Goal: Contribute content: Contribute content

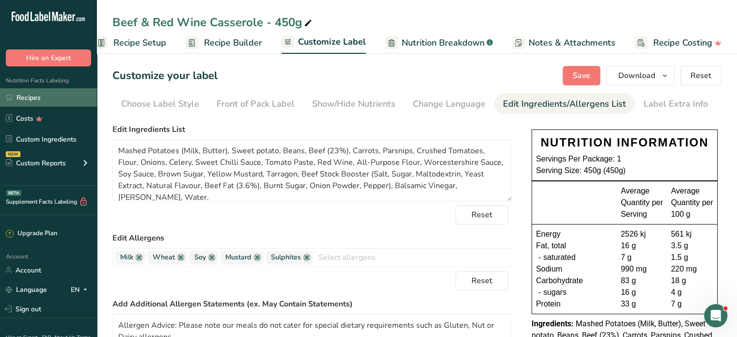
click at [29, 91] on link "Recipes" at bounding box center [48, 97] width 97 height 18
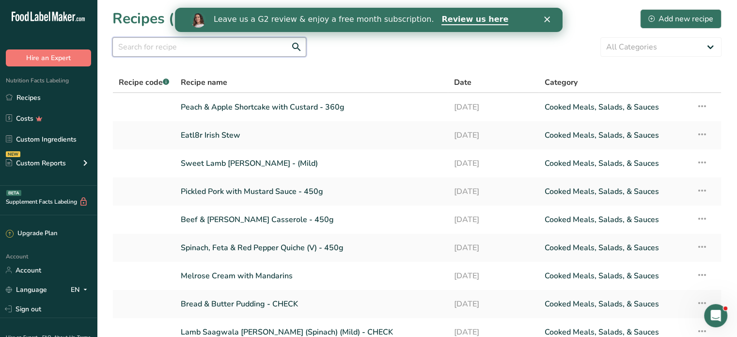
click at [154, 44] on input "text" at bounding box center [209, 46] width 194 height 19
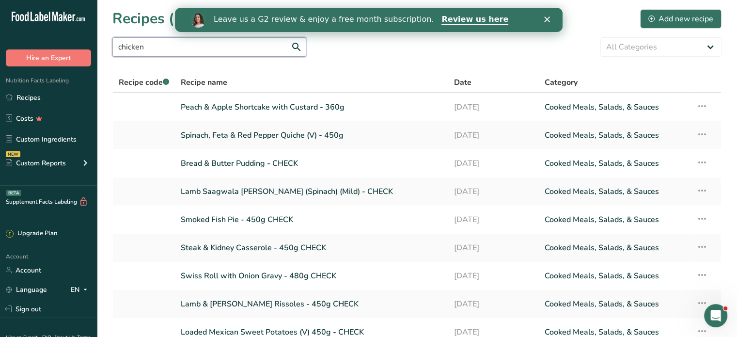
click at [237, 45] on input "chicken" at bounding box center [209, 46] width 194 height 19
click at [548, 19] on icon "Close" at bounding box center [547, 19] width 6 height 6
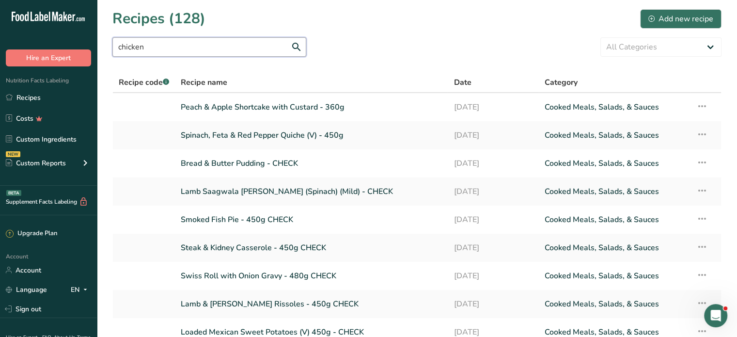
click at [166, 45] on input "chicken" at bounding box center [209, 46] width 194 height 19
click at [161, 46] on input "chicken" at bounding box center [209, 46] width 194 height 19
click at [91, 31] on div "Hire an Expert" at bounding box center [48, 48] width 97 height 36
drag, startPoint x: 166, startPoint y: 47, endPoint x: 102, endPoint y: 36, distance: 64.9
click at [102, 36] on section "Recipes (128) Add new recipe chicken All Categories Baked Goods [GEOGRAPHIC_DAT…" at bounding box center [417, 210] width 640 height 421
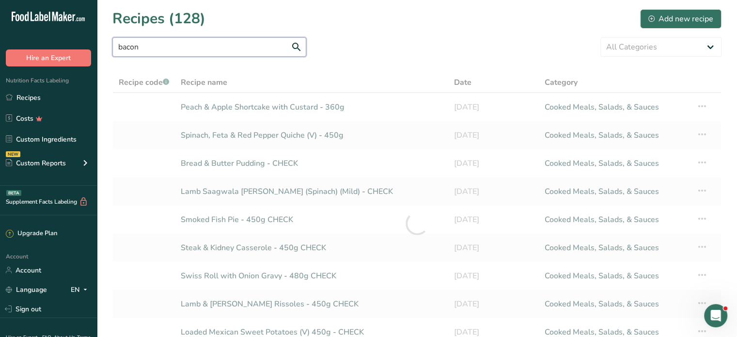
type input "bacon"
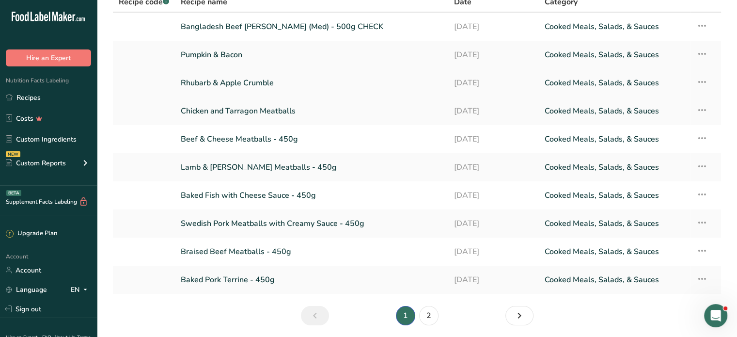
scroll to position [97, 0]
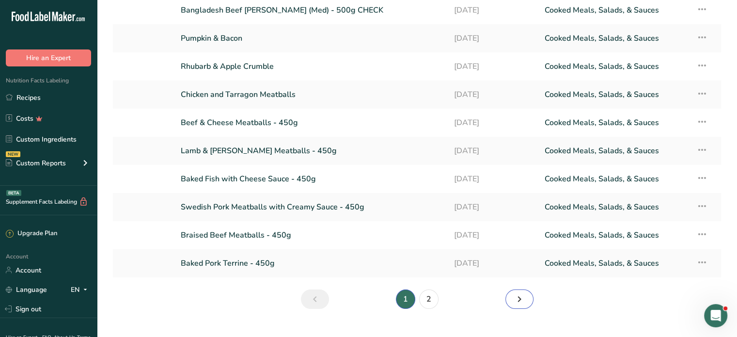
click at [518, 300] on icon "Next page" at bounding box center [520, 298] width 12 height 17
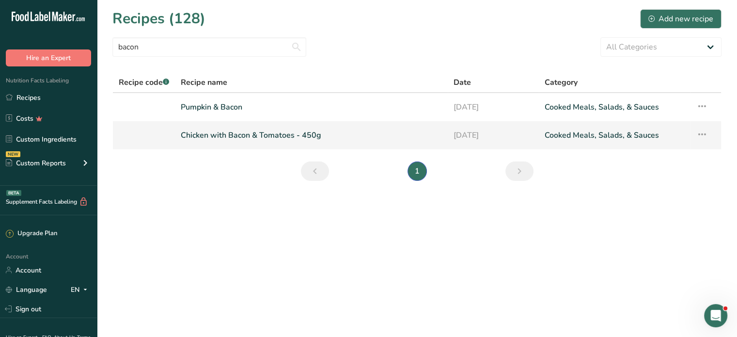
click at [244, 132] on link "Chicken with Bacon & Tomatoes - 450g" at bounding box center [311, 135] width 261 height 20
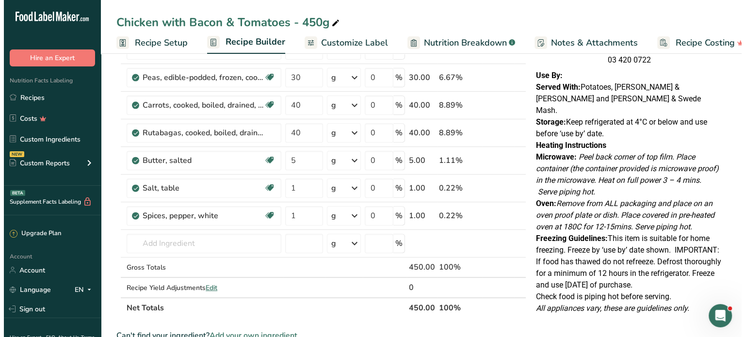
scroll to position [339, 0]
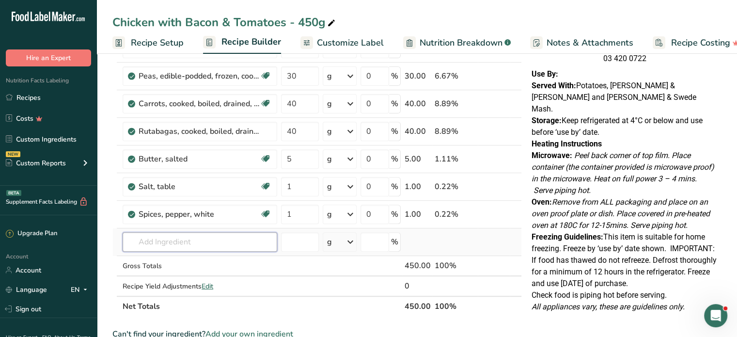
click at [157, 239] on input "text" at bounding box center [200, 241] width 155 height 19
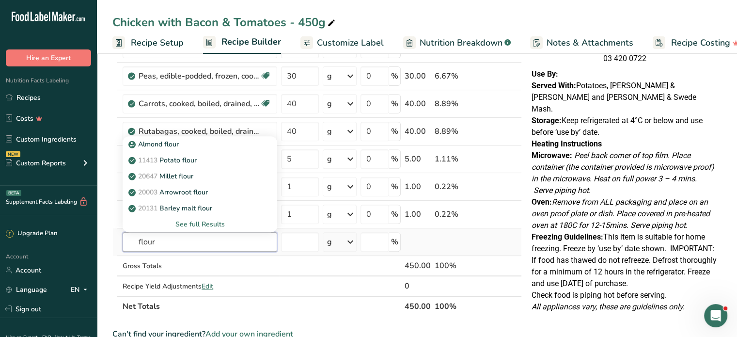
type input "flour"
click at [207, 222] on div "See full Results" at bounding box center [199, 224] width 139 height 10
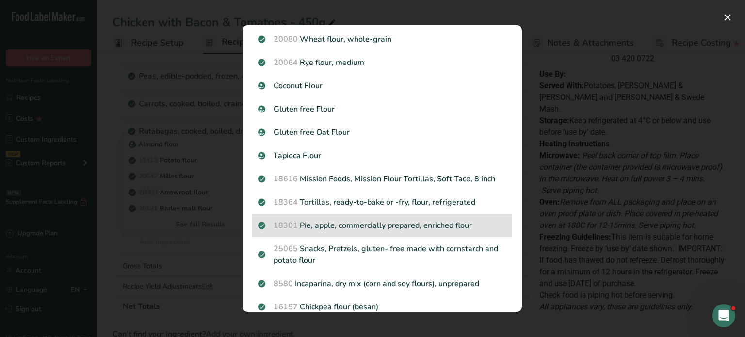
scroll to position [194, 0]
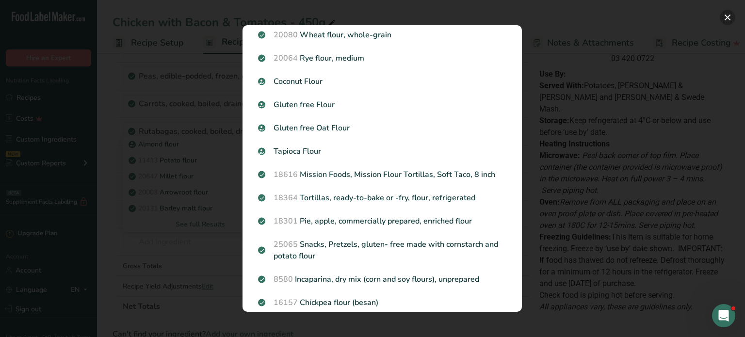
click at [731, 16] on button "Search results modal" at bounding box center [727, 18] width 16 height 16
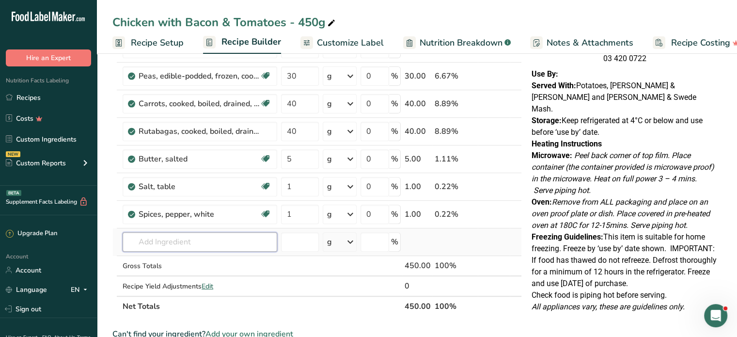
click at [195, 238] on input "text" at bounding box center [200, 241] width 155 height 19
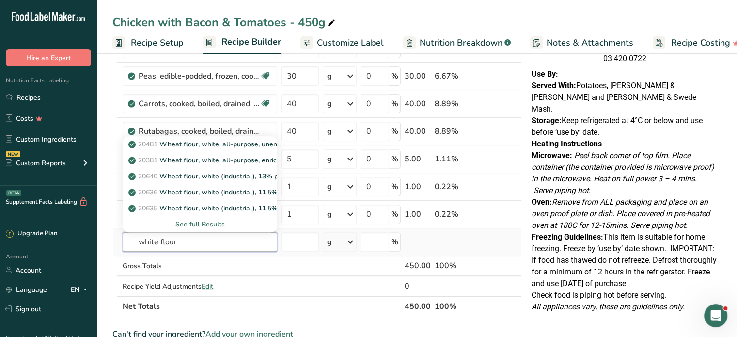
type input "white flour"
click at [190, 222] on div "See full Results" at bounding box center [199, 224] width 139 height 10
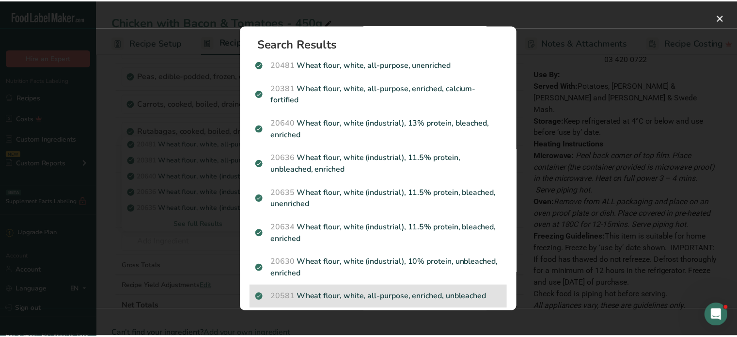
scroll to position [0, 0]
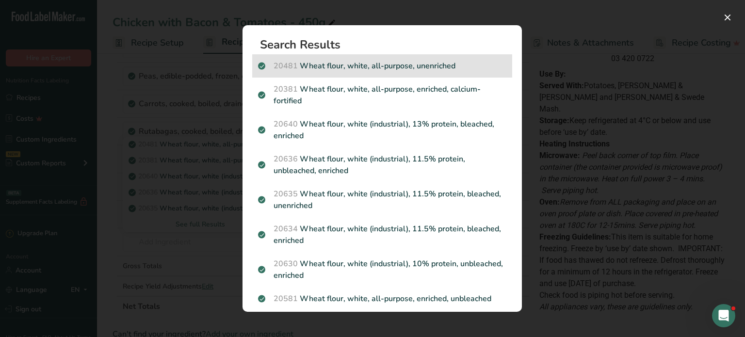
click at [382, 59] on div "20481 Wheat flour, white, all-purpose, unenriched" at bounding box center [382, 65] width 260 height 23
click at [382, 59] on div "Search results modal" at bounding box center [372, 168] width 745 height 337
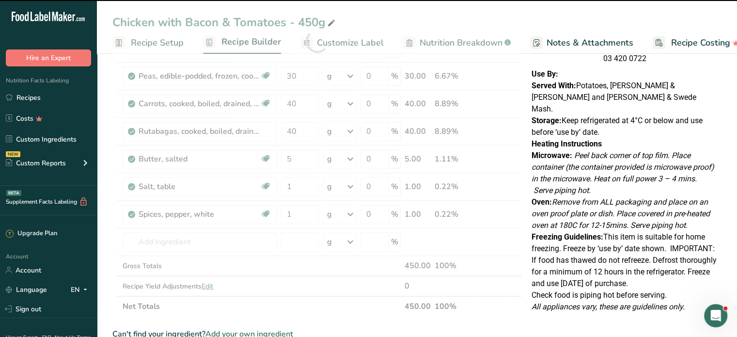
type input "0"
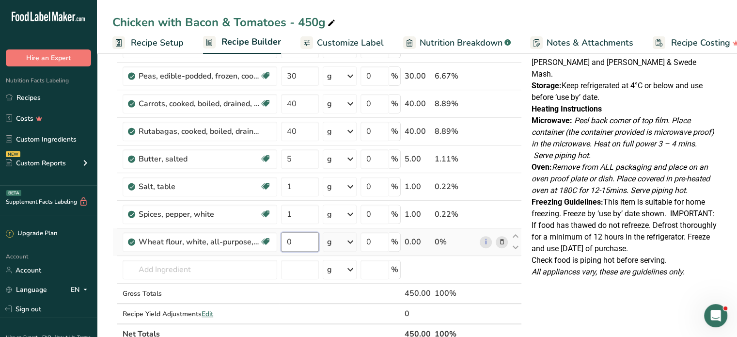
drag, startPoint x: 297, startPoint y: 243, endPoint x: 283, endPoint y: 240, distance: 14.8
click at [281, 240] on input "0" at bounding box center [300, 241] width 38 height 19
type input "2"
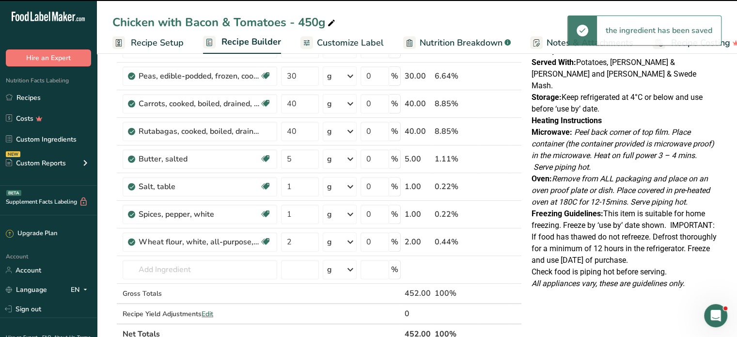
scroll to position [145, 0]
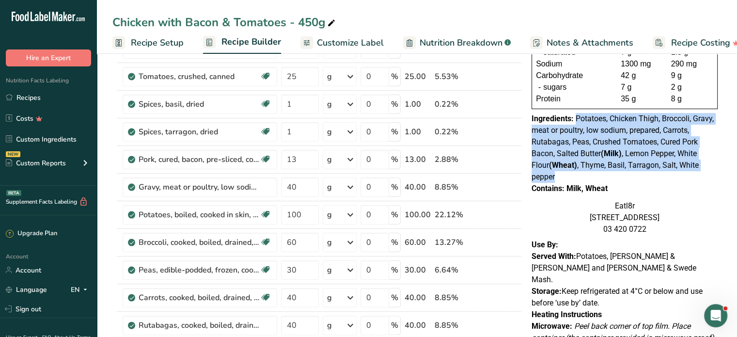
drag, startPoint x: 577, startPoint y: 118, endPoint x: 623, endPoint y: 173, distance: 71.6
click at [623, 173] on div "Ingredients: Potatoes, Chicken Thigh, Broccoli, Gravy, meat or poultry, low sod…" at bounding box center [625, 148] width 186 height 70
copy span "Potatoes, Chicken Thigh, Broccoli, Gravy, meat or poultry, low sodium, prepared…"
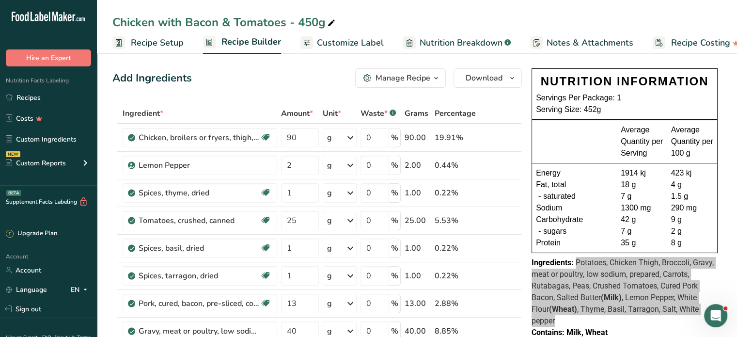
scroll to position [0, 0]
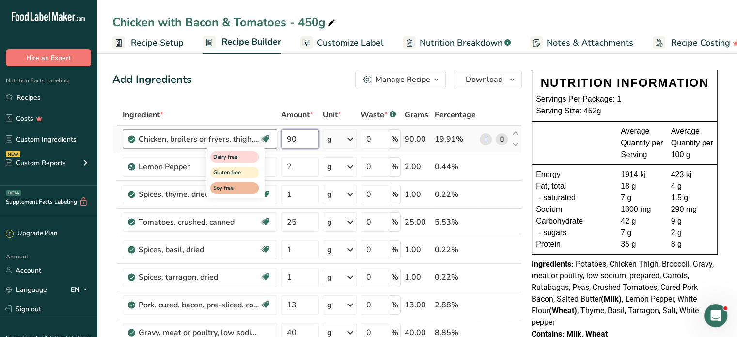
drag, startPoint x: 305, startPoint y: 137, endPoint x: 261, endPoint y: 130, distance: 44.6
click at [261, 130] on tr "Chicken, broilers or fryers, thigh, meat only, cooked, roasted Dairy free Glute…" at bounding box center [317, 140] width 409 height 28
type input "95"
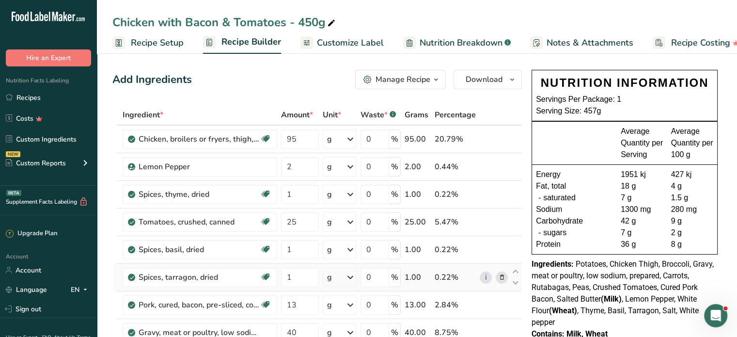
drag, startPoint x: 26, startPoint y: 95, endPoint x: 476, endPoint y: 269, distance: 482.5
click at [26, 95] on link "Recipes" at bounding box center [48, 97] width 97 height 18
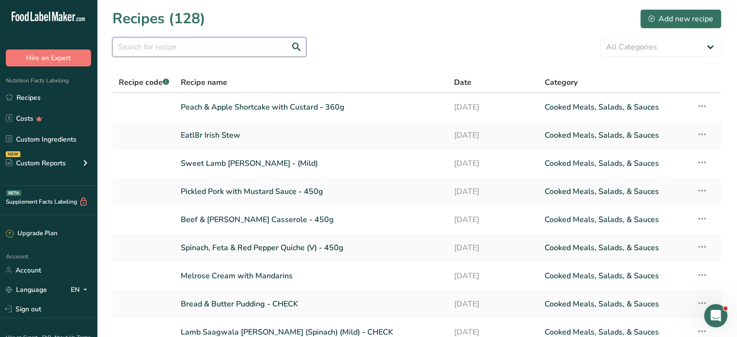
click at [203, 41] on input "text" at bounding box center [209, 46] width 194 height 19
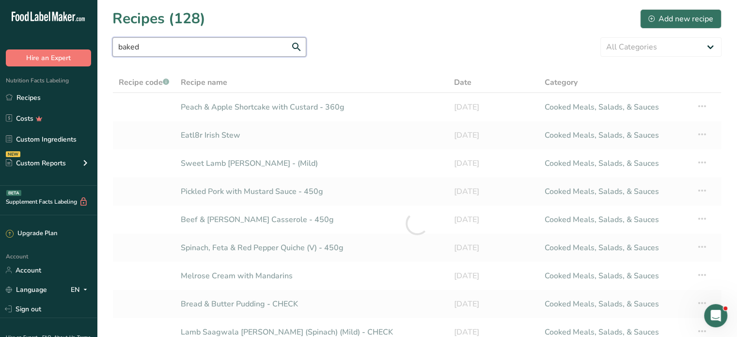
type input "baked"
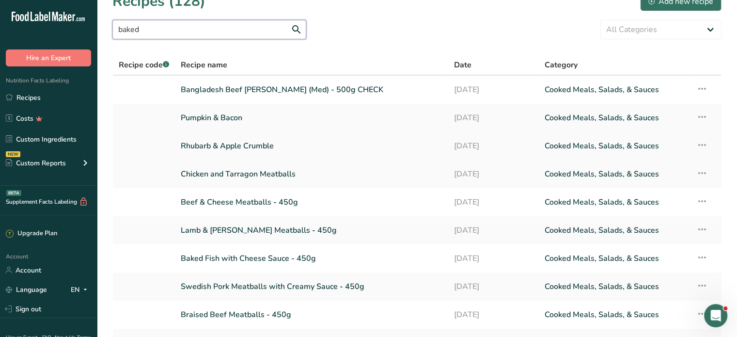
scroll to position [114, 0]
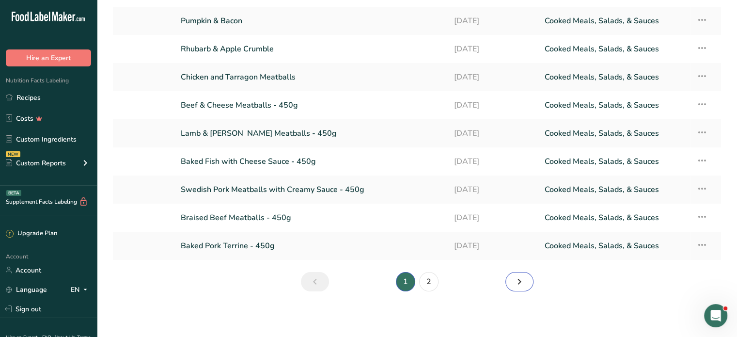
click at [520, 283] on icon "Next page" at bounding box center [520, 281] width 12 height 17
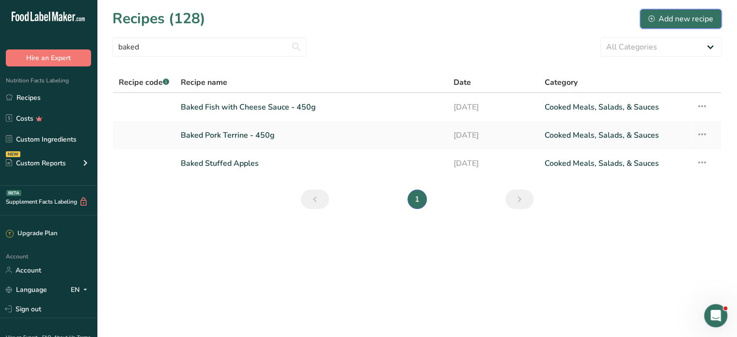
click at [708, 20] on div "Add new recipe" at bounding box center [681, 19] width 65 height 12
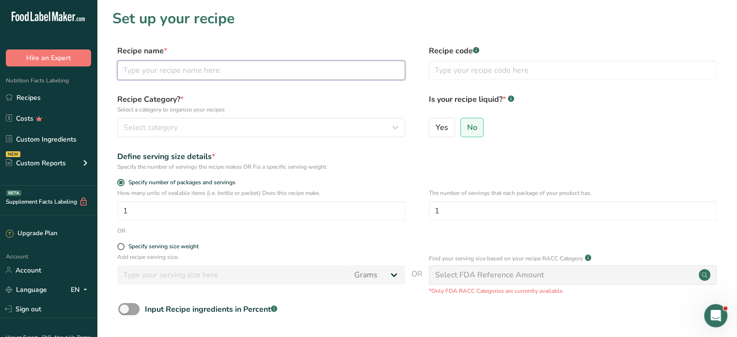
click at [191, 65] on input "text" at bounding box center [261, 70] width 288 height 19
paste input "Baked Smashed Potato with Salad (V)"
type input "Baked Smashed Potato with Salad (V) - 450g"
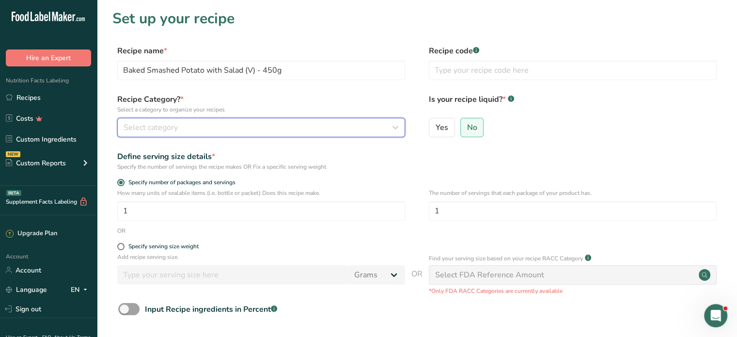
click at [375, 128] on div "Select category" at bounding box center [259, 128] width 270 height 12
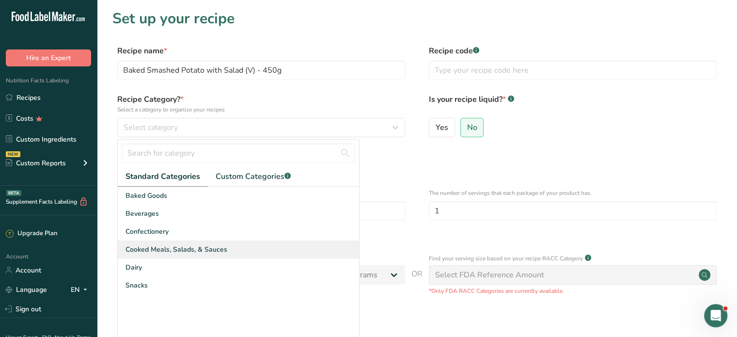
click at [191, 250] on span "Cooked Meals, Salads, & Sauces" at bounding box center [177, 249] width 102 height 10
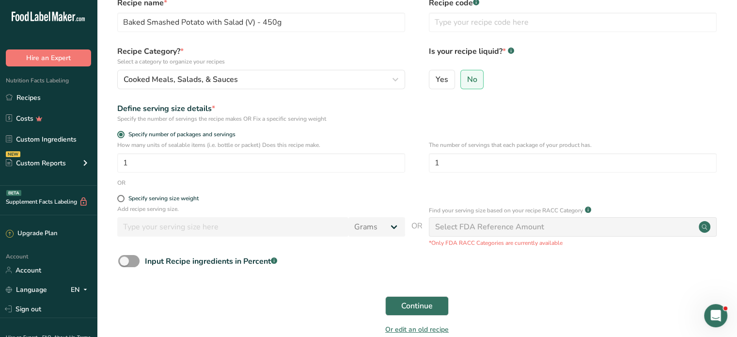
scroll to position [48, 0]
click at [134, 261] on span at bounding box center [128, 261] width 21 height 12
click at [125, 261] on input "Input Recipe ingredients in Percent .a-a{fill:#347362;}.b-a{fill:#fff;}" at bounding box center [121, 260] width 6 height 6
checkbox input "true"
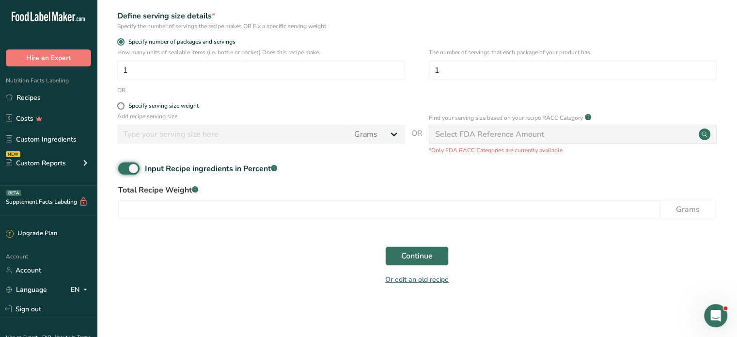
scroll to position [141, 0]
click at [424, 254] on span "Continue" at bounding box center [417, 256] width 32 height 12
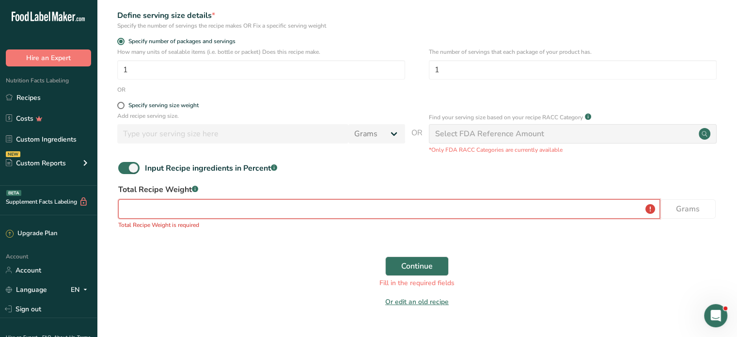
click at [239, 204] on input "number" at bounding box center [389, 208] width 542 height 19
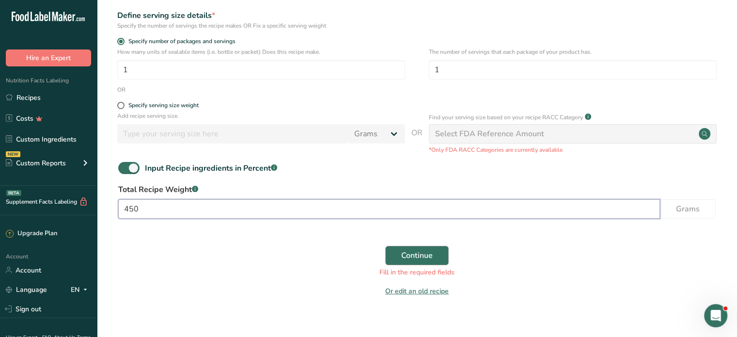
type input "450"
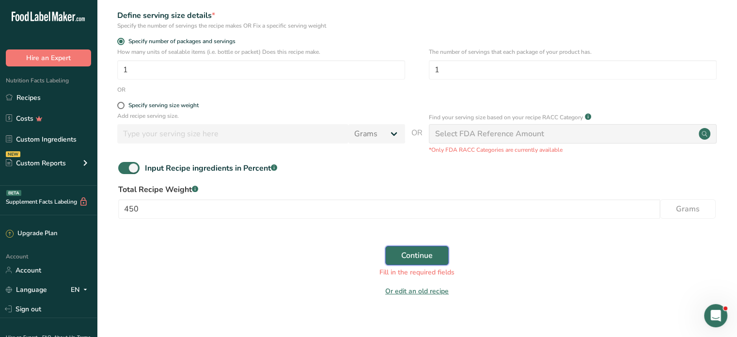
click at [423, 252] on span "Continue" at bounding box center [417, 256] width 32 height 12
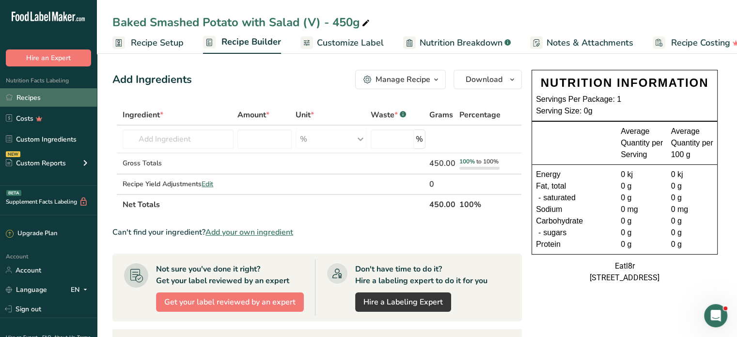
click at [34, 93] on link "Recipes" at bounding box center [48, 97] width 97 height 18
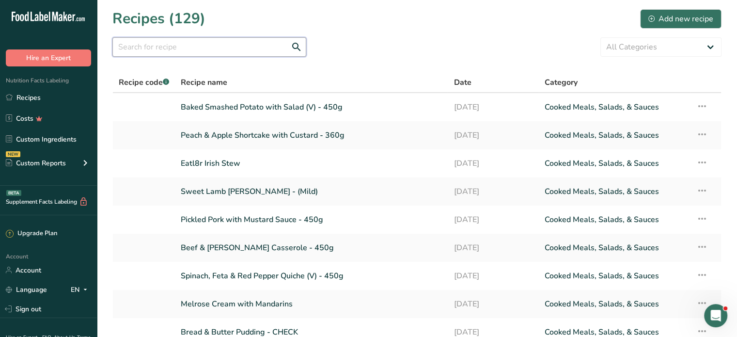
click at [175, 44] on input "text" at bounding box center [209, 46] width 194 height 19
type input "beef"
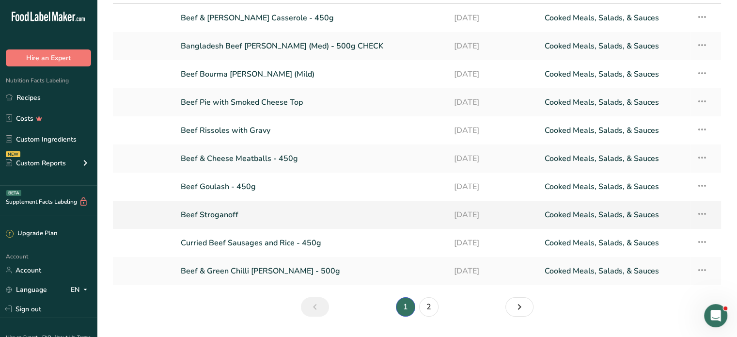
scroll to position [97, 0]
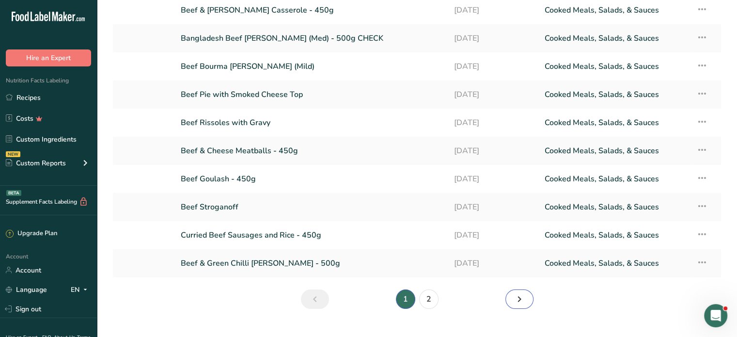
click at [525, 301] on link "Next page" at bounding box center [520, 298] width 28 height 19
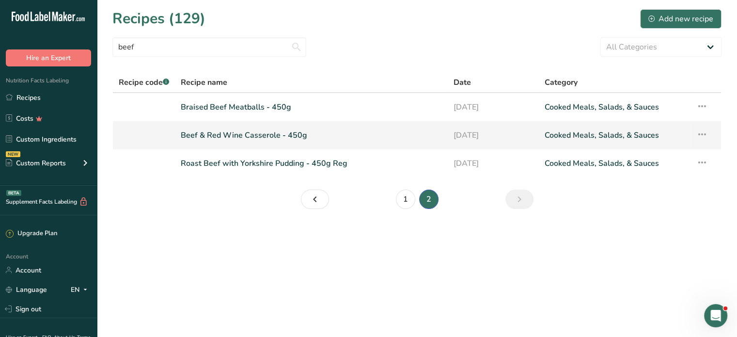
click at [243, 133] on link "Beef & Red Wine Casserole - 450g" at bounding box center [311, 135] width 261 height 20
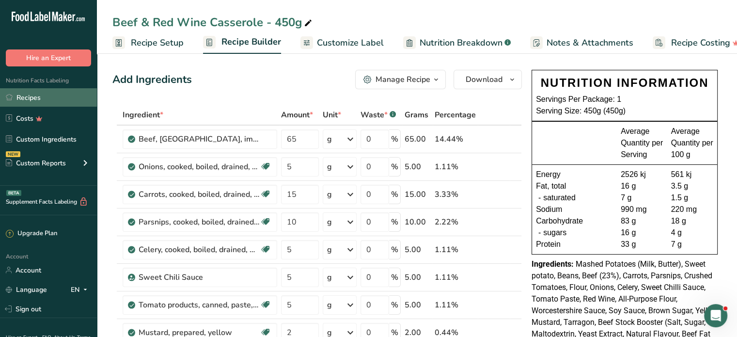
click at [36, 95] on link "Recipes" at bounding box center [48, 97] width 97 height 18
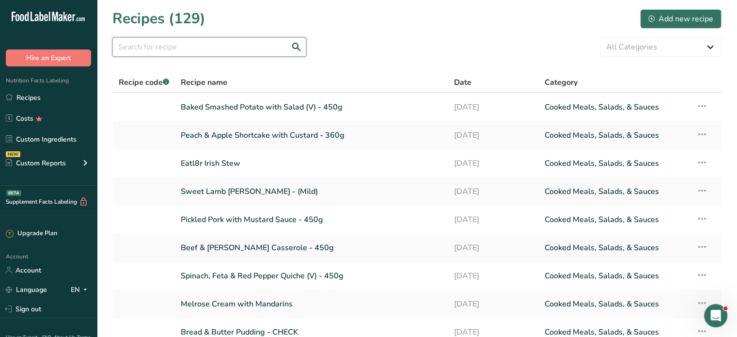
click at [199, 44] on input "text" at bounding box center [209, 46] width 194 height 19
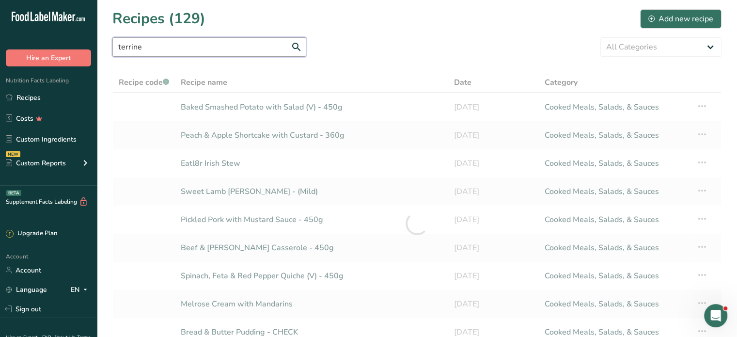
type input "terrine"
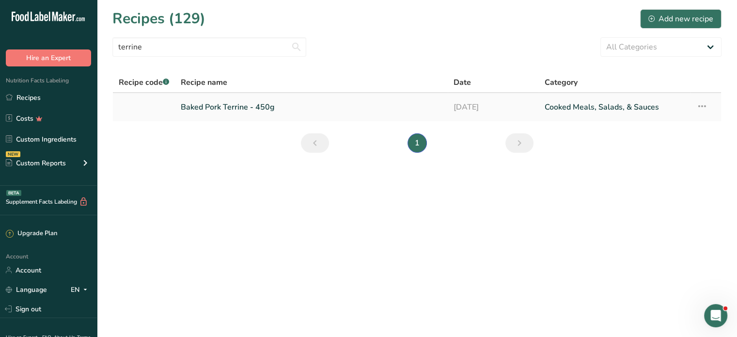
click at [227, 105] on link "Baked Pork Terrine - 450g" at bounding box center [311, 107] width 261 height 20
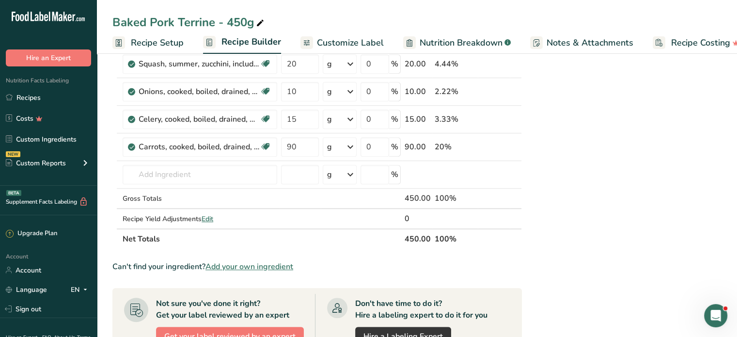
scroll to position [582, 0]
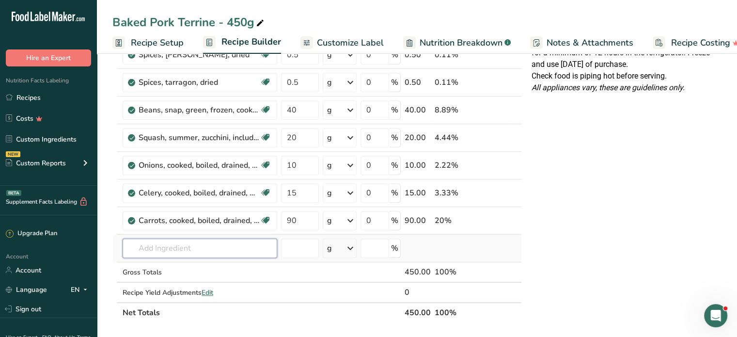
click at [165, 246] on input "text" at bounding box center [200, 248] width 155 height 19
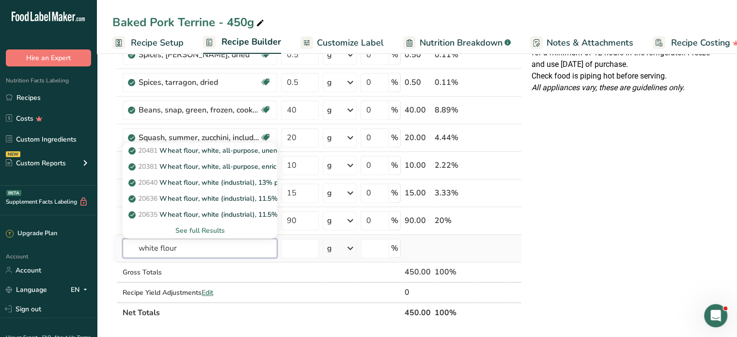
type input "white flour"
click at [213, 230] on div "See full Results" at bounding box center [199, 230] width 139 height 10
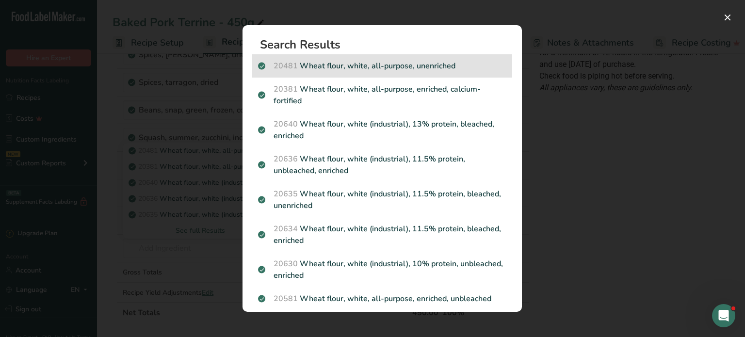
click at [383, 65] on p "20481 Wheat flour, white, all-purpose, unenriched" at bounding box center [382, 66] width 248 height 12
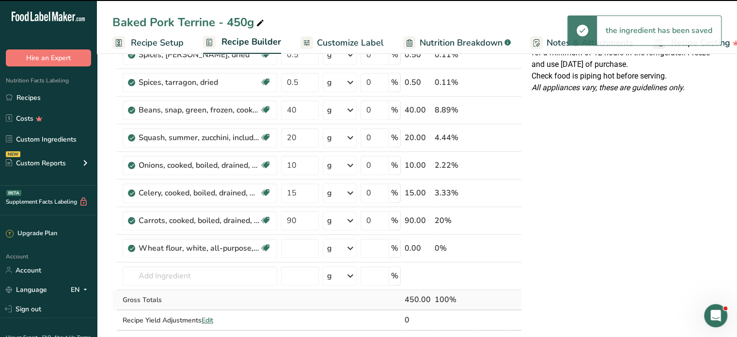
type input "0"
drag, startPoint x: 300, startPoint y: 240, endPoint x: 264, endPoint y: 238, distance: 36.0
click at [264, 238] on tr "Wheat flour, white, all-purpose, unenriched Dairy free Vegan Vegetarian Soy fre…" at bounding box center [317, 249] width 409 height 28
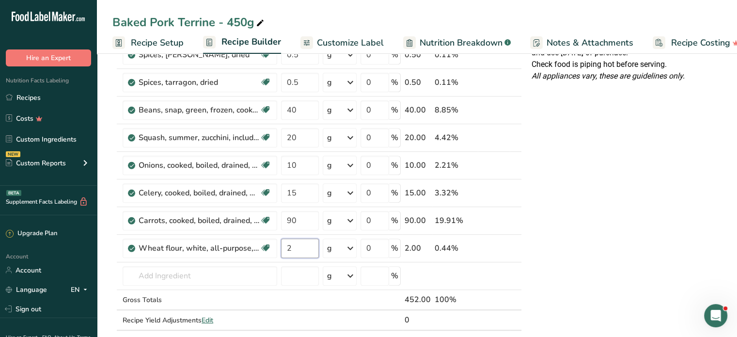
type input "2"
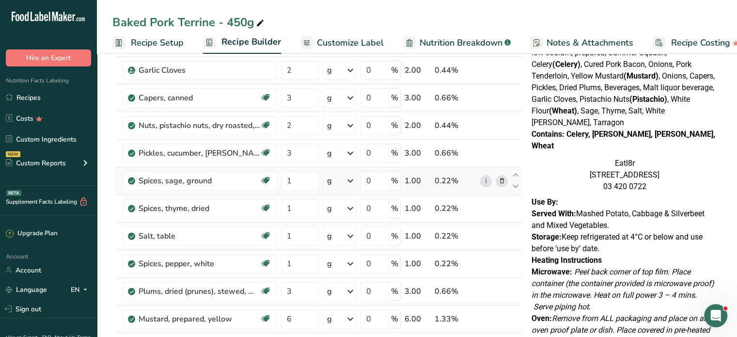
scroll to position [145, 0]
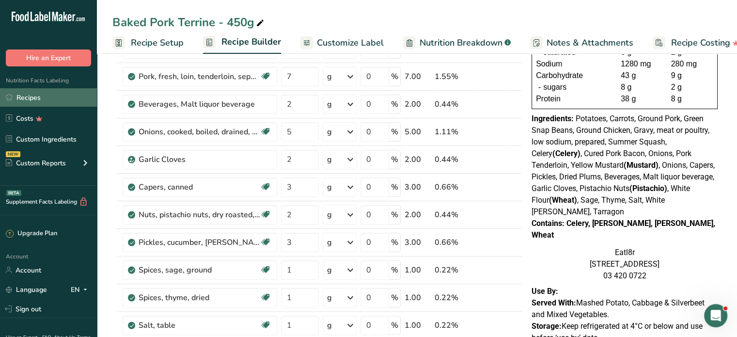
click at [37, 93] on link "Recipes" at bounding box center [48, 97] width 97 height 18
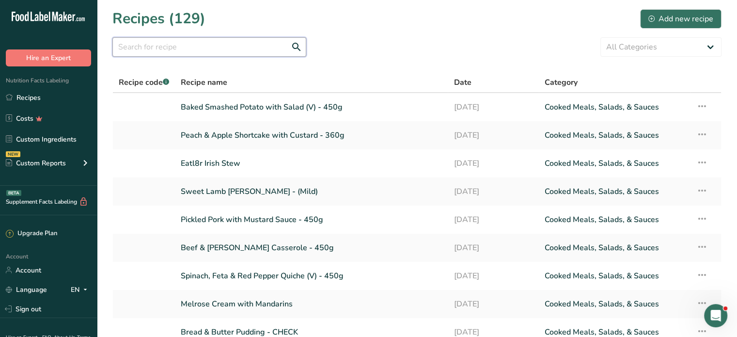
click at [169, 42] on input "text" at bounding box center [209, 46] width 194 height 19
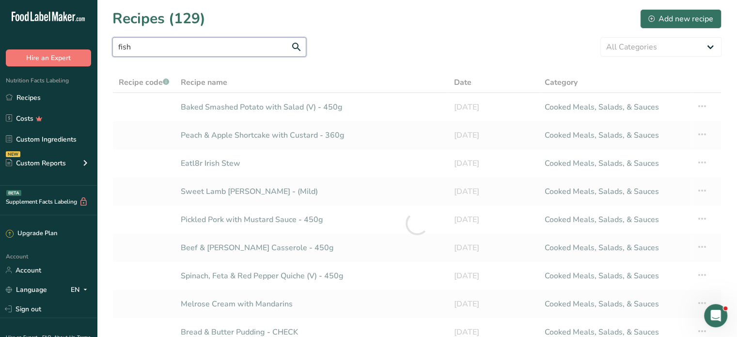
type input "fish"
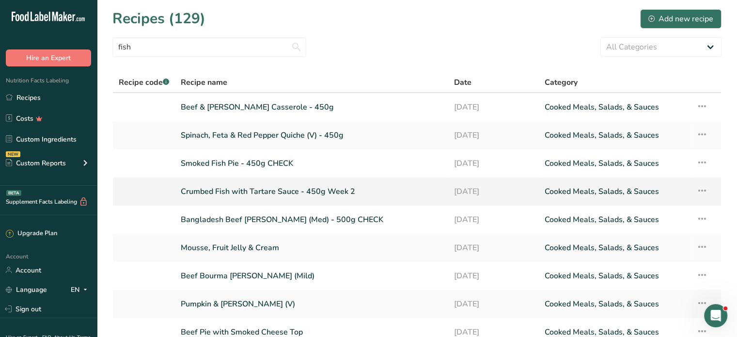
click at [254, 190] on link "Crumbed Fish with Tartare Sauce - 450g Week 2" at bounding box center [311, 191] width 261 height 20
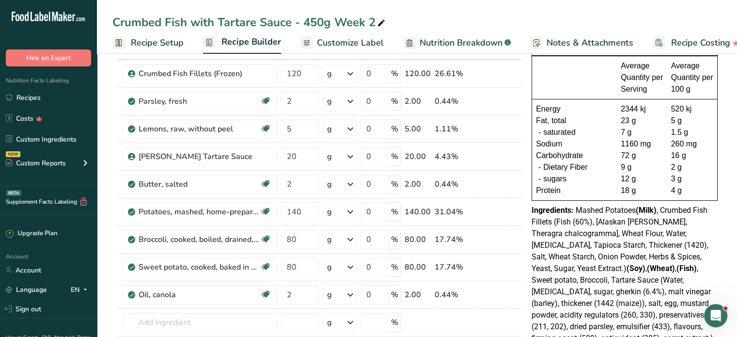
scroll to position [48, 0]
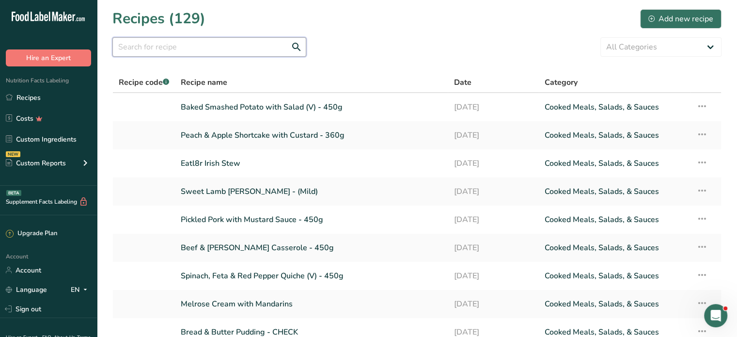
click at [178, 46] on input "text" at bounding box center [209, 46] width 194 height 19
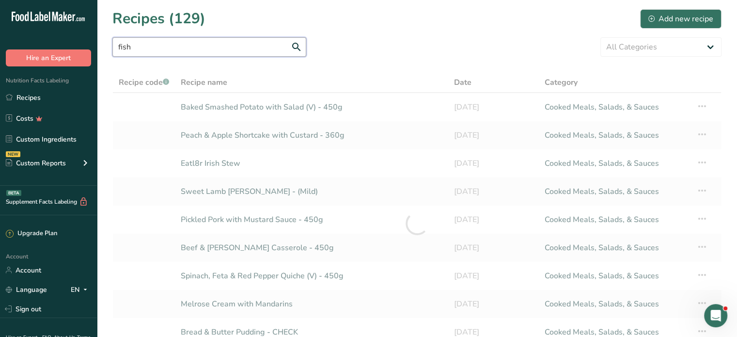
type input "fish"
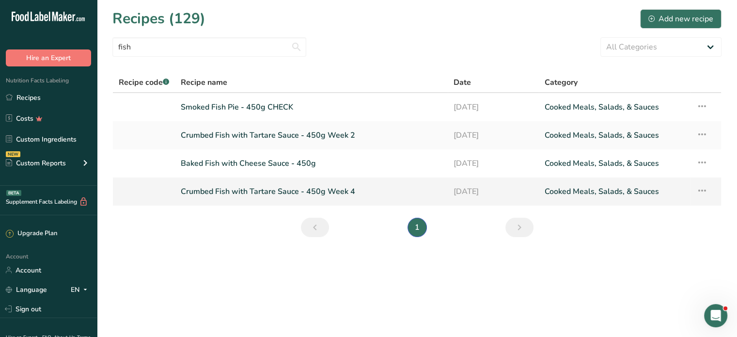
click at [211, 193] on link "Crumbed Fish with Tartare Sauce - 450g Week 4" at bounding box center [311, 191] width 261 height 20
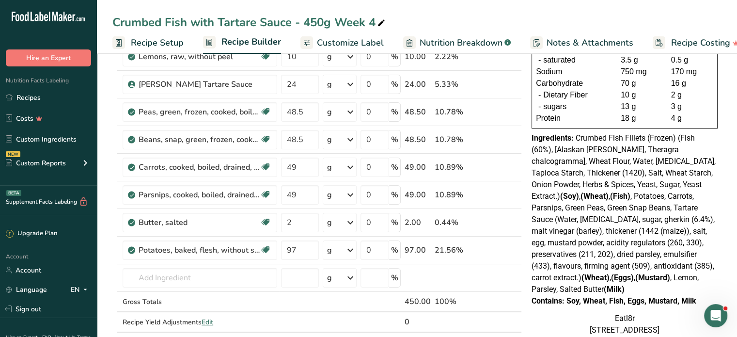
scroll to position [145, 0]
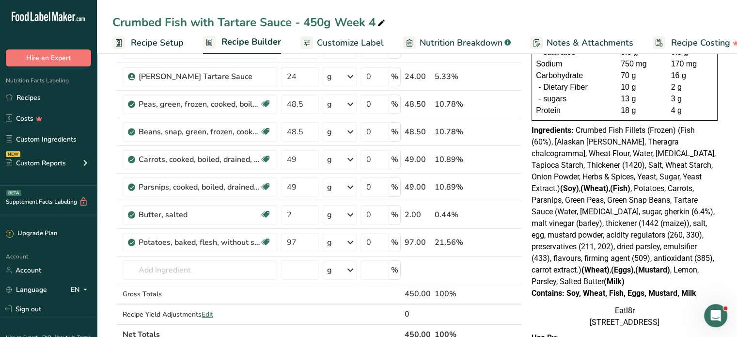
click at [692, 232] on span "Crumbed Fish Fillets (Frozen) (Fish (60%), [Alaskan [PERSON_NAME], Theragra cha…" at bounding box center [624, 206] width 184 height 160
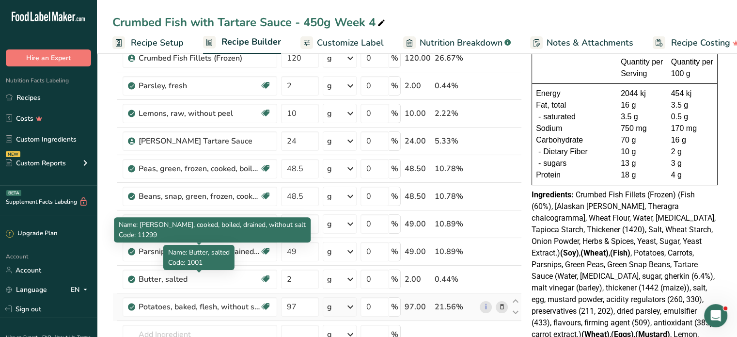
scroll to position [97, 0]
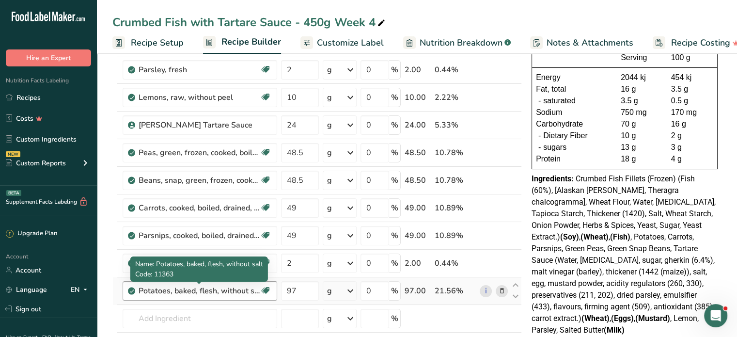
click at [175, 292] on div "Potatoes, baked, flesh, without salt" at bounding box center [199, 291] width 121 height 12
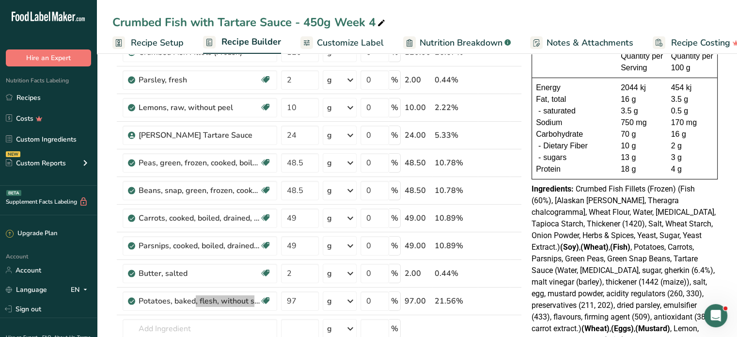
scroll to position [145, 0]
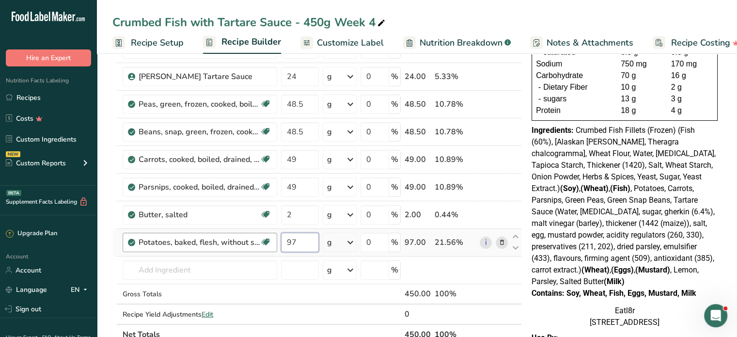
drag, startPoint x: 302, startPoint y: 243, endPoint x: 275, endPoint y: 240, distance: 26.4
click at [275, 240] on tr "Potatoes, baked, flesh, without salt Source of Antioxidants Dairy free Gluten f…" at bounding box center [317, 243] width 409 height 28
click at [188, 270] on div "Ingredient * Amount * Unit * Waste * .a-a{fill:#347362;}.b-a{fill:#fff;} Grams …" at bounding box center [317, 151] width 410 height 385
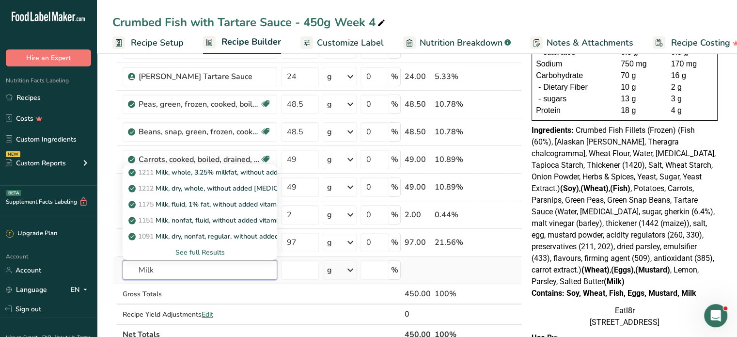
type input "Milk"
click at [191, 250] on div "See full Results" at bounding box center [199, 252] width 139 height 10
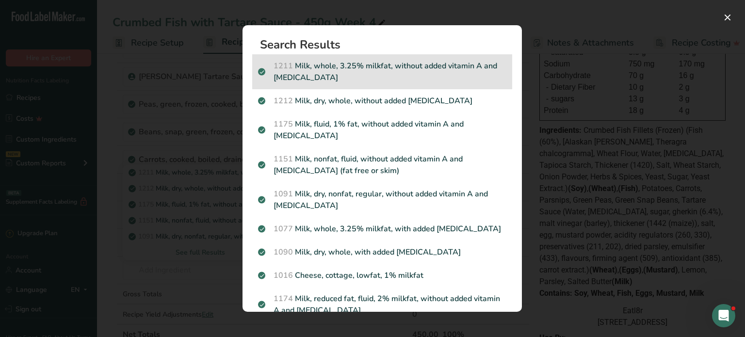
click at [393, 74] on p "1211 Milk, whole, 3.25% milkfat, without added vitamin A and [MEDICAL_DATA]" at bounding box center [382, 71] width 248 height 23
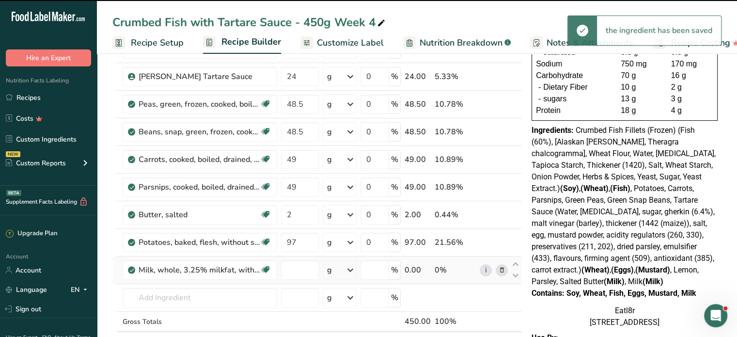
type input "0"
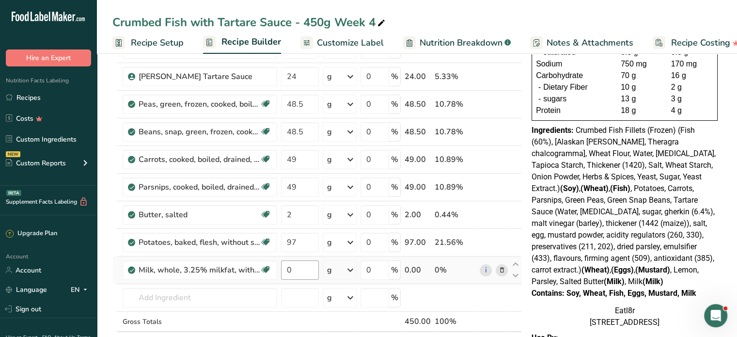
scroll to position [97, 0]
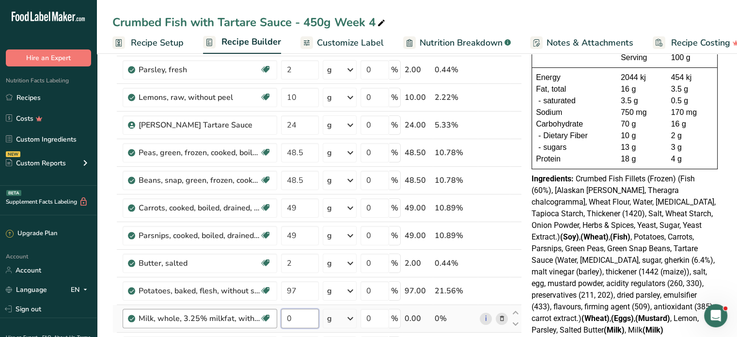
drag, startPoint x: 303, startPoint y: 314, endPoint x: 252, endPoint y: 313, distance: 51.4
click at [252, 313] on tr "Milk, whole, 3.25% milkfat, without added vitamin A and [MEDICAL_DATA] Gluten f…" at bounding box center [317, 319] width 409 height 28
type input "2"
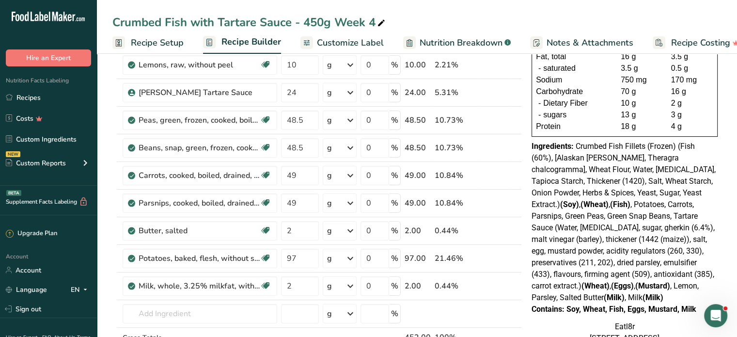
scroll to position [145, 0]
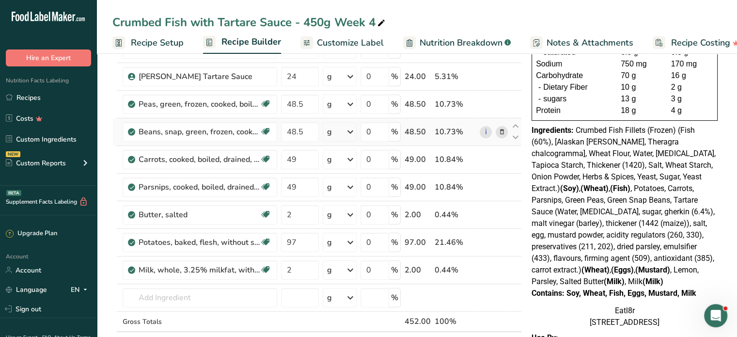
click at [501, 128] on icon at bounding box center [501, 132] width 7 height 10
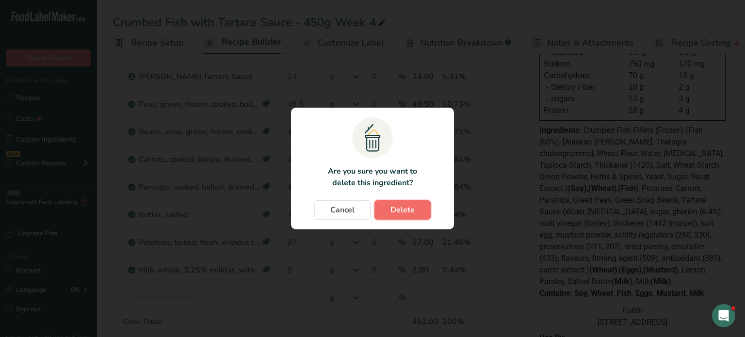
click at [417, 209] on button "Delete" at bounding box center [402, 209] width 56 height 19
type input "49"
type input "2"
type input "97"
type input "2"
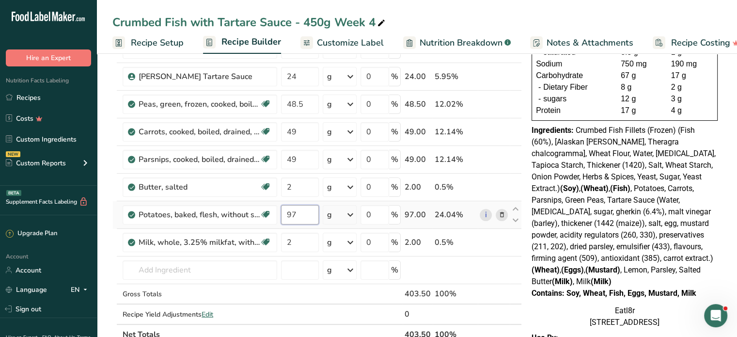
drag, startPoint x: 304, startPoint y: 216, endPoint x: 280, endPoint y: 215, distance: 24.3
click at [281, 214] on input "97" at bounding box center [300, 214] width 38 height 19
type input "120"
drag, startPoint x: 307, startPoint y: 102, endPoint x: 284, endPoint y: 102, distance: 22.8
click at [284, 102] on input "48.5" at bounding box center [300, 104] width 38 height 19
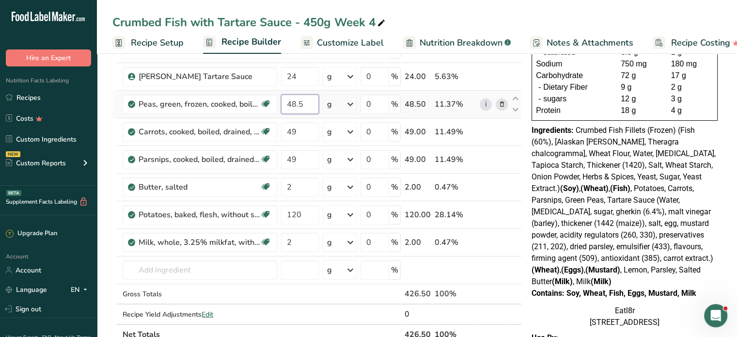
click at [306, 103] on input "48.5" at bounding box center [300, 104] width 38 height 19
drag, startPoint x: 306, startPoint y: 103, endPoint x: 293, endPoint y: 103, distance: 13.6
click at [294, 103] on input "48.5" at bounding box center [300, 104] width 38 height 19
type input "97"
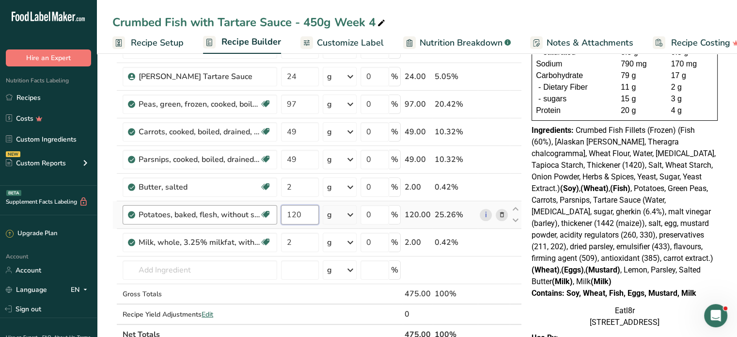
drag, startPoint x: 304, startPoint y: 211, endPoint x: 272, endPoint y: 208, distance: 32.1
click at [270, 209] on tr "Potatoes, baked, flesh, without salt Source of Antioxidants Dairy free Gluten f…" at bounding box center [317, 215] width 409 height 28
type input "97"
click at [594, 222] on span "Crumbed Fish Fillets (Frozen) (Fish (60%), [Alaskan [PERSON_NAME], Theragra cha…" at bounding box center [624, 206] width 184 height 160
click at [575, 131] on span "Crumbed Fish Fillets (Frozen) (Fish (60%), [Alaskan [PERSON_NAME], Theragra cha…" at bounding box center [624, 206] width 184 height 160
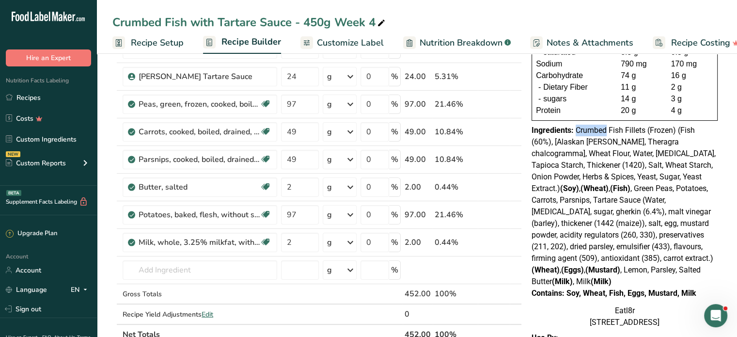
drag, startPoint x: 575, startPoint y: 131, endPoint x: 580, endPoint y: 130, distance: 5.1
click at [580, 130] on span "Crumbed Fish Fillets (Frozen) (Fish (60%), [Alaskan [PERSON_NAME], Theragra cha…" at bounding box center [624, 206] width 184 height 160
click at [579, 126] on span "Crumbed Fish Fillets (Frozen) (Fish (60%), [Alaskan [PERSON_NAME], Theragra cha…" at bounding box center [624, 206] width 184 height 160
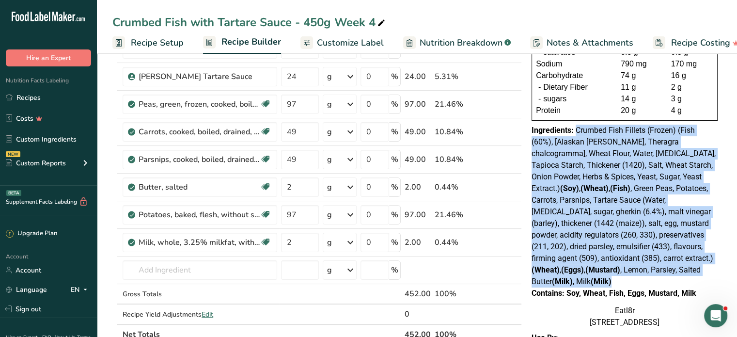
drag, startPoint x: 575, startPoint y: 128, endPoint x: 700, endPoint y: 279, distance: 194.9
click at [700, 279] on div "Ingredients: Crumbed Fish Fillets (Frozen) (Fish (60%), [Alaskan [PERSON_NAME],…" at bounding box center [625, 206] width 186 height 163
copy span "Crumbed Fish Fillets (Frozen) (Fish (60%), [Alaskan [PERSON_NAME], Theragra cha…"
click at [652, 209] on span "Crumbed Fish Fillets (Frozen) (Fish (60%), [Alaskan [PERSON_NAME], Theragra cha…" at bounding box center [624, 206] width 184 height 160
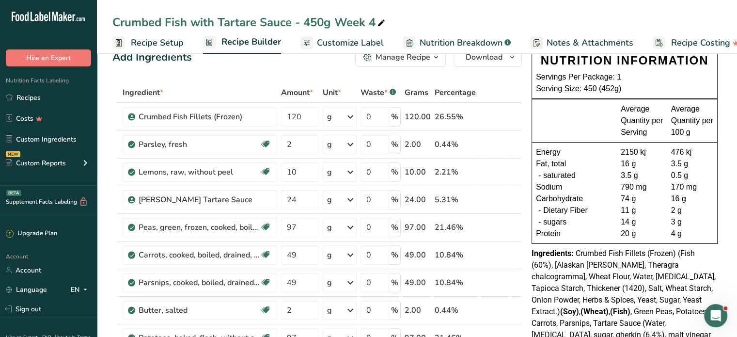
scroll to position [0, 0]
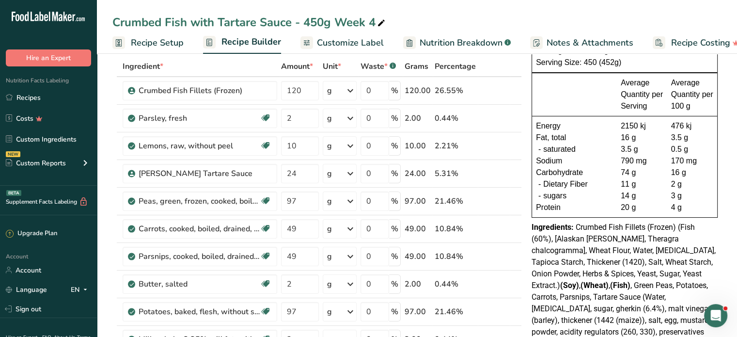
scroll to position [145, 0]
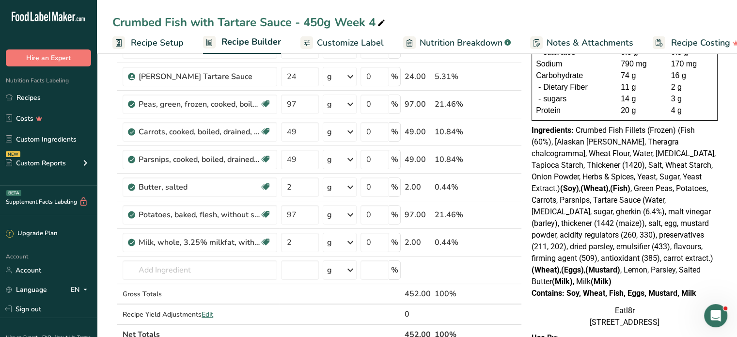
drag, startPoint x: 567, startPoint y: 295, endPoint x: 705, endPoint y: 291, distance: 138.2
click at [705, 291] on div "Contains: Soy, Wheat, Fish, Eggs, Mustard, Milk" at bounding box center [625, 293] width 186 height 12
copy div "Soy, Wheat, Fish, Eggs, Mustard, Milk"
click at [678, 278] on div "Ingredients: Crumbed Fish Fillets (Frozen) (Fish (60%), [Alaskan [PERSON_NAME],…" at bounding box center [625, 206] width 186 height 163
click at [686, 219] on span "Crumbed Fish Fillets (Frozen) (Fish (60%), [Alaskan [PERSON_NAME], Theragra cha…" at bounding box center [624, 206] width 184 height 160
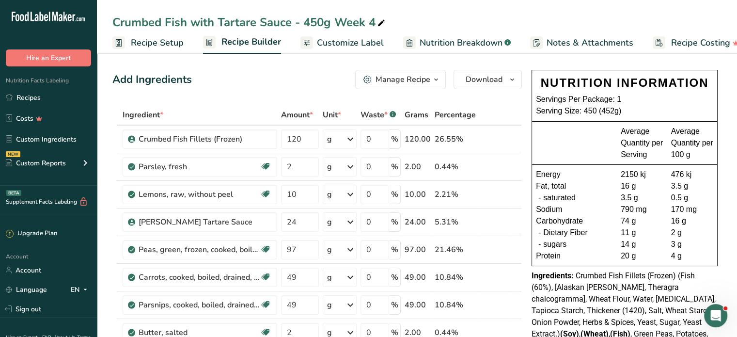
scroll to position [48, 0]
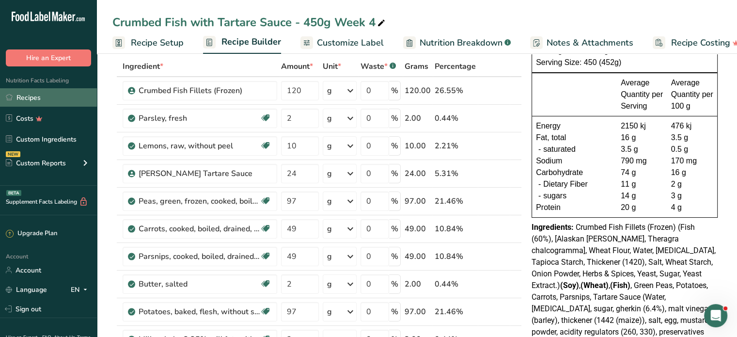
click at [23, 98] on link "Recipes" at bounding box center [48, 97] width 97 height 18
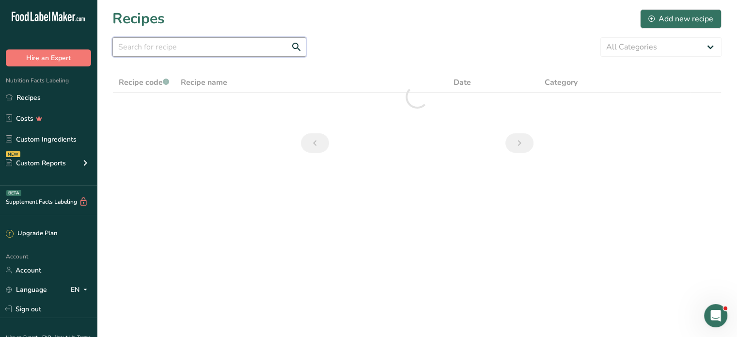
click at [175, 45] on input "text" at bounding box center [209, 46] width 194 height 19
type input "apricot"
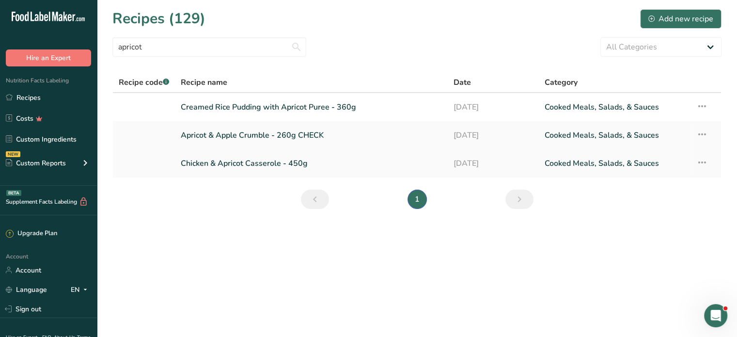
click at [240, 164] on link "Chicken & Apricot Casserole - 450g" at bounding box center [311, 163] width 261 height 20
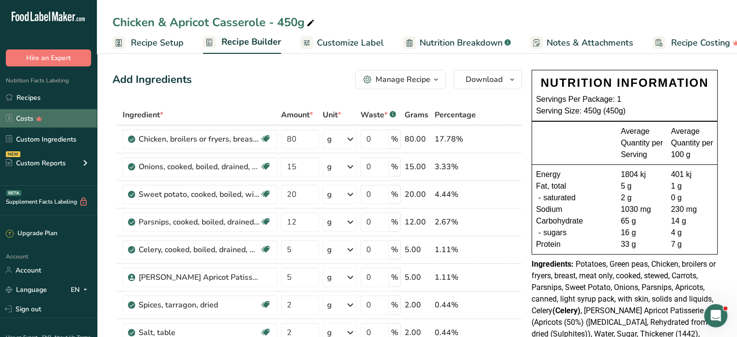
drag, startPoint x: 21, startPoint y: 92, endPoint x: 67, endPoint y: 115, distance: 51.6
click at [21, 92] on link "Recipes" at bounding box center [48, 97] width 97 height 18
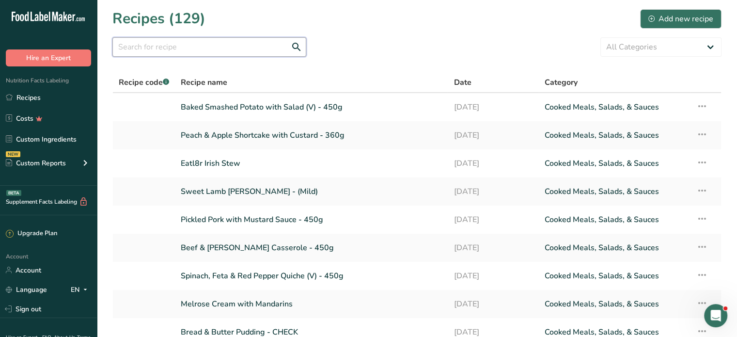
click at [161, 46] on input "text" at bounding box center [209, 46] width 194 height 19
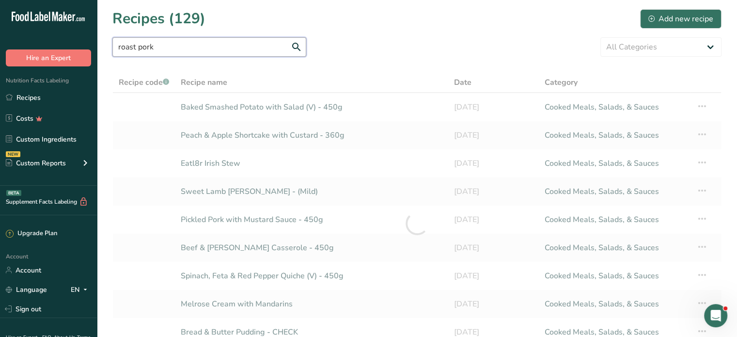
type input "roast pork"
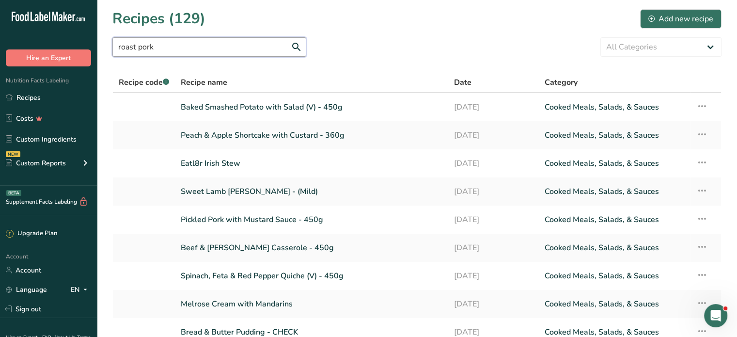
click at [299, 45] on input "roast pork" at bounding box center [209, 46] width 194 height 19
click at [181, 40] on input "roast pork" at bounding box center [209, 46] width 194 height 19
click at [171, 49] on input "roast pork" at bounding box center [209, 46] width 194 height 19
click at [147, 46] on input "roast pork" at bounding box center [209, 46] width 194 height 19
click at [167, 44] on input "roast pork" at bounding box center [209, 46] width 194 height 19
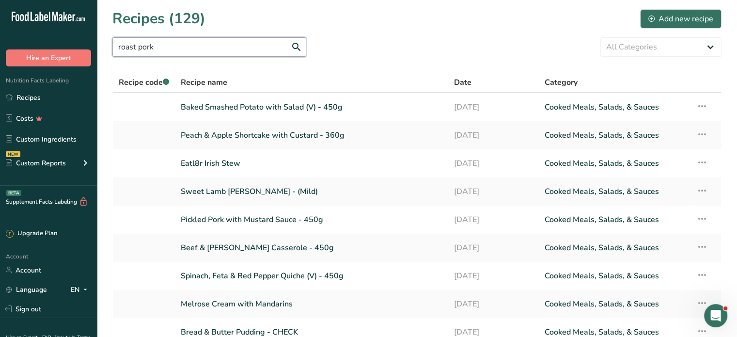
click at [146, 45] on input "roast pork" at bounding box center [209, 46] width 194 height 19
drag, startPoint x: 145, startPoint y: 46, endPoint x: 69, endPoint y: 39, distance: 76.9
click at [68, 40] on div ".a-20{fill:#fff;} Hire an Expert Nutrition Facts Labeling Recipes Costs Custom …" at bounding box center [368, 226] width 737 height 452
click at [192, 45] on input "text" at bounding box center [209, 46] width 194 height 19
paste input "roast pork"
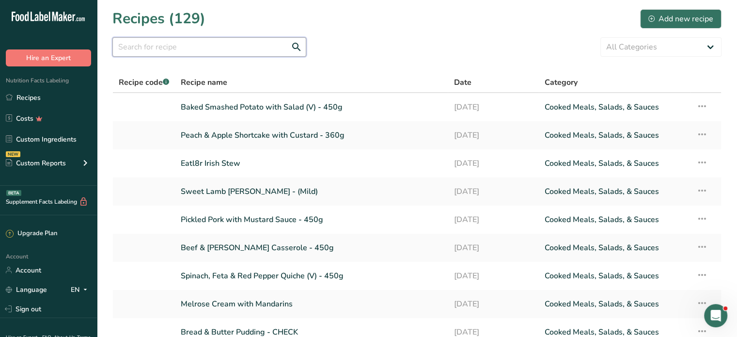
type input "roast pork"
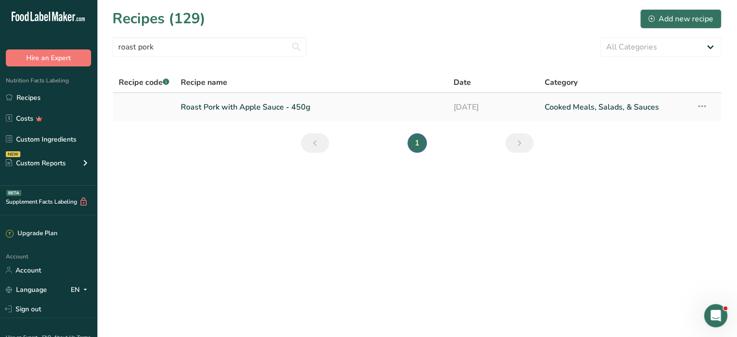
click at [239, 108] on link "Roast Pork with Apple Sauce - 450g" at bounding box center [311, 107] width 261 height 20
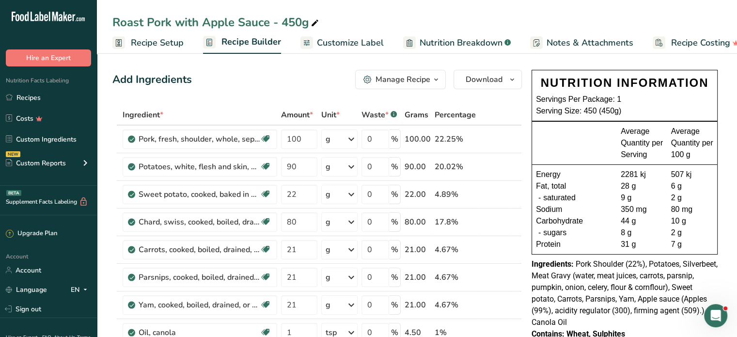
click at [440, 79] on icon "button" at bounding box center [436, 80] width 8 height 12
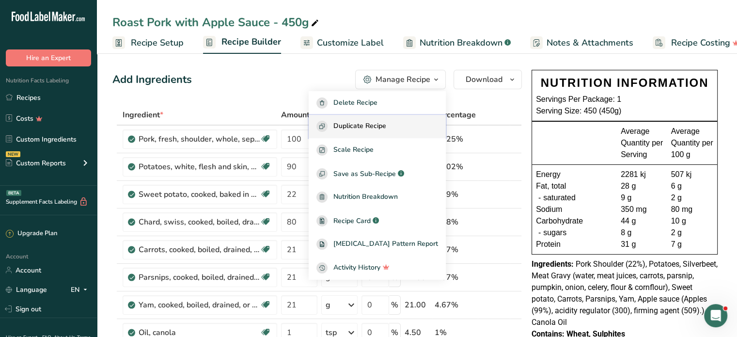
click at [366, 121] on span "Duplicate Recipe" at bounding box center [360, 126] width 53 height 11
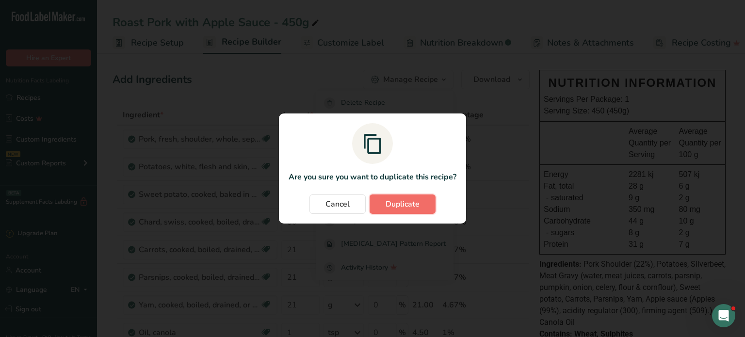
click at [413, 201] on span "Duplicate" at bounding box center [402, 204] width 34 height 12
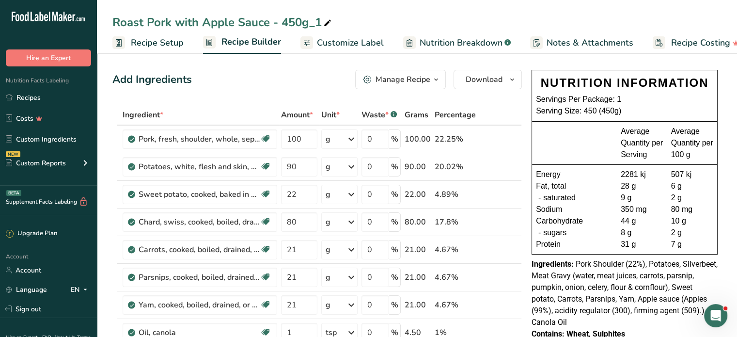
click at [320, 17] on div "Roast Pork with Apple Sauce - 450g_1" at bounding box center [222, 22] width 221 height 17
click at [320, 17] on input "Roast Pork with Apple Sauce - 450g_1" at bounding box center [416, 22] width 609 height 17
click at [316, 24] on input "Roast Pork with Apple Sauce - 450g_1" at bounding box center [416, 22] width 609 height 17
type input "Roast Pork with Apple Sauce - 450g_Week 1 Spring"
click at [635, 264] on span "Pork Shoulder (22%), Potatoes, Silverbeet, Meat Gravy (water, meat juices, carr…" at bounding box center [625, 292] width 186 height 67
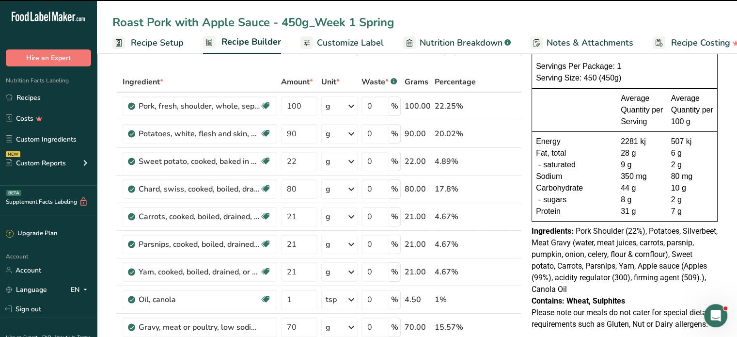
scroll to position [48, 0]
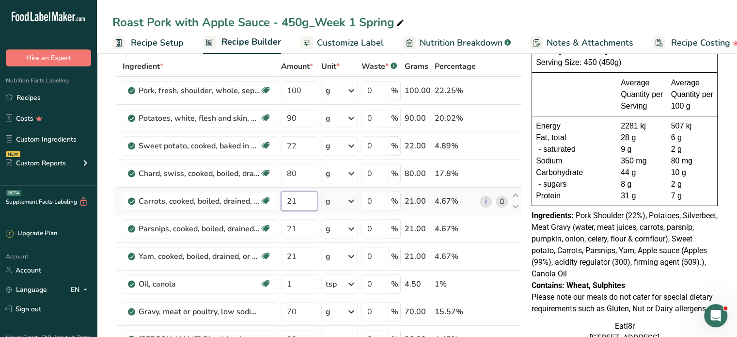
drag, startPoint x: 302, startPoint y: 201, endPoint x: 286, endPoint y: 200, distance: 16.0
click at [286, 200] on input "21" at bounding box center [299, 200] width 36 height 19
type input "48.5"
click at [301, 225] on div "Ingredient * Amount * Unit * Waste * .a-a{fill:#347362;}.b-a{fill:#fff;} Grams …" at bounding box center [317, 248] width 410 height 385
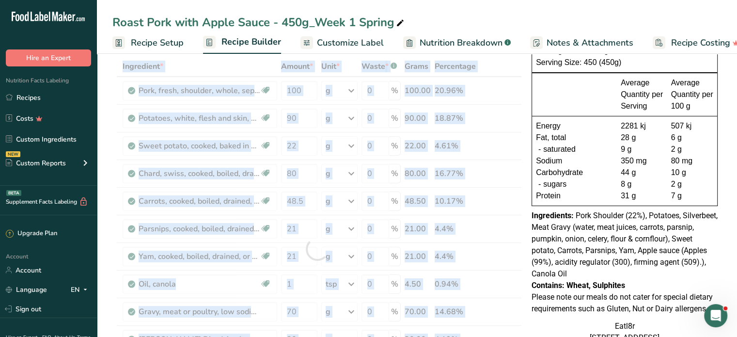
drag, startPoint x: 301, startPoint y: 225, endPoint x: 275, endPoint y: 229, distance: 25.5
click at [275, 229] on div at bounding box center [317, 248] width 410 height 385
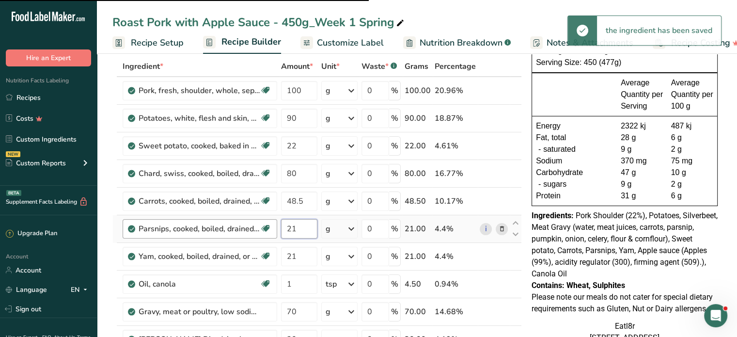
drag, startPoint x: 306, startPoint y: 229, endPoint x: 271, endPoint y: 230, distance: 34.9
click at [271, 230] on tr "Parsnips, cooked, boiled, drained, without salt Dairy free Gluten free Vegan Ve…" at bounding box center [317, 229] width 409 height 28
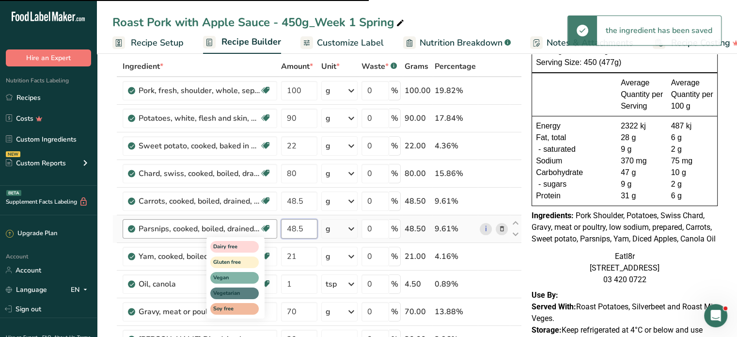
type input "48.5"
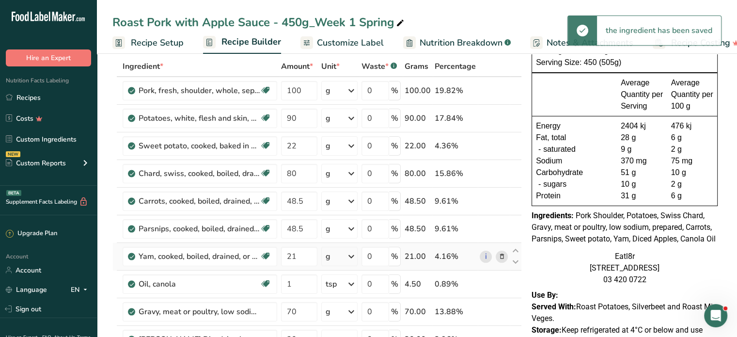
click at [502, 253] on icon at bounding box center [501, 257] width 7 height 10
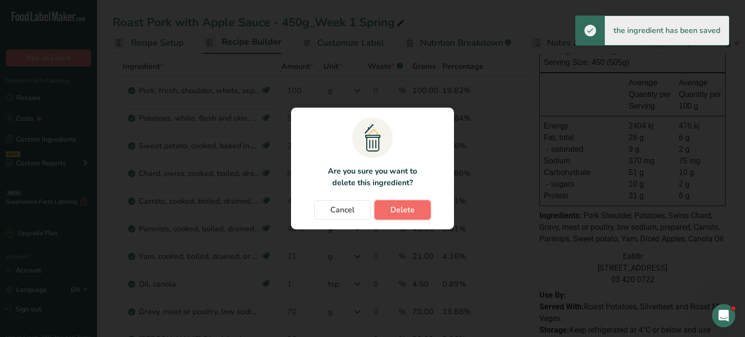
click at [401, 207] on span "Delete" at bounding box center [402, 210] width 24 height 12
click at [401, 207] on div "Cancel [GEOGRAPHIC_DATA]" at bounding box center [372, 209] width 143 height 19
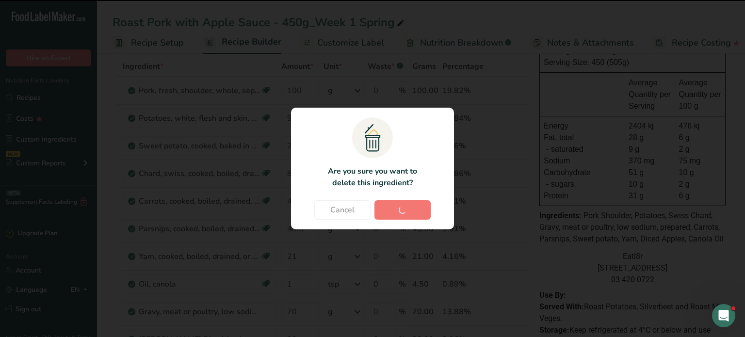
type input "1"
type input "70"
type input "20"
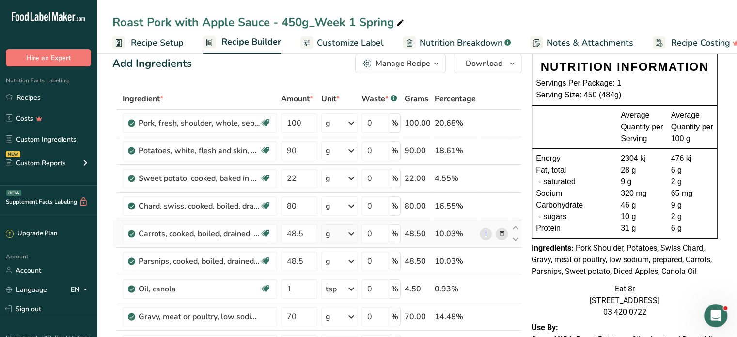
scroll to position [0, 0]
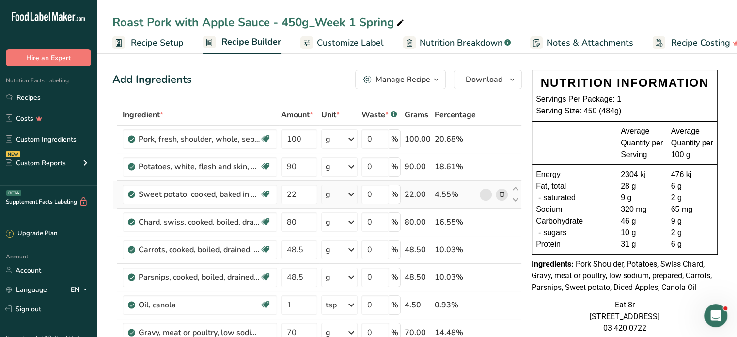
click at [502, 193] on icon at bounding box center [501, 195] width 7 height 10
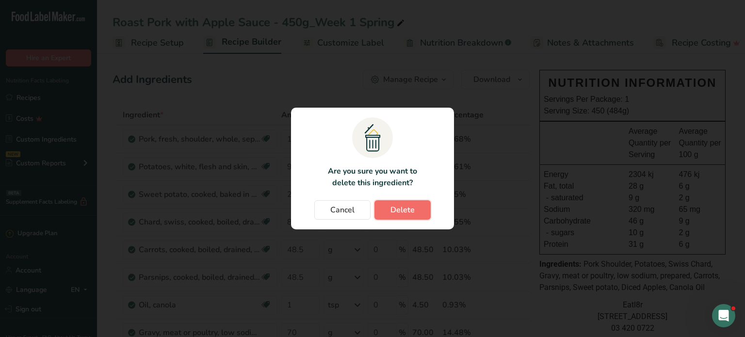
click at [410, 211] on span "Delete" at bounding box center [402, 210] width 24 height 12
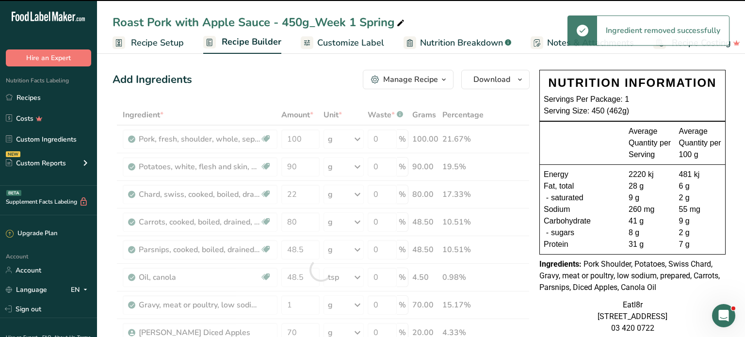
type input "80"
type input "48.5"
type input "1"
type input "70"
type input "20"
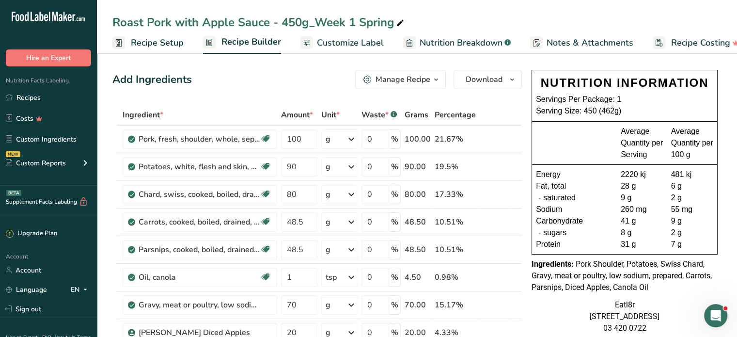
scroll to position [48, 0]
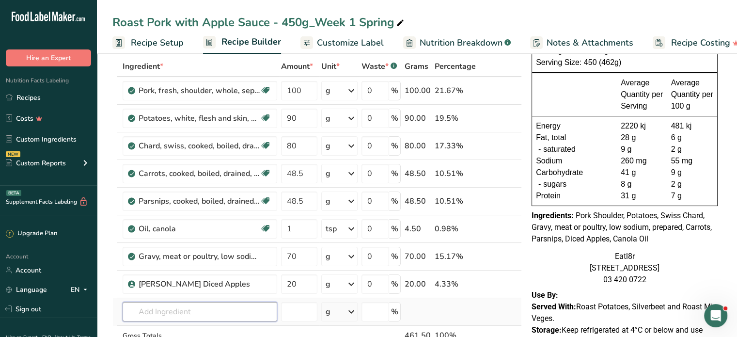
click at [194, 308] on input "text" at bounding box center [200, 311] width 155 height 19
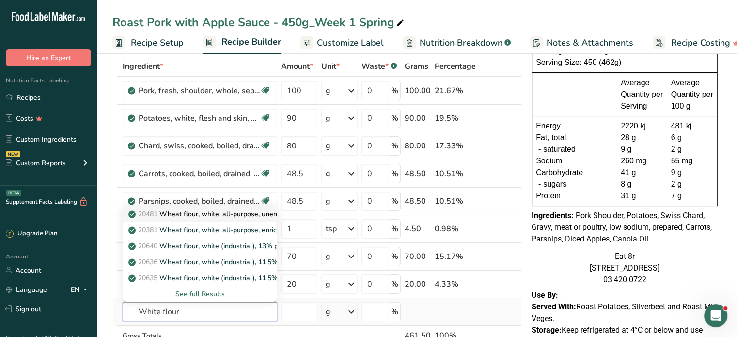
type input "White flour"
click at [209, 214] on p "20481 Wheat flour, white, all-purpose, unenriched" at bounding box center [213, 214] width 166 height 10
type input "Wheat flour, white, all-purpose, unenriched"
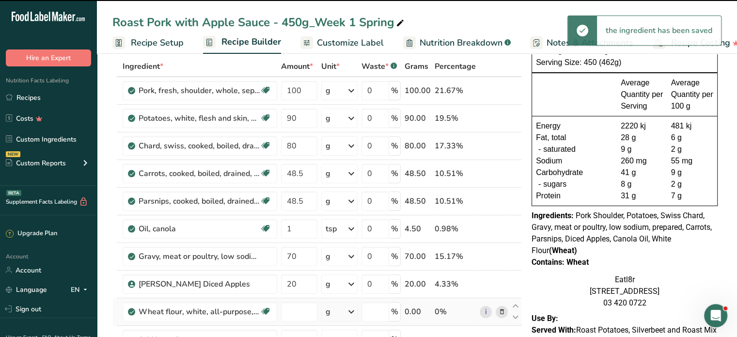
type input "0"
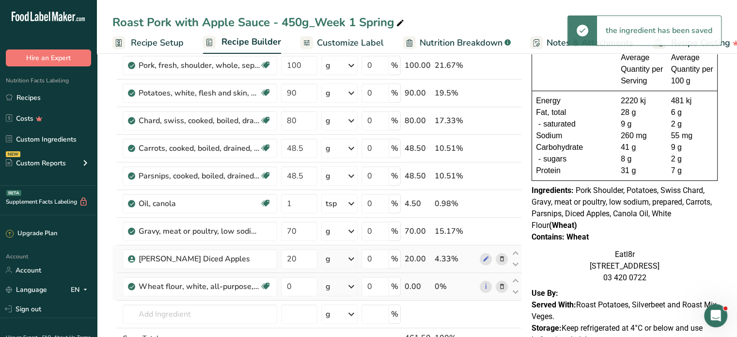
scroll to position [97, 0]
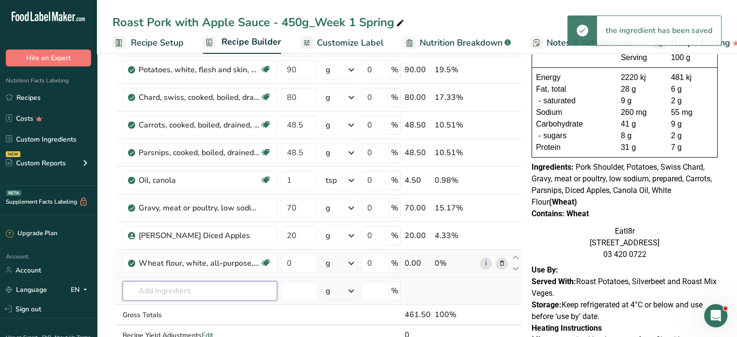
click at [165, 292] on input "text" at bounding box center [200, 290] width 155 height 19
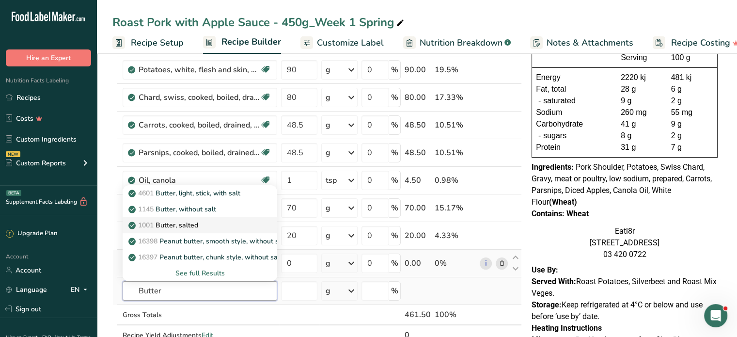
type input "Butter"
click at [192, 221] on p "1001 Butter, salted" at bounding box center [164, 225] width 68 height 10
type input "Butter, salted"
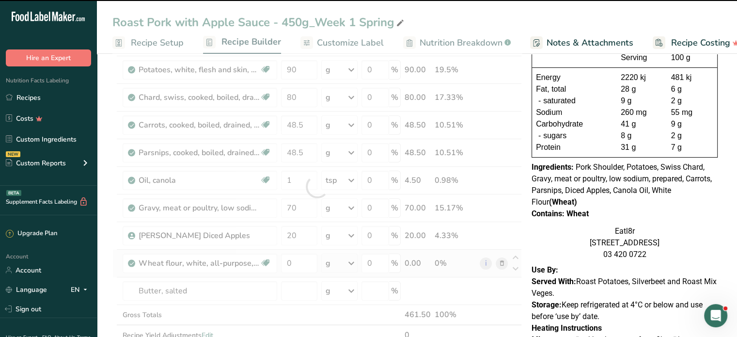
type input "0"
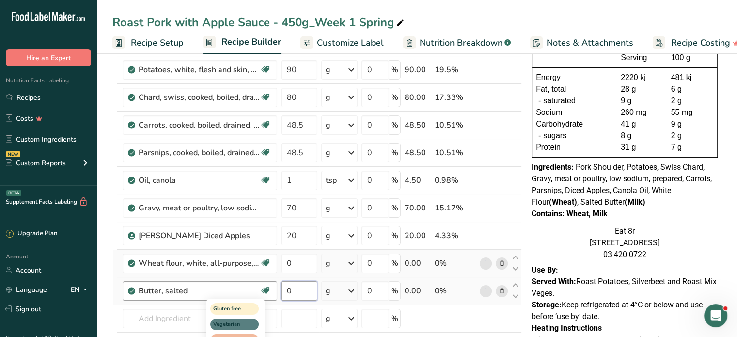
drag, startPoint x: 306, startPoint y: 292, endPoint x: 270, endPoint y: 285, distance: 37.1
click at [270, 285] on tr "Butter, salted Gluten free Vegetarian Soy free 0 g Portions 1 pat (1" sq, 1/3" …" at bounding box center [317, 291] width 409 height 28
type input "3"
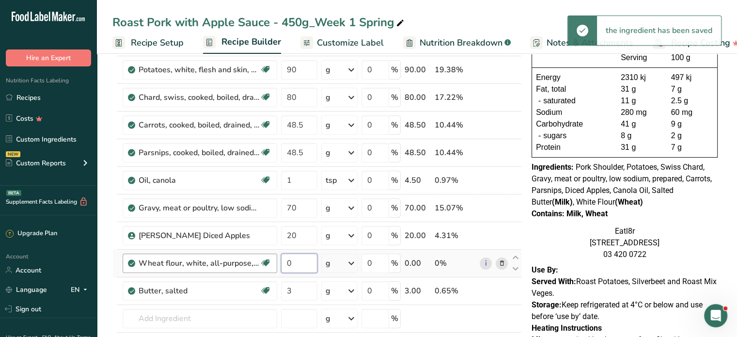
drag, startPoint x: 302, startPoint y: 260, endPoint x: 271, endPoint y: 256, distance: 31.7
click at [301, 260] on input "0" at bounding box center [299, 263] width 36 height 19
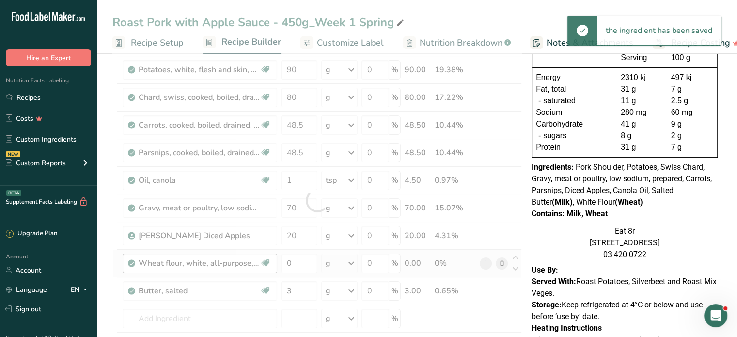
click at [271, 256] on div "Ingredient * Amount * Unit * Waste * .a-a{fill:#347362;}.b-a{fill:#fff;} Grams …" at bounding box center [317, 200] width 410 height 385
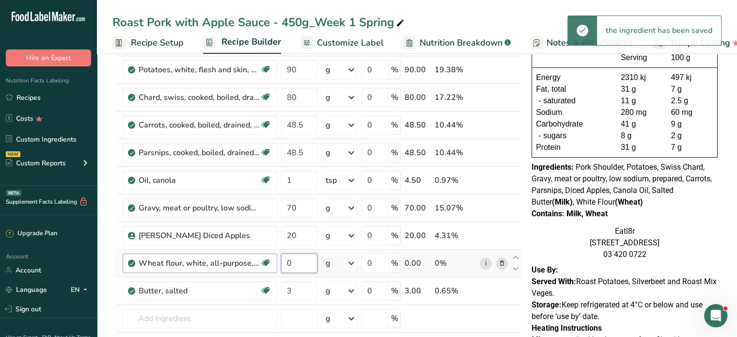
drag, startPoint x: 300, startPoint y: 262, endPoint x: 276, endPoint y: 263, distance: 24.2
click at [276, 263] on tr "Wheat flour, white, all-purpose, unenriched Dairy free Vegan Vegetarian Soy fre…" at bounding box center [317, 264] width 409 height 28
type input "2"
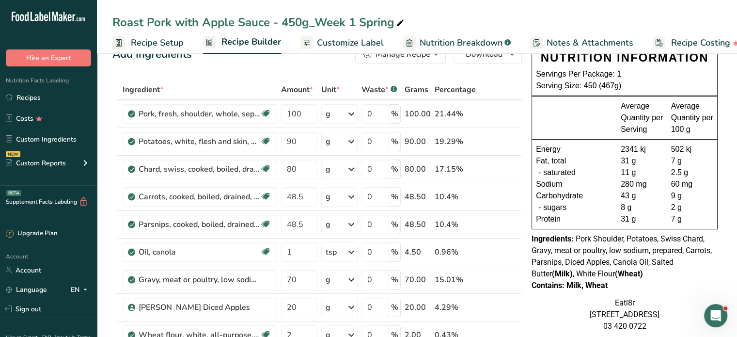
scroll to position [48, 0]
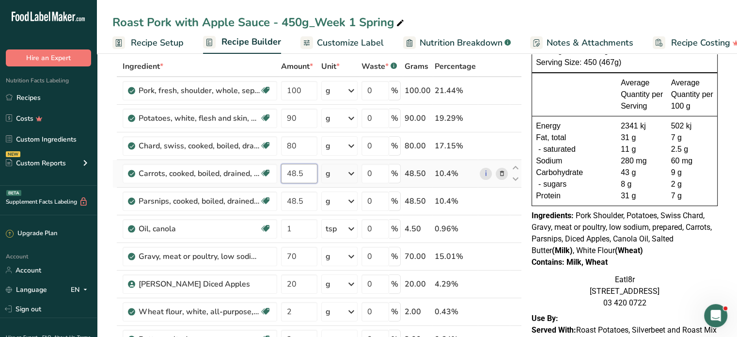
click at [291, 172] on input "48.5" at bounding box center [299, 173] width 36 height 19
drag, startPoint x: 291, startPoint y: 172, endPoint x: 312, endPoint y: 172, distance: 21.3
click at [312, 172] on input "48.5" at bounding box center [299, 173] width 36 height 19
type input "45"
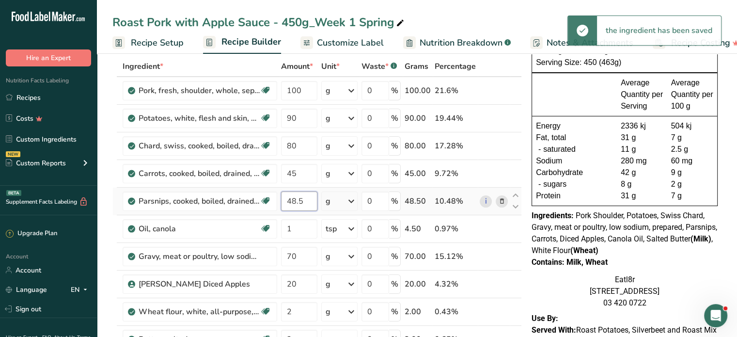
click at [287, 201] on input "48.5" at bounding box center [299, 200] width 36 height 19
drag, startPoint x: 287, startPoint y: 201, endPoint x: 320, endPoint y: 201, distance: 33.0
click at [320, 201] on tr "Parsnips, cooked, boiled, drained, without salt Dairy free Gluten free Vegan Ve…" at bounding box center [317, 202] width 409 height 28
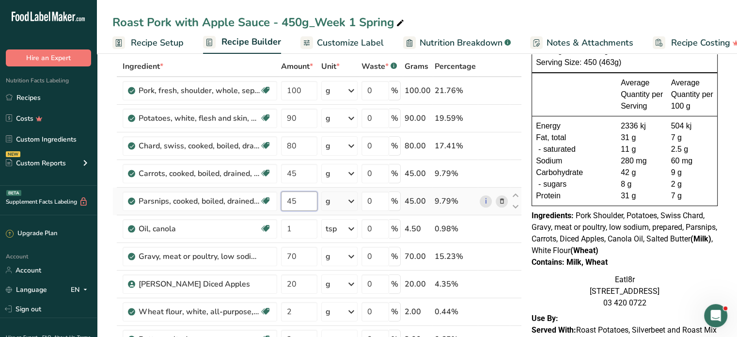
type input "45"
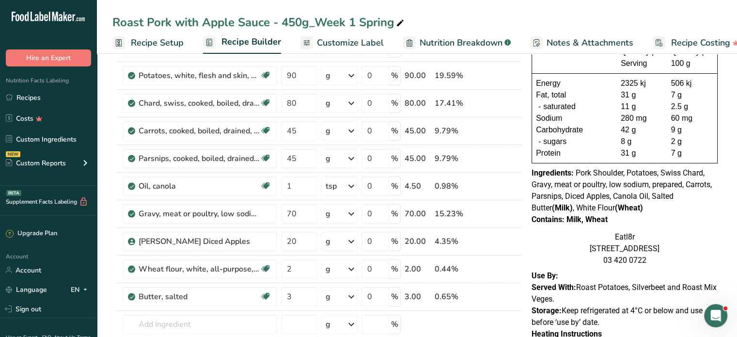
scroll to position [97, 0]
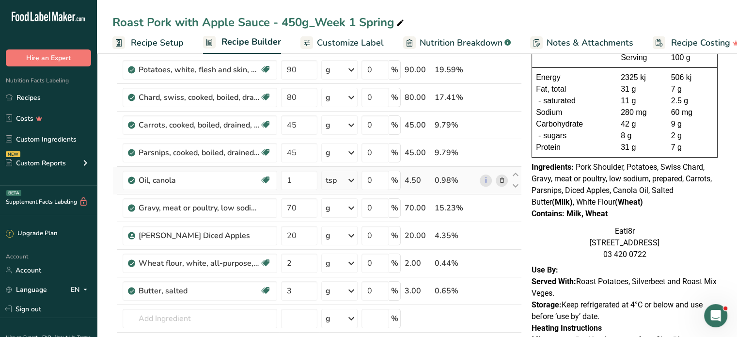
click at [502, 178] on icon at bounding box center [501, 180] width 7 height 10
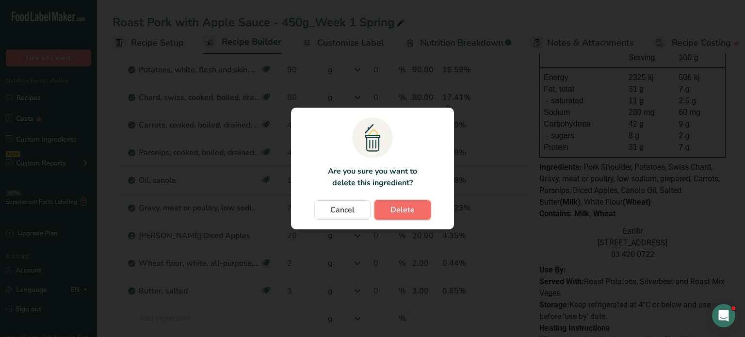
click at [410, 211] on span "Delete" at bounding box center [402, 210] width 24 height 12
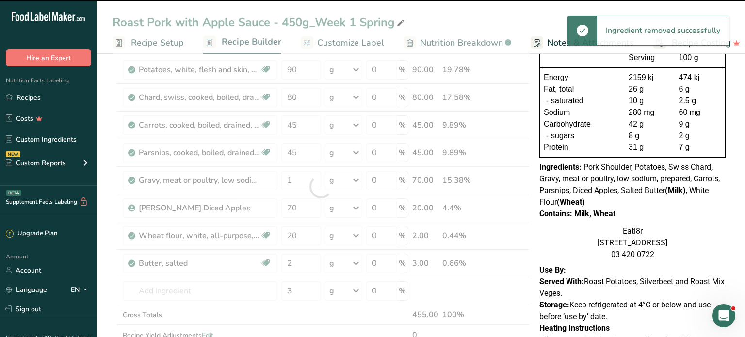
type input "70"
type input "20"
type input "2"
type input "3"
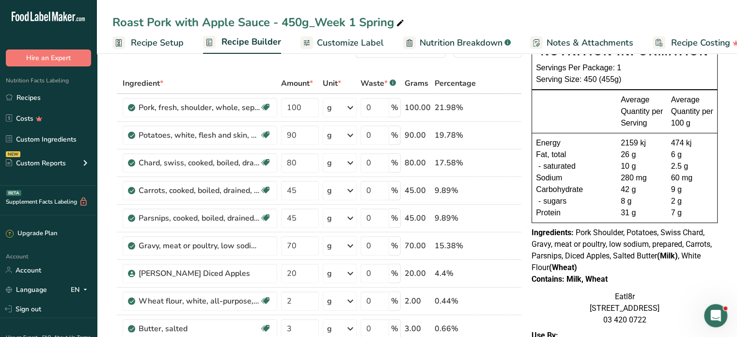
scroll to position [48, 0]
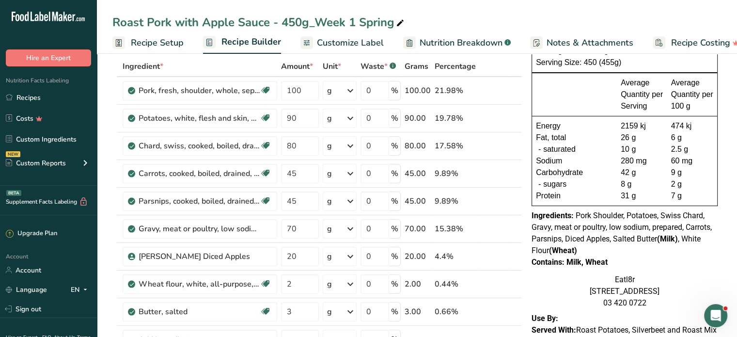
click at [589, 230] on span "Pork Shoulder, Potatoes, Swiss Chard, Gravy, meat or poultry, low sodium, prepa…" at bounding box center [622, 233] width 180 height 44
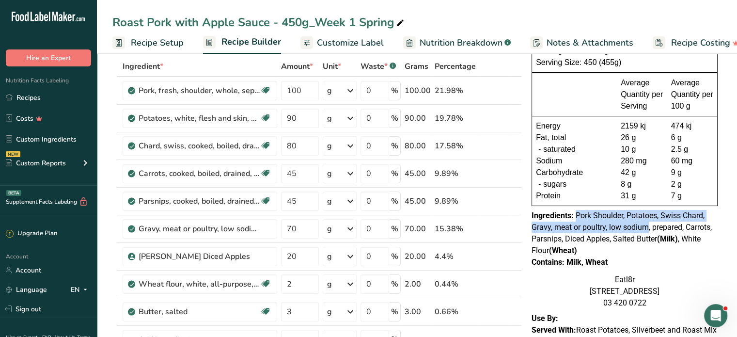
drag, startPoint x: 576, startPoint y: 213, endPoint x: 654, endPoint y: 231, distance: 80.2
click at [652, 230] on span "Pork Shoulder, Potatoes, Swiss Chard, Gravy, meat or poultry, low sodium, prepa…" at bounding box center [622, 233] width 180 height 44
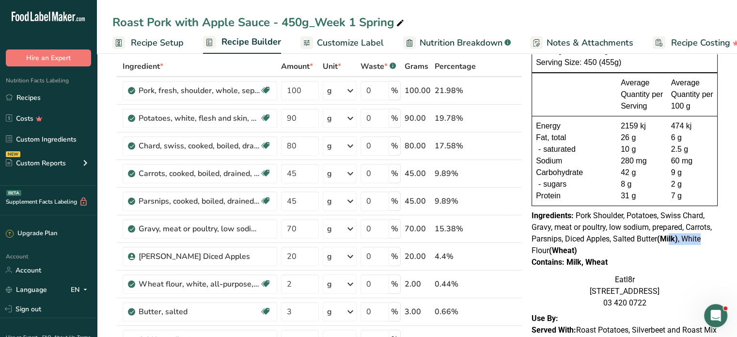
drag, startPoint x: 679, startPoint y: 233, endPoint x: 709, endPoint y: 233, distance: 30.1
click at [709, 233] on div "Ingredients: Pork Shoulder, Potatoes, Swiss Chard, Gravy, meat or poultry, low …" at bounding box center [625, 233] width 186 height 47
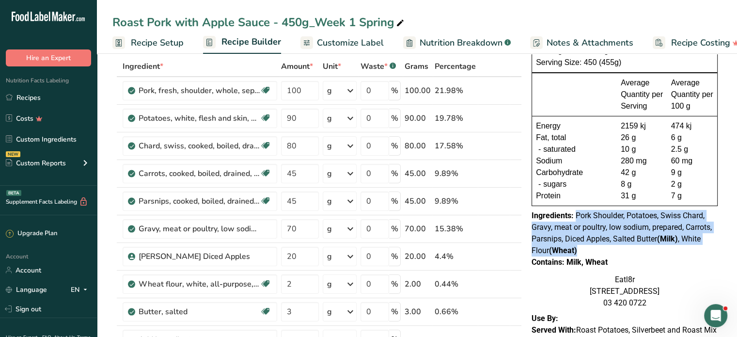
drag, startPoint x: 575, startPoint y: 213, endPoint x: 679, endPoint y: 247, distance: 108.8
click at [679, 247] on div "Ingredients: Pork Shoulder, Potatoes, Swiss Chard, Gravy, meat or poultry, low …" at bounding box center [625, 233] width 186 height 47
copy span "Pork Shoulder, Potatoes, Swiss Chard, Gravy, meat or poultry, low sodium, prepa…"
click at [632, 266] on div "Contains: Milk, Wheat" at bounding box center [625, 262] width 186 height 12
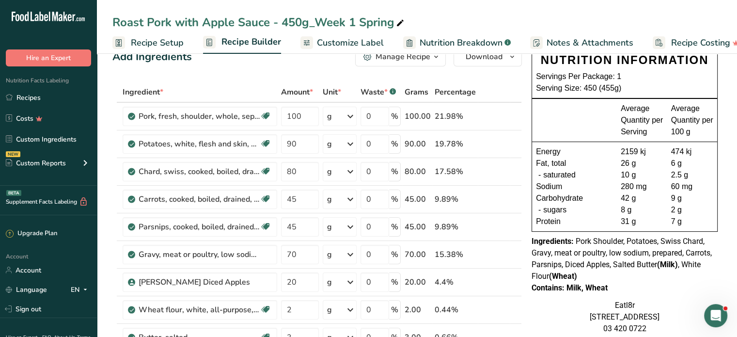
scroll to position [0, 0]
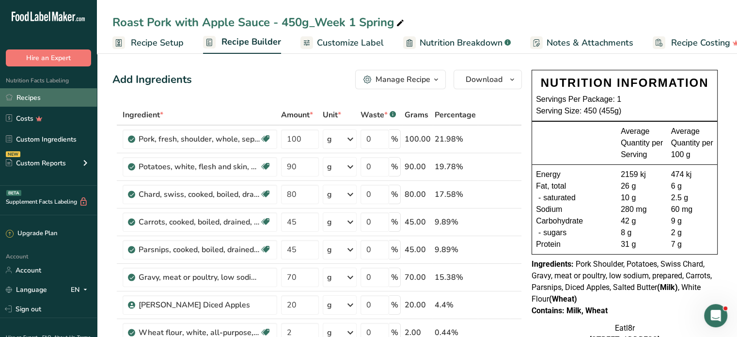
click at [27, 94] on link "Recipes" at bounding box center [48, 97] width 97 height 18
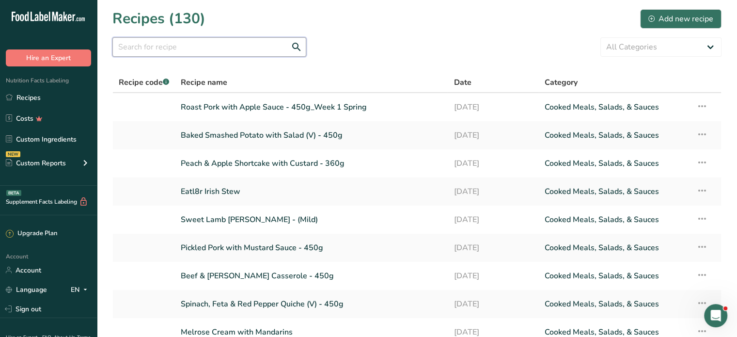
click at [180, 48] on input "text" at bounding box center [209, 46] width 194 height 19
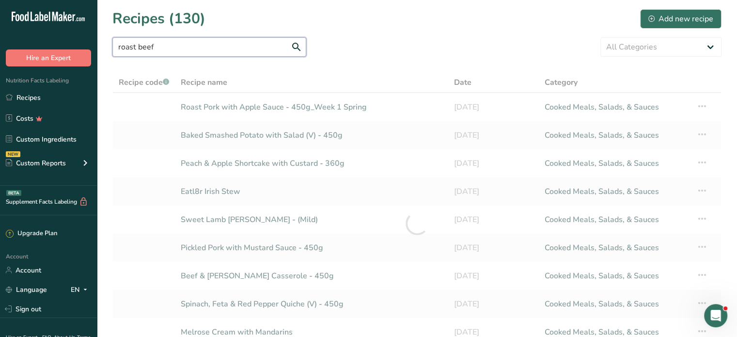
type input "roast beef"
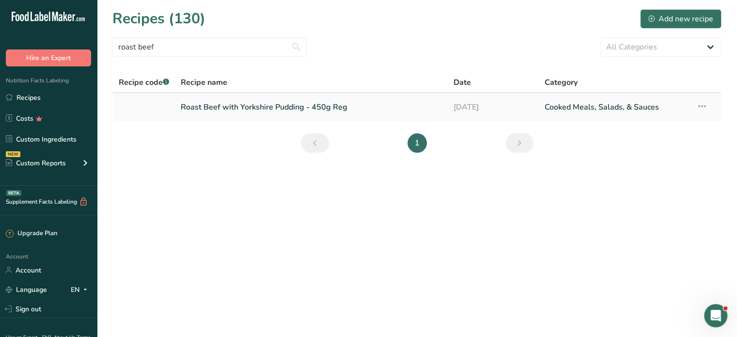
click at [242, 108] on link "Roast Beef with Yorkshire Pudding - 450g Reg" at bounding box center [311, 107] width 261 height 20
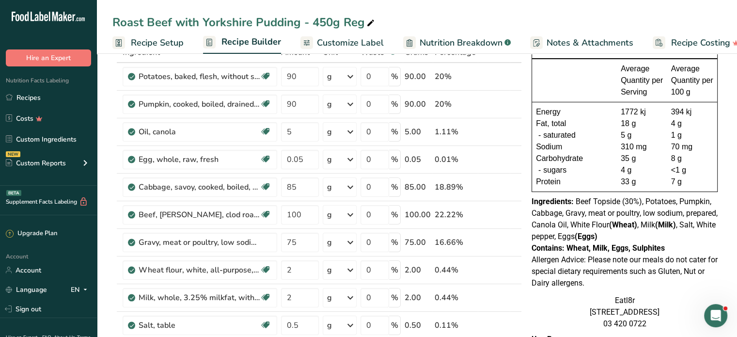
scroll to position [48, 0]
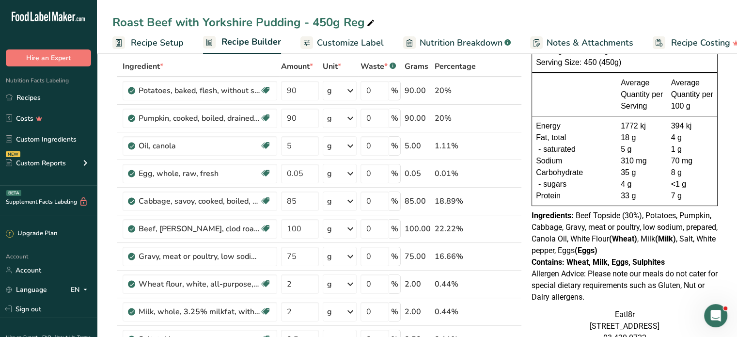
drag, startPoint x: 341, startPoint y: 19, endPoint x: 365, endPoint y: 15, distance: 23.7
click at [365, 15] on div "Roast Beef with Yorkshire Pudding - 450g Reg" at bounding box center [244, 22] width 264 height 17
type input "Roast Beef with Yorkshire Pudding - 450g - Week 1 Spring"
click at [688, 139] on div "4 g" at bounding box center [692, 138] width 43 height 12
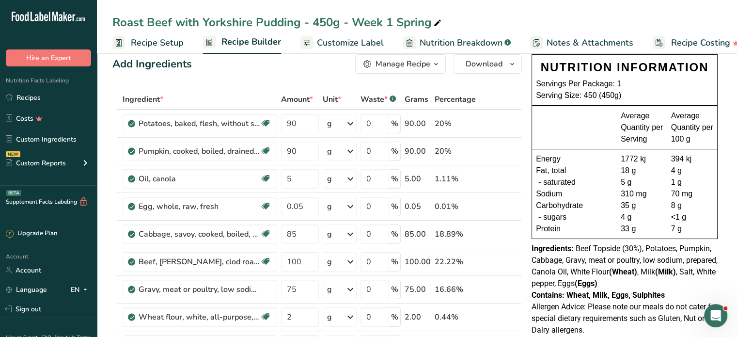
scroll to position [0, 0]
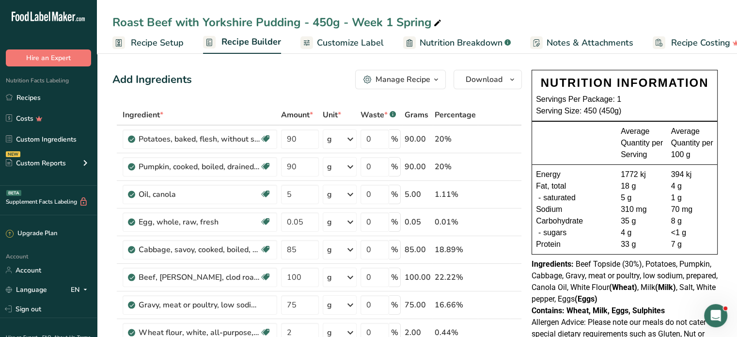
click at [337, 40] on span "Customize Label" at bounding box center [350, 42] width 67 height 13
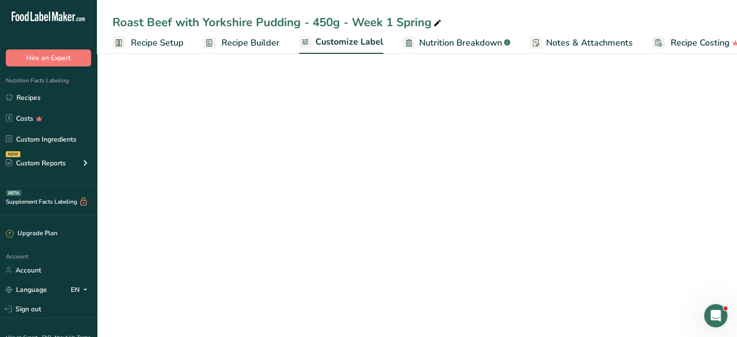
scroll to position [0, 17]
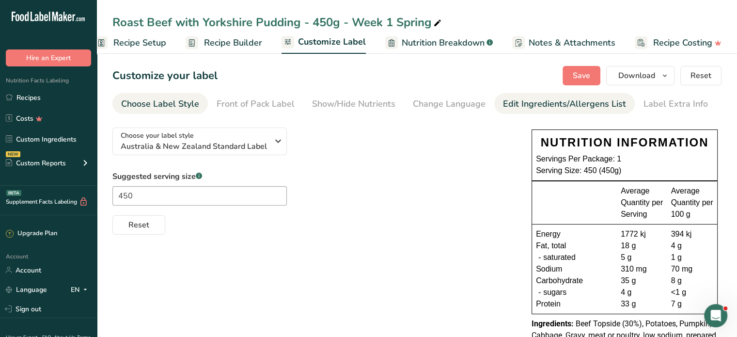
click at [535, 104] on div "Edit Ingredients/Allergens List" at bounding box center [564, 103] width 123 height 13
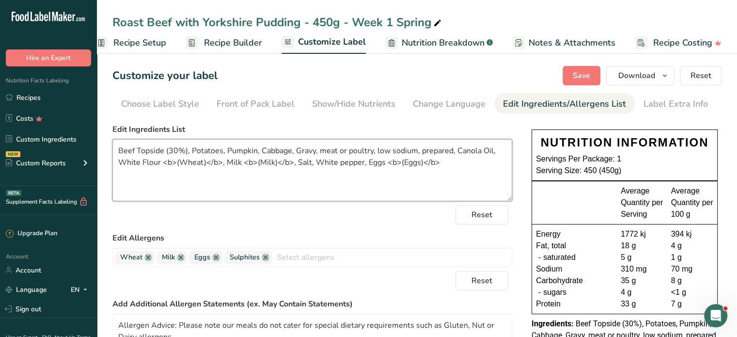
click at [175, 147] on textarea "Beef Topside (30%), Potatoes, Pumpkin, Cabbage, Gravy, meat or poultry, low sod…" at bounding box center [312, 170] width 400 height 62
type textarea "Beef Topside (22%), Potatoes, Pumpkin, Cabbage, Gravy, meat or poultry, low sod…"
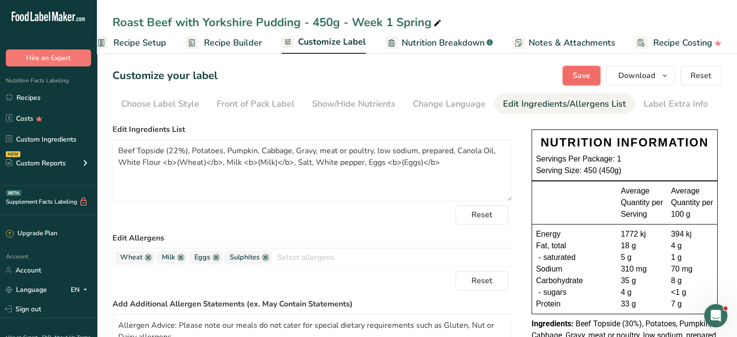
click at [584, 80] on span "Save" at bounding box center [581, 76] width 17 height 12
click at [30, 96] on link "Recipes" at bounding box center [48, 97] width 97 height 18
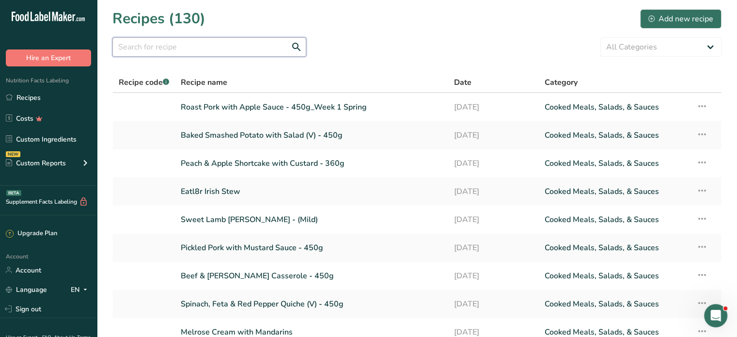
click at [204, 47] on input "text" at bounding box center [209, 46] width 194 height 19
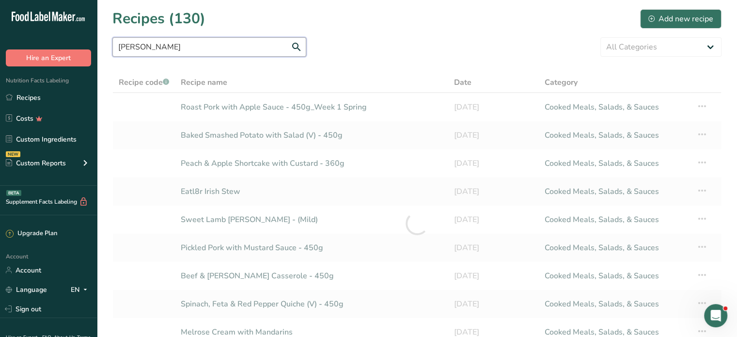
type input "[PERSON_NAME]"
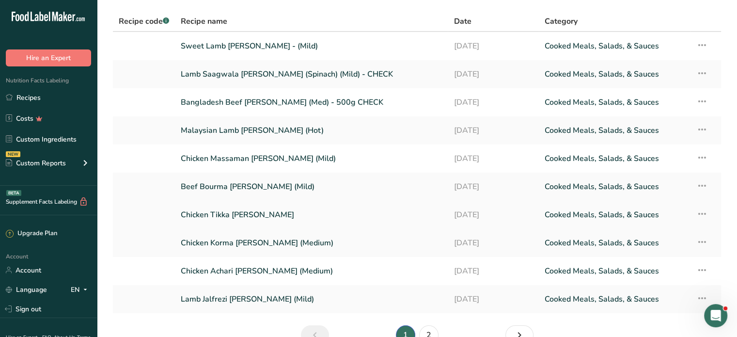
scroll to position [97, 0]
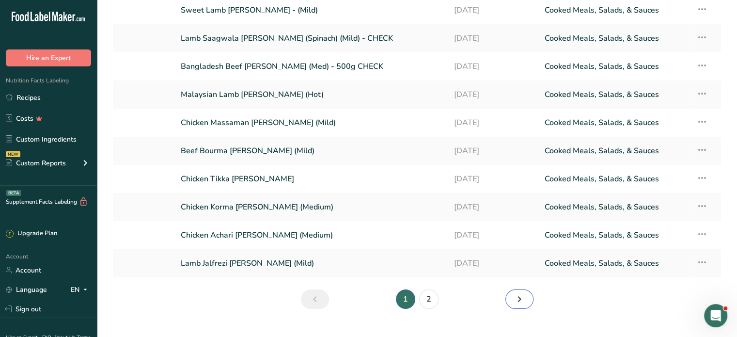
click at [518, 298] on icon "Next page" at bounding box center [520, 298] width 12 height 17
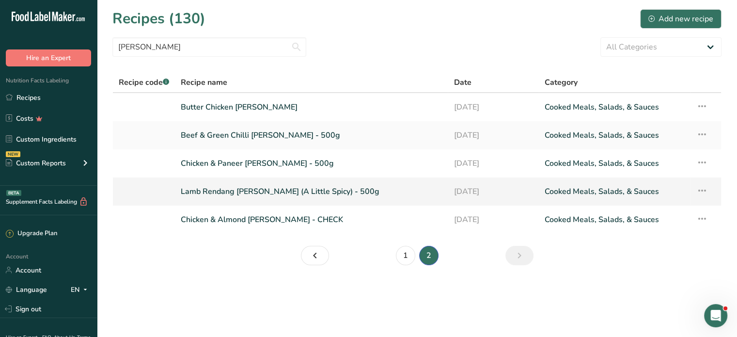
click at [232, 188] on link "Lamb Rendang [PERSON_NAME] (A Little Spicy) - 500g" at bounding box center [311, 191] width 261 height 20
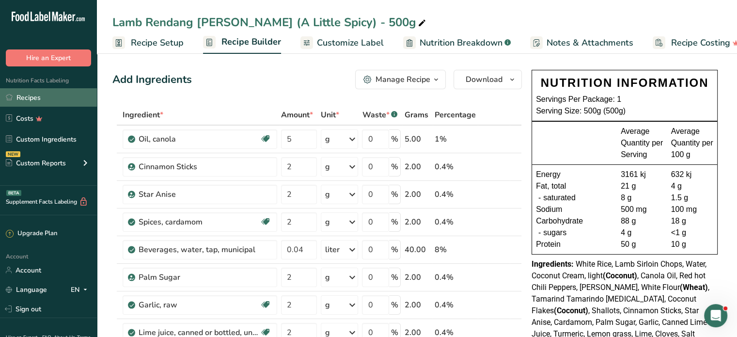
click at [29, 95] on link "Recipes" at bounding box center [48, 97] width 97 height 18
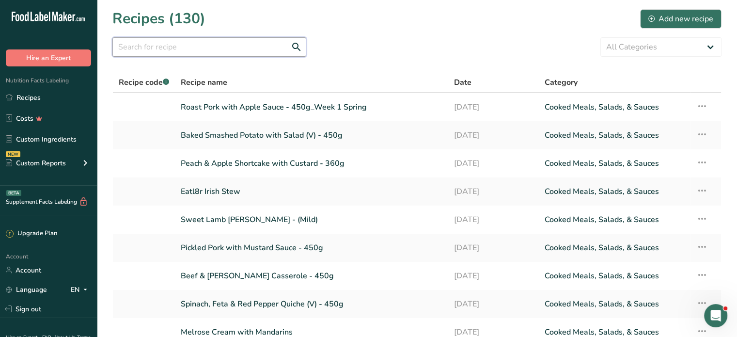
click at [204, 51] on input "text" at bounding box center [209, 46] width 194 height 19
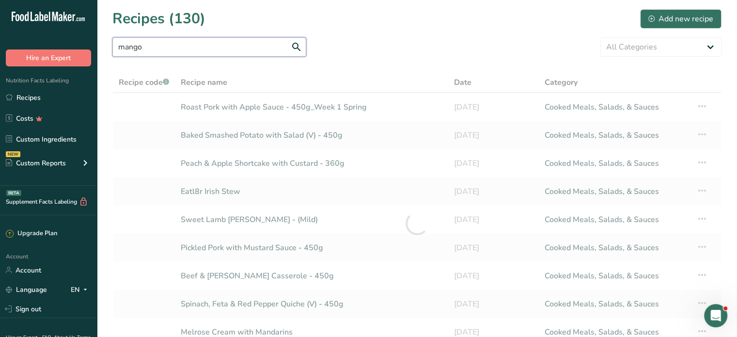
type input "mango"
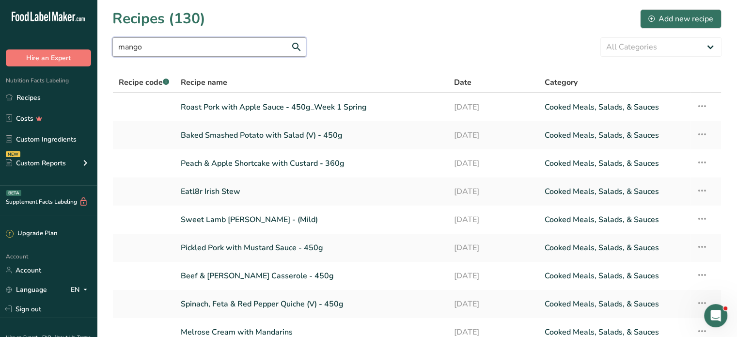
drag, startPoint x: 202, startPoint y: 52, endPoint x: 80, endPoint y: 34, distance: 123.5
click at [80, 34] on div ".a-20{fill:#fff;} Hire an Expert Nutrition Facts Labeling Recipes Costs Custom …" at bounding box center [368, 226] width 737 height 452
click at [689, 17] on div "Add new recipe" at bounding box center [681, 19] width 65 height 12
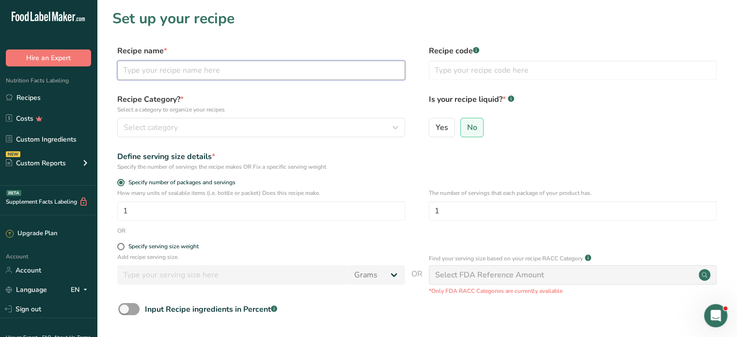
click at [181, 70] on input "text" at bounding box center [261, 70] width 288 height 19
type input "Mango & Vanilla Cheesecake"
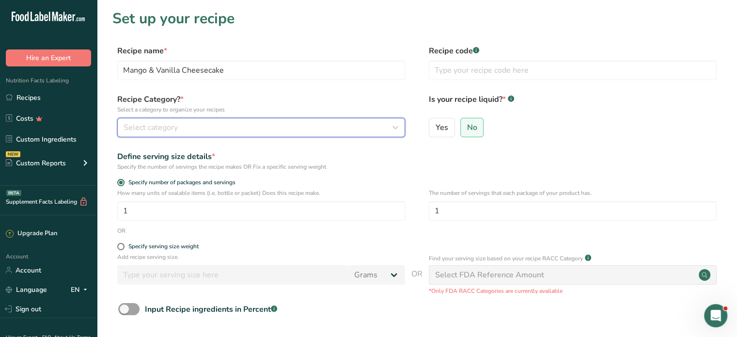
click at [314, 124] on div "Select category" at bounding box center [259, 128] width 270 height 12
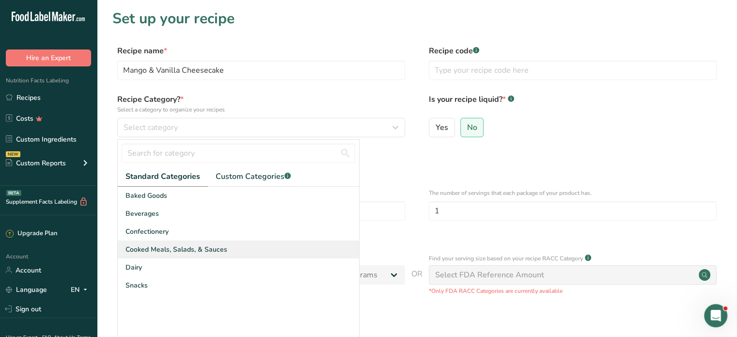
click at [155, 252] on span "Cooked Meals, Salads, & Sauces" at bounding box center [177, 249] width 102 height 10
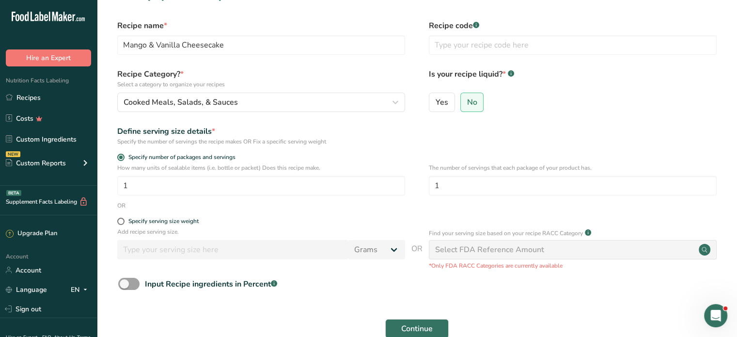
scroll to position [48, 0]
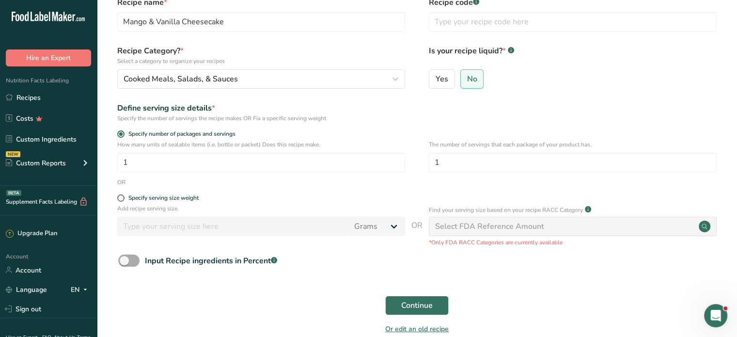
click at [131, 256] on span at bounding box center [128, 261] width 21 height 12
click at [125, 257] on input "Input Recipe ingredients in Percent .a-a{fill:#347362;}.b-a{fill:#fff;}" at bounding box center [121, 260] width 6 height 6
checkbox input "true"
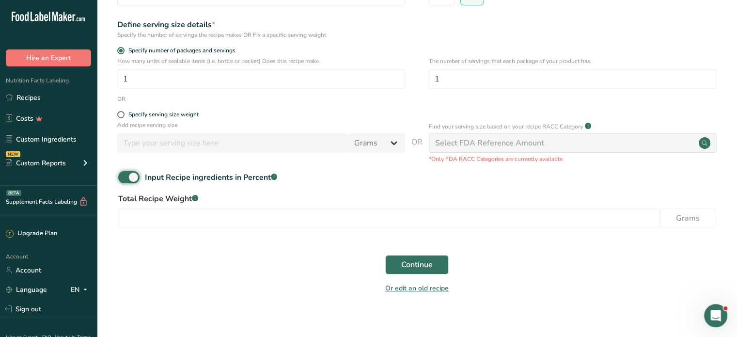
scroll to position [141, 0]
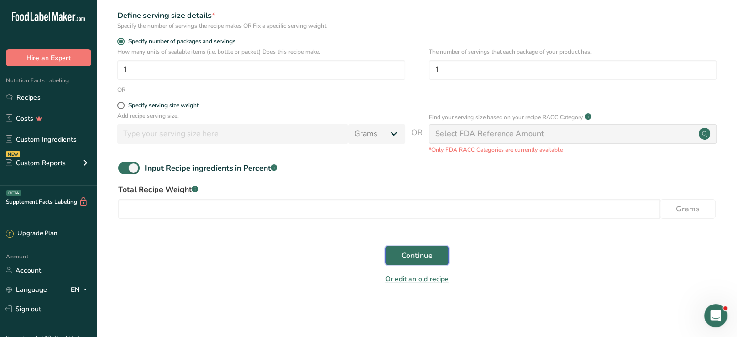
click at [429, 251] on span "Continue" at bounding box center [417, 256] width 32 height 12
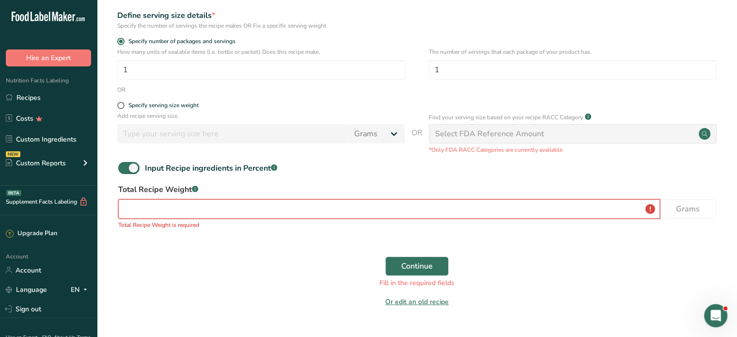
click at [236, 205] on input "number" at bounding box center [389, 208] width 542 height 19
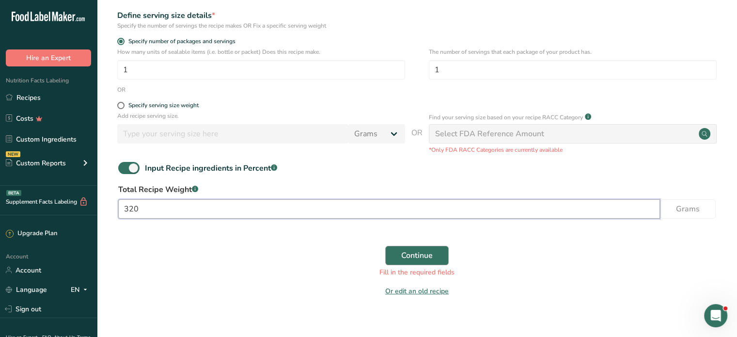
type input "320"
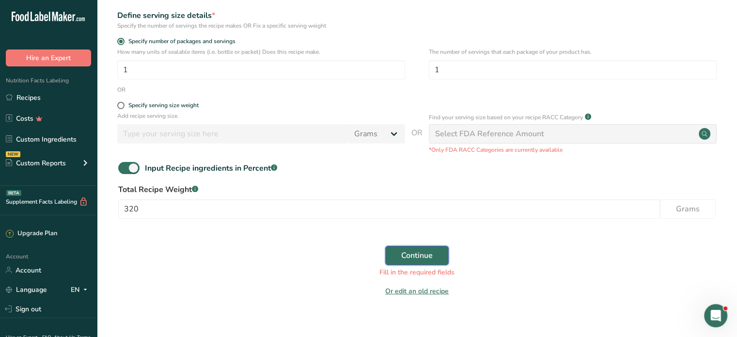
click at [415, 250] on span "Continue" at bounding box center [417, 256] width 32 height 12
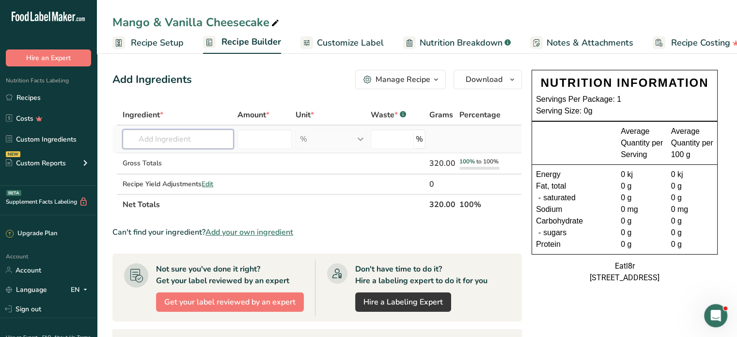
click at [154, 135] on input "text" at bounding box center [178, 138] width 111 height 19
click at [164, 137] on input "text" at bounding box center [178, 138] width 111 height 19
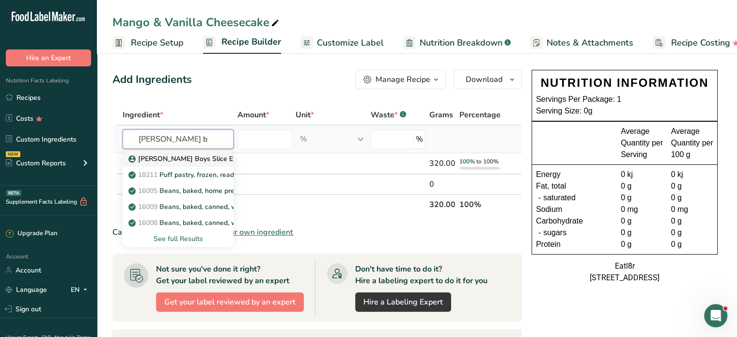
type input "[PERSON_NAME] b"
click at [167, 155] on p "[PERSON_NAME] Boys Slice Ends" at bounding box center [187, 159] width 114 height 10
type input "[PERSON_NAME] Boys Slice Ends"
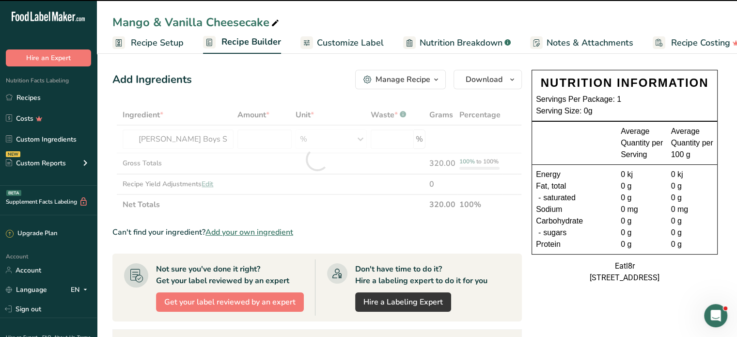
type input "0"
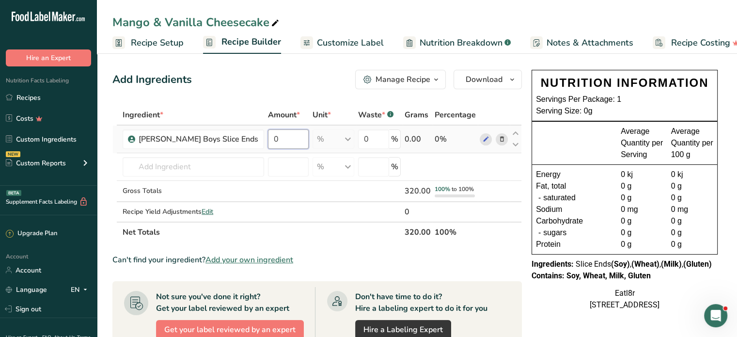
click at [268, 134] on input "0" at bounding box center [288, 138] width 40 height 19
drag, startPoint x: 257, startPoint y: 134, endPoint x: 215, endPoint y: 134, distance: 42.2
click at [215, 134] on tr "[PERSON_NAME] Boys Slice Ends 0 % Weight Units g kg mg See more Volume Units l …" at bounding box center [317, 140] width 409 height 28
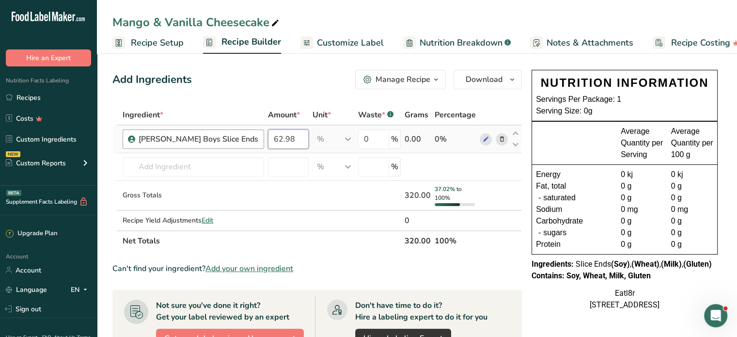
type input "62.98"
click at [322, 138] on div "Ingredient * Amount * Unit * Waste * .a-a{fill:#347362;}.b-a{fill:#fff;} Grams …" at bounding box center [317, 178] width 410 height 146
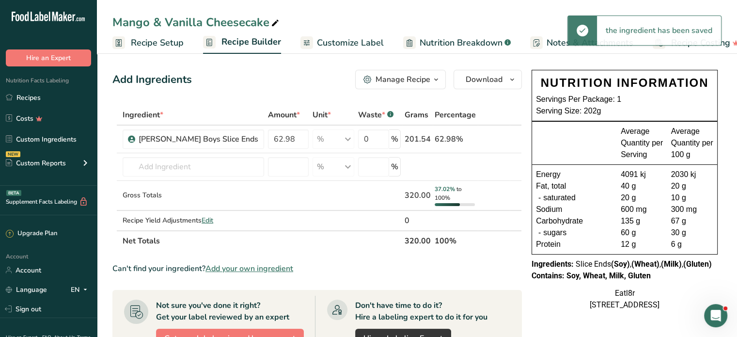
click at [343, 137] on div "% Weight Units g kg mg See more Volume Units l Volume units require a density c…" at bounding box center [334, 138] width 42 height 19
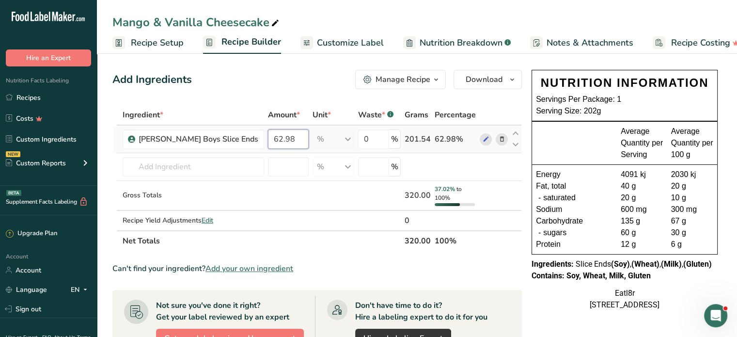
drag, startPoint x: 271, startPoint y: 138, endPoint x: 241, endPoint y: 139, distance: 30.6
click at [268, 139] on input "62.98" at bounding box center [288, 138] width 40 height 19
click at [173, 159] on div "Ingredient * Amount * Unit * Waste * .a-a{fill:#347362;}.b-a{fill:#fff;} Grams …" at bounding box center [317, 178] width 410 height 146
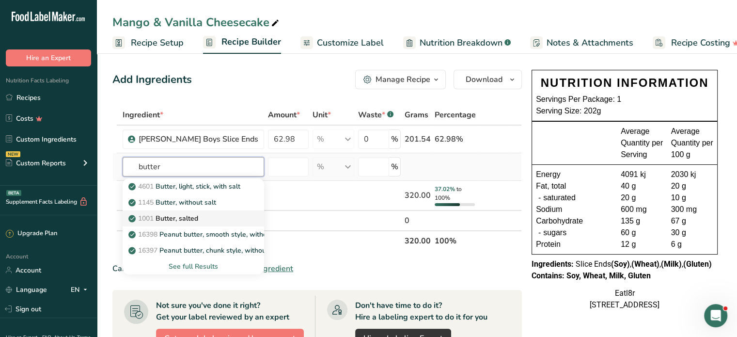
type input "butter"
click at [164, 217] on p "1001 Butter, salted" at bounding box center [164, 218] width 68 height 10
type input "Butter, salted"
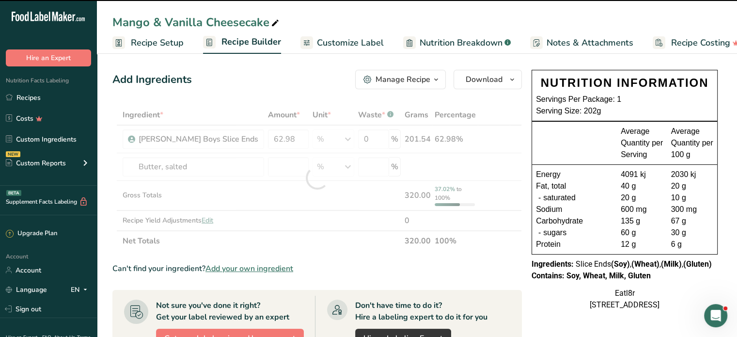
type input "0"
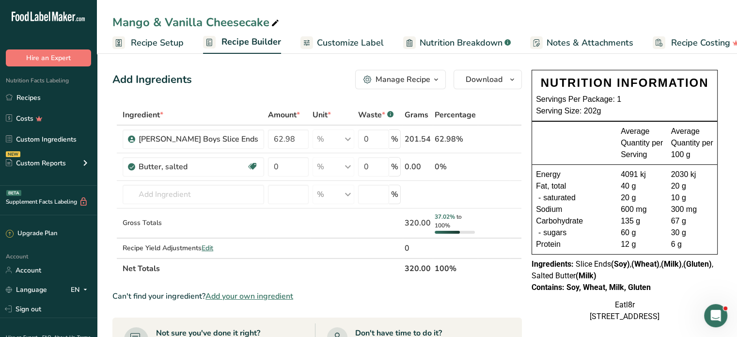
click at [335, 38] on span "Customize Label" at bounding box center [350, 42] width 67 height 13
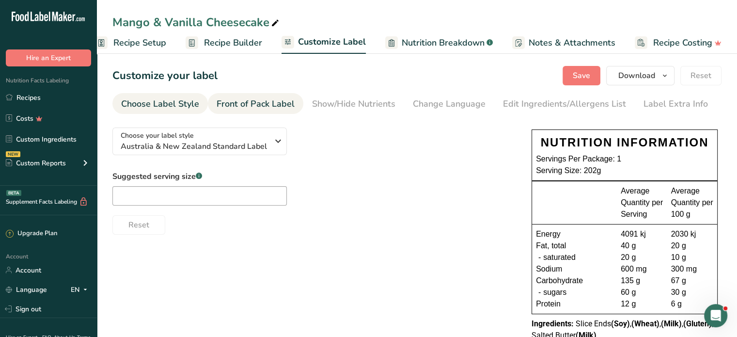
click at [266, 99] on div "Front of Pack Label" at bounding box center [256, 103] width 78 height 13
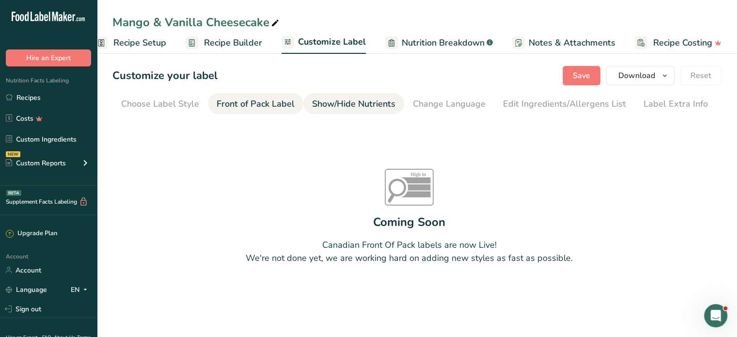
click at [336, 97] on div "Show/Hide Nutrients" at bounding box center [353, 103] width 83 height 13
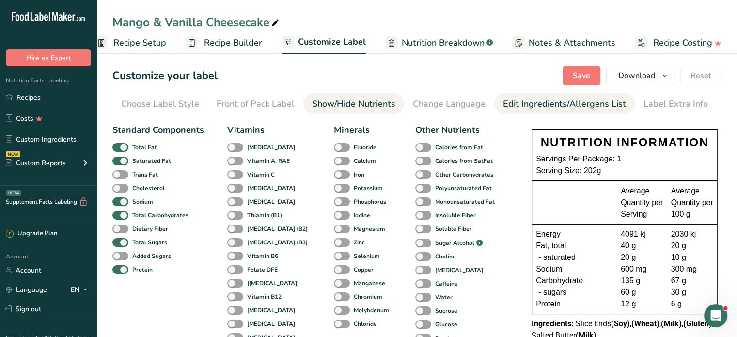
click at [547, 108] on div "Edit Ingredients/Allergens List" at bounding box center [564, 103] width 123 height 13
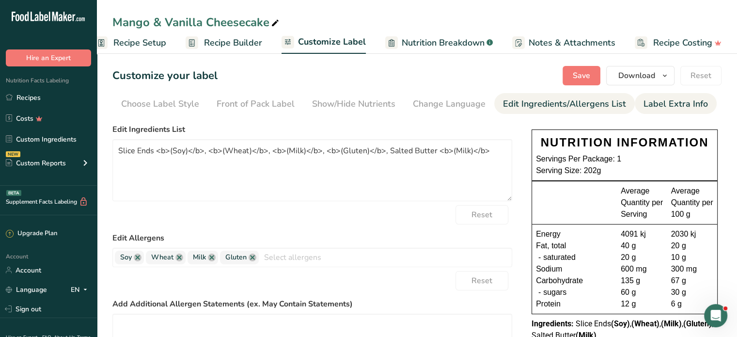
click at [675, 99] on div "Label Extra Info" at bounding box center [676, 103] width 64 height 13
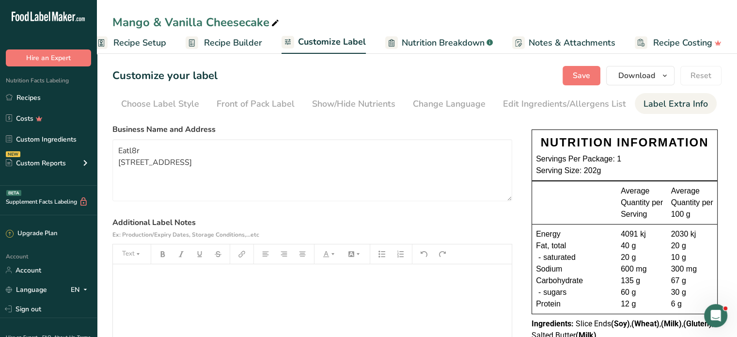
click at [152, 38] on span "Recipe Setup" at bounding box center [139, 42] width 53 height 13
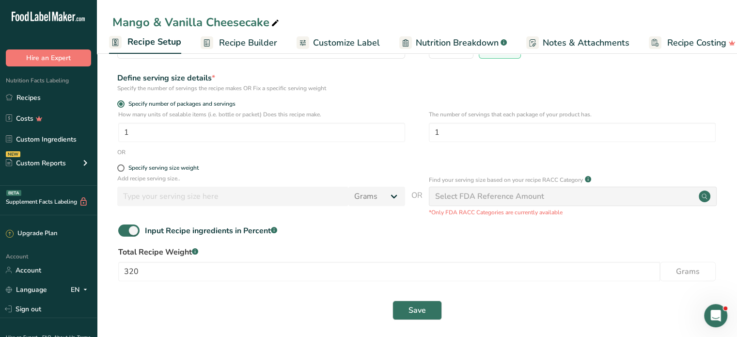
scroll to position [108, 0]
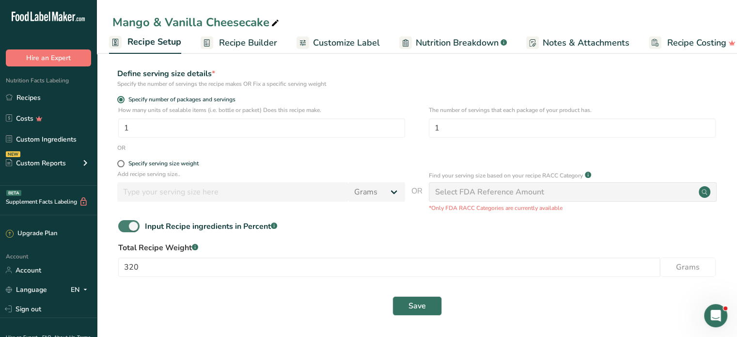
click at [124, 224] on span at bounding box center [128, 226] width 21 height 12
click at [124, 224] on input "Input Recipe ingredients in Percent .a-a{fill:#347362;}.b-a{fill:#fff;}" at bounding box center [121, 226] width 6 height 6
checkbox input "false"
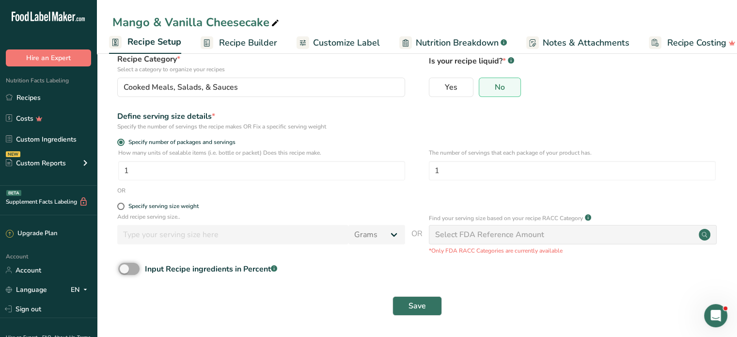
scroll to position [65, 0]
click at [415, 309] on span "Save" at bounding box center [417, 306] width 17 height 12
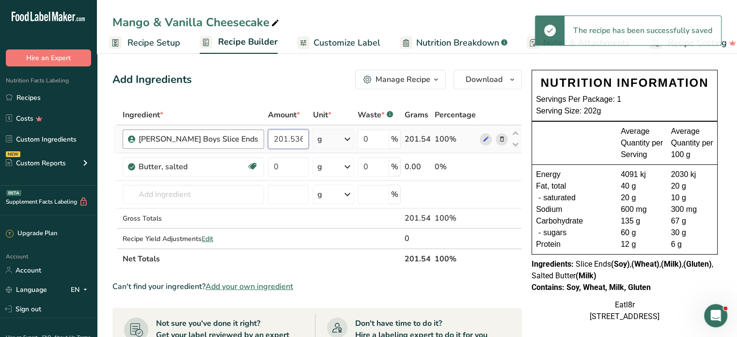
drag, startPoint x: 278, startPoint y: 139, endPoint x: 219, endPoint y: 136, distance: 59.7
click at [215, 136] on tr "[PERSON_NAME] Boys Slice Ends 201.536 g Weight Units g kg mg See more Volume Un…" at bounding box center [317, 140] width 409 height 28
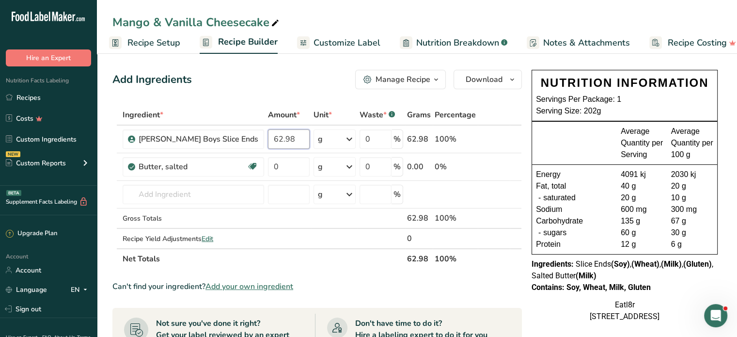
type input "62.98"
drag, startPoint x: 258, startPoint y: 165, endPoint x: 235, endPoint y: 169, distance: 23.6
click at [229, 169] on tr "Butter, salted Gluten free Vegetarian Soy free 0 g Portions 1 pat (1" sq, 1/3" …" at bounding box center [317, 167] width 409 height 28
type input "3.94"
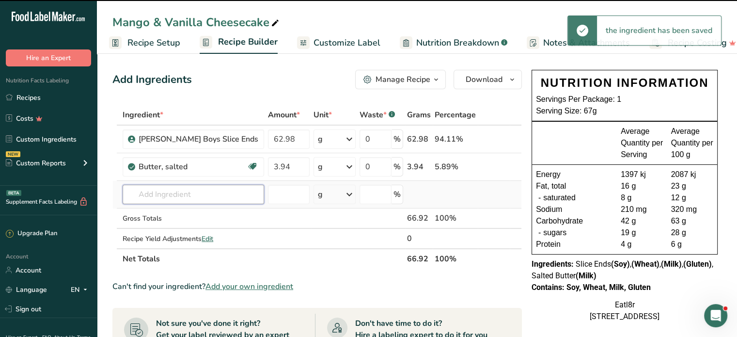
click at [165, 193] on input "text" at bounding box center [194, 194] width 142 height 19
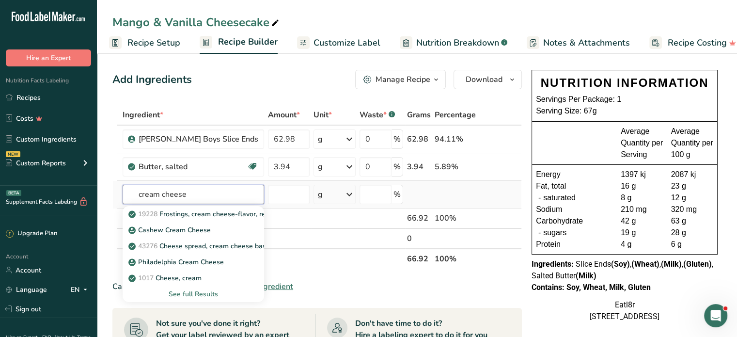
type input "cream cheese"
click at [179, 295] on div "See full Results" at bounding box center [193, 294] width 126 height 10
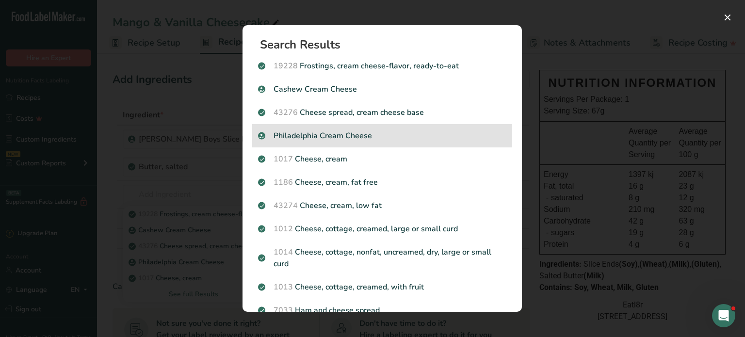
click at [358, 131] on p "Philadelphia Cream Cheese" at bounding box center [382, 136] width 248 height 12
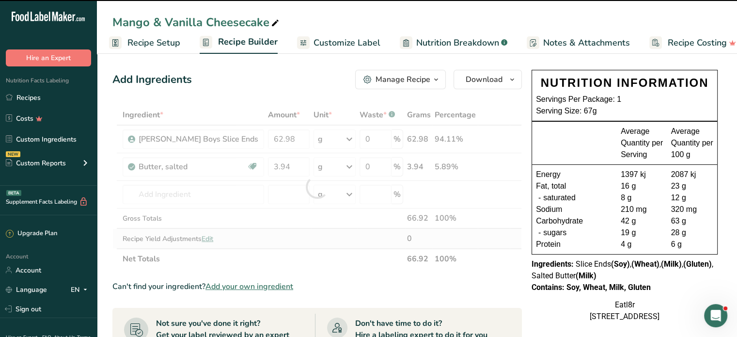
type input "0"
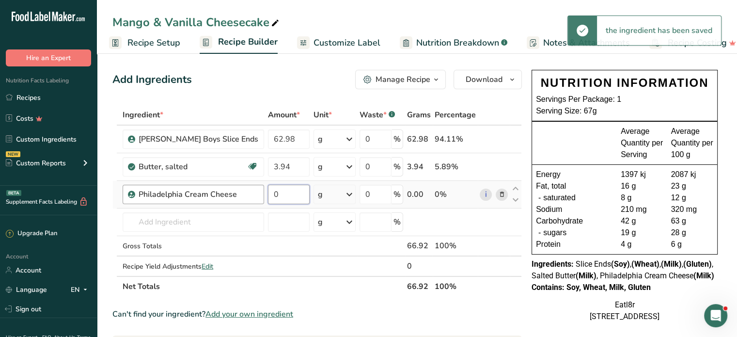
drag, startPoint x: 275, startPoint y: 192, endPoint x: 234, endPoint y: 209, distance: 44.8
click at [221, 190] on tr "Philadelphia Cream Cheese 0 g Weight Units g kg mg See more Volume Units l Volu…" at bounding box center [317, 195] width 409 height 28
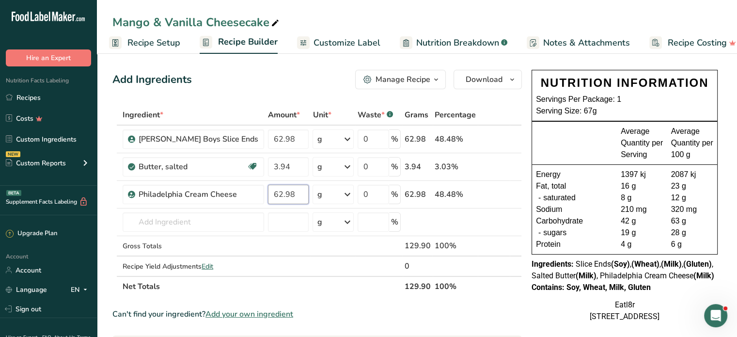
type input "62.98"
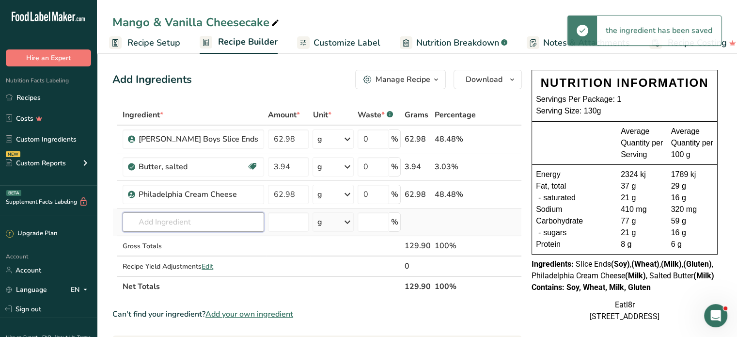
click at [181, 223] on input "text" at bounding box center [194, 221] width 142 height 19
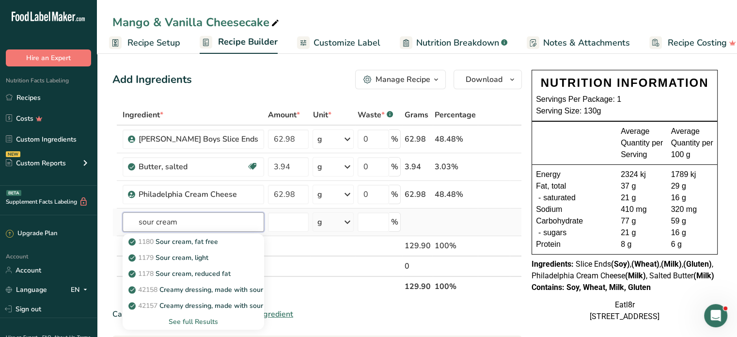
type input "sour cream"
click at [179, 319] on div "See full Results" at bounding box center [193, 322] width 126 height 10
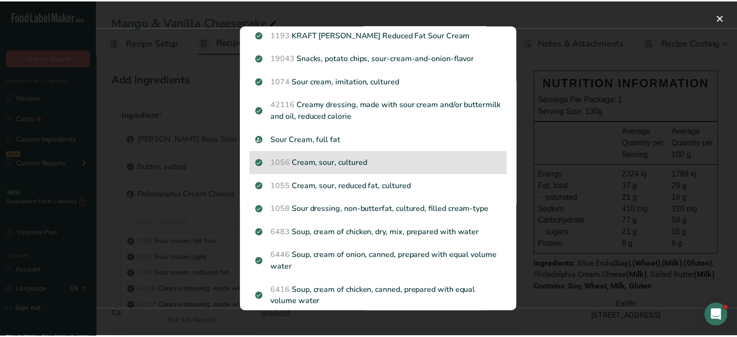
scroll to position [194, 0]
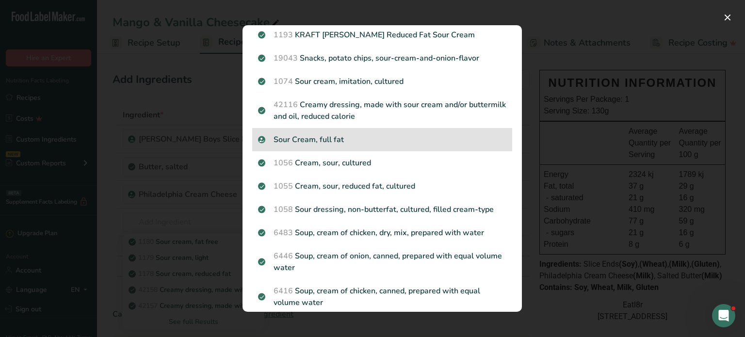
click at [345, 141] on p "Sour Cream, full fat" at bounding box center [382, 140] width 248 height 12
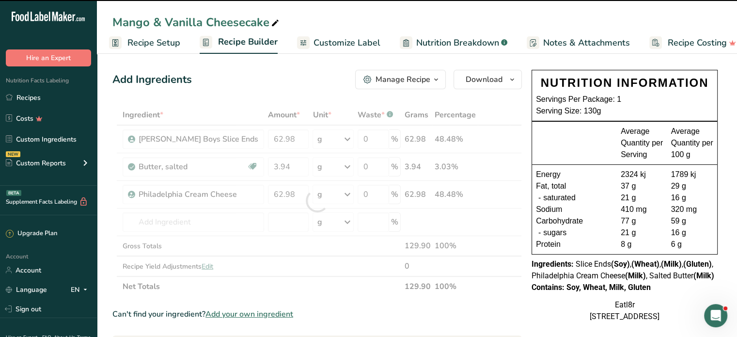
type input "0"
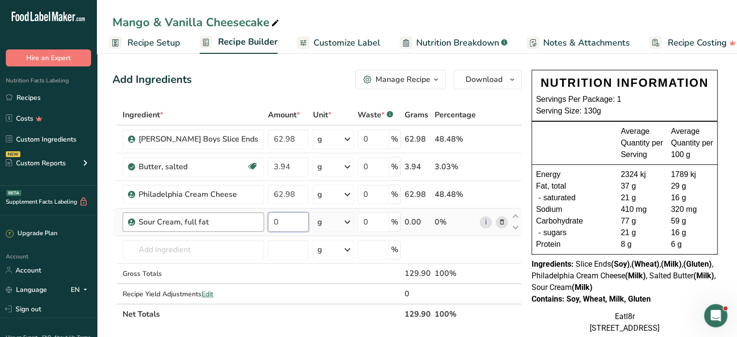
drag, startPoint x: 258, startPoint y: 222, endPoint x: 214, endPoint y: 221, distance: 44.1
click at [214, 222] on tr "Sour Cream, full fat 0 g Weight Units g kg mg See more Volume Units l Volume un…" at bounding box center [317, 222] width 409 height 28
type input "31.49"
click at [169, 240] on input "text" at bounding box center [194, 249] width 142 height 19
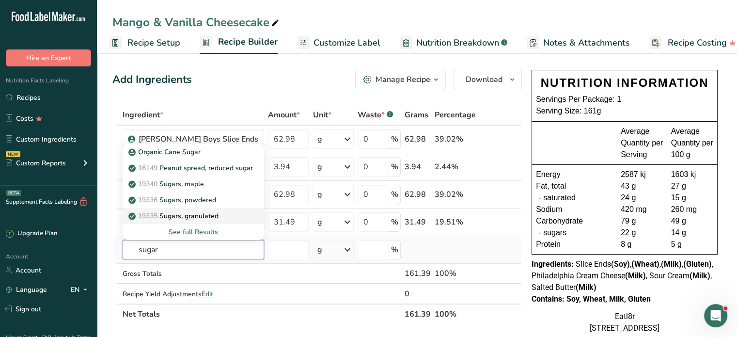
type input "sugar"
click at [186, 215] on p "19335 [GEOGRAPHIC_DATA], granulated" at bounding box center [174, 216] width 88 height 10
type input "Sugars, granulated"
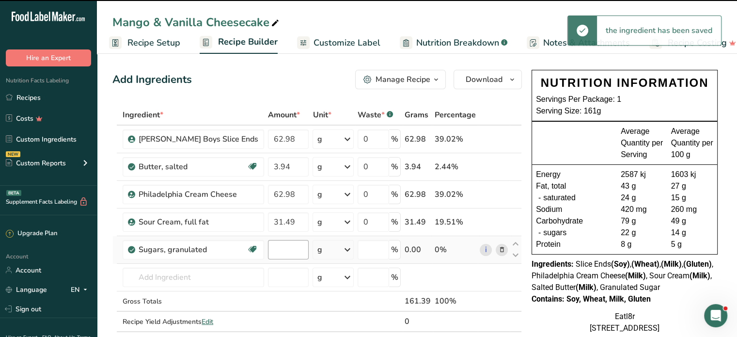
type input "0"
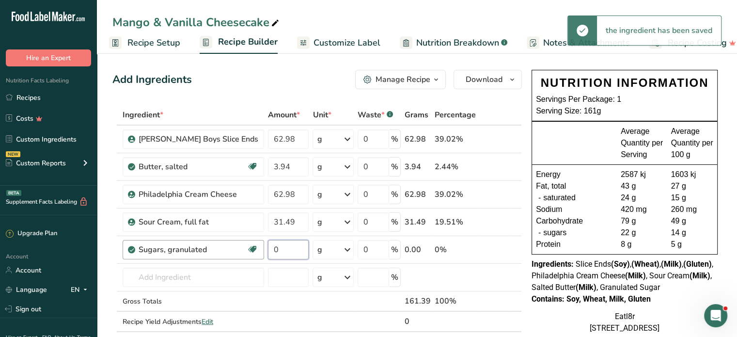
drag, startPoint x: 254, startPoint y: 248, endPoint x: 229, endPoint y: 246, distance: 25.3
click at [228, 246] on tr "Sugars, granulated Dairy free Gluten free Vegan Vegetarian Soy free 0 g Portion…" at bounding box center [317, 250] width 409 height 28
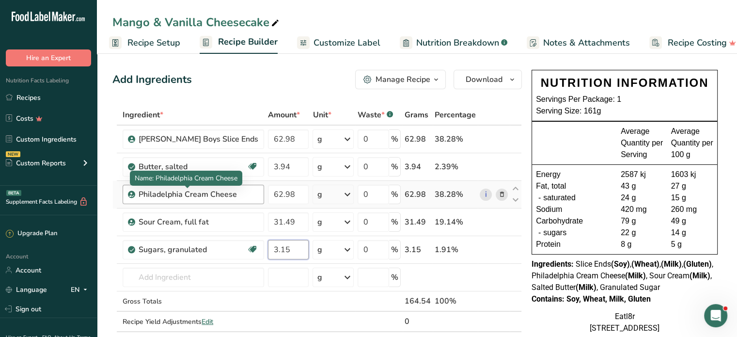
type input "3.15"
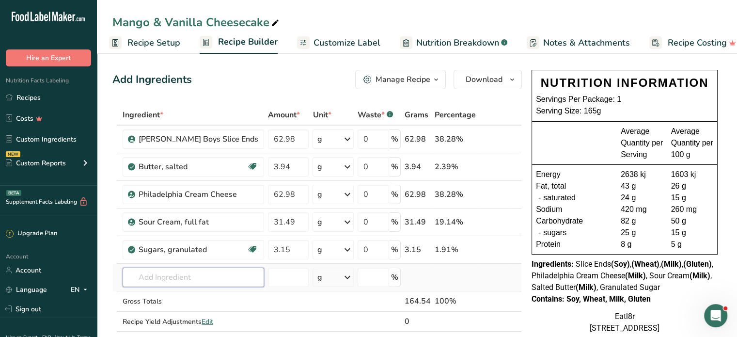
click at [193, 278] on input "text" at bounding box center [194, 277] width 142 height 19
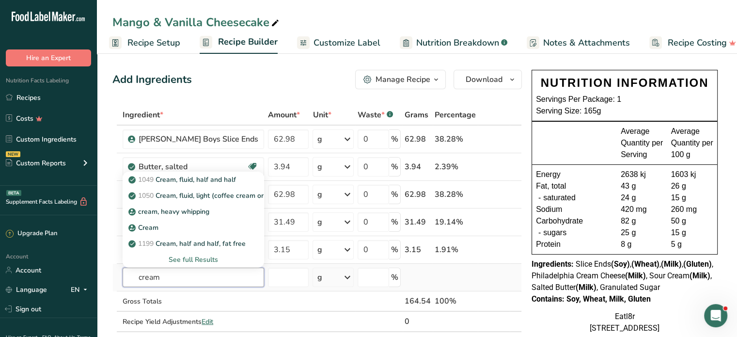
type input "cream"
click at [185, 258] on div "See full Results" at bounding box center [193, 260] width 126 height 10
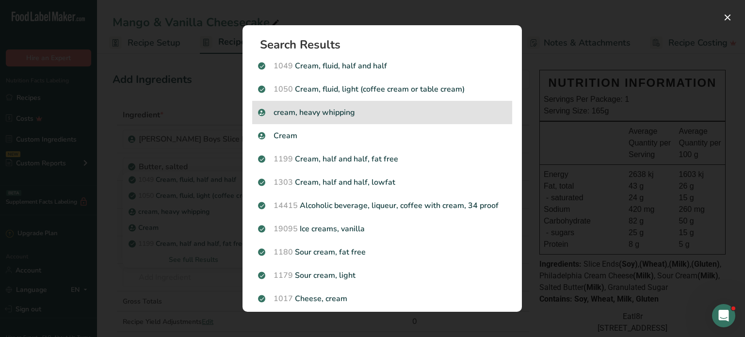
click at [326, 111] on p "cream, heavy whipping" at bounding box center [382, 113] width 248 height 12
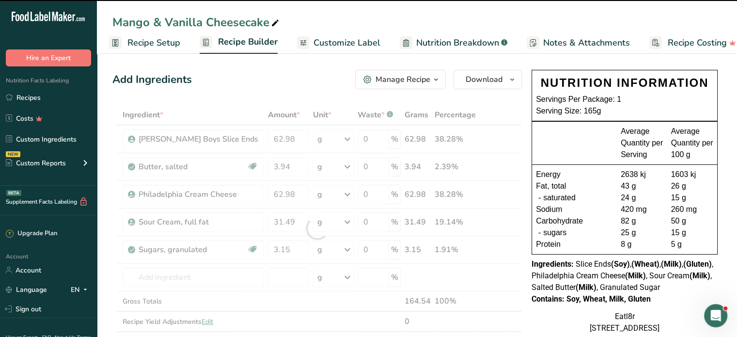
type input "0"
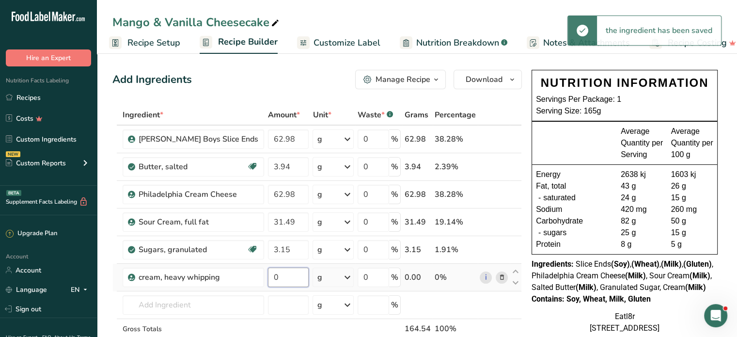
drag, startPoint x: 264, startPoint y: 273, endPoint x: 245, endPoint y: 271, distance: 19.1
click at [225, 269] on tr "cream, heavy [MEDICAL_DATA] 0 g Weight Units g kg mg See more Volume Units l Vo…" at bounding box center [317, 278] width 409 height 28
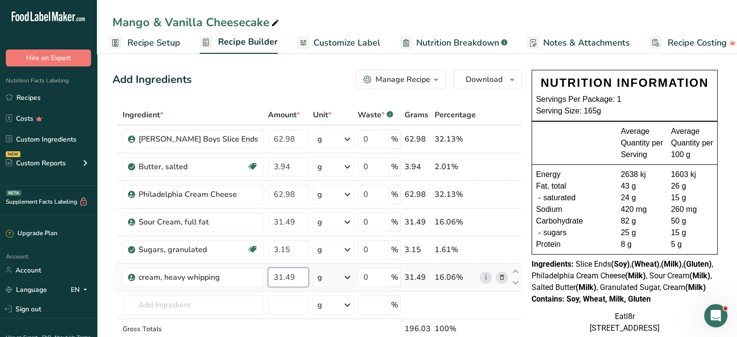
type input "31.49"
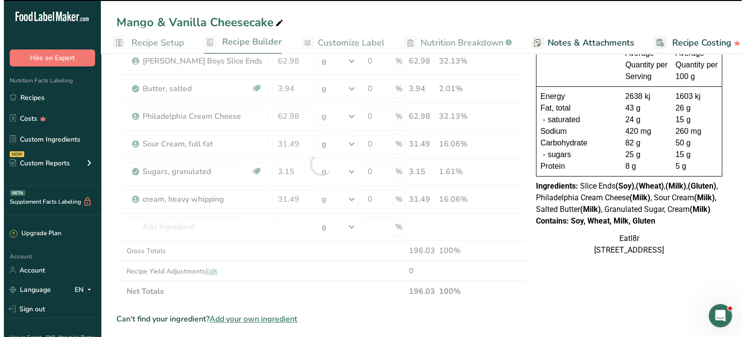
scroll to position [97, 0]
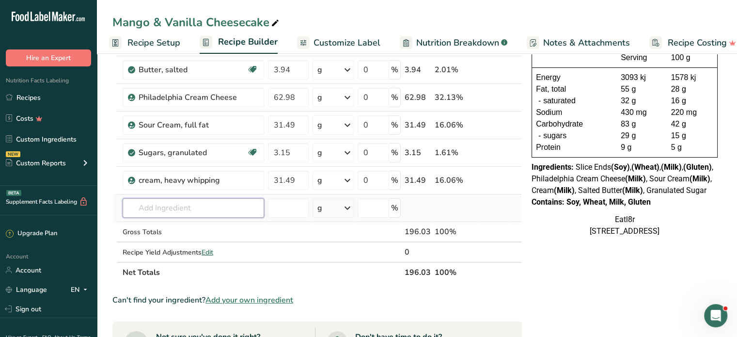
click at [186, 203] on input "text" at bounding box center [194, 207] width 142 height 19
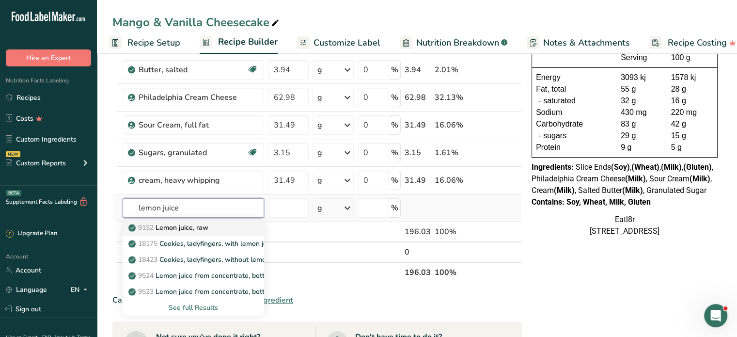
type input "lemon juice"
click at [182, 229] on p "9152 Lemon juice, raw" at bounding box center [169, 228] width 78 height 10
type input "Lemon juice, raw"
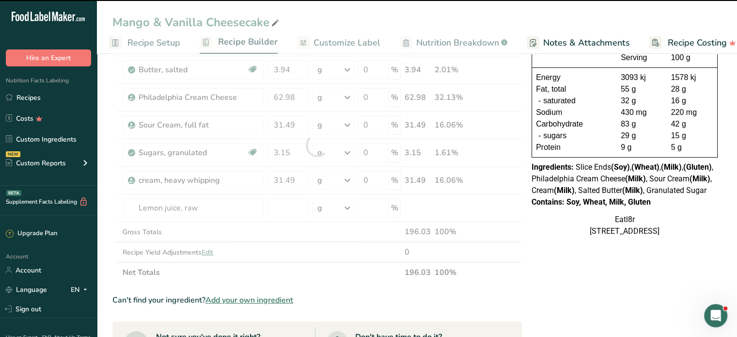
type input "0"
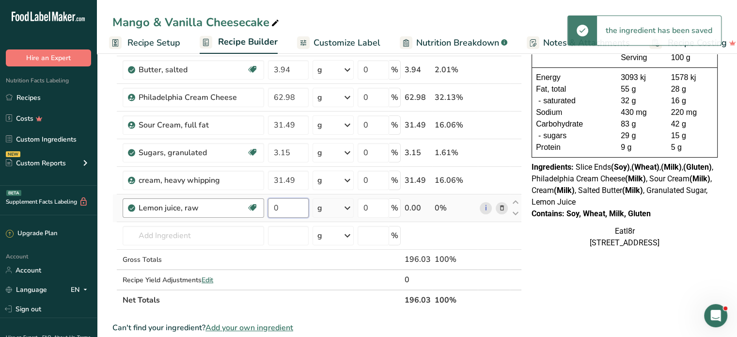
drag, startPoint x: 260, startPoint y: 209, endPoint x: 230, endPoint y: 203, distance: 30.2
click at [235, 205] on tr "Lemon juice, raw Source of Antioxidants Dairy free Gluten free Vegan Vegetarian…" at bounding box center [317, 208] width 409 height 28
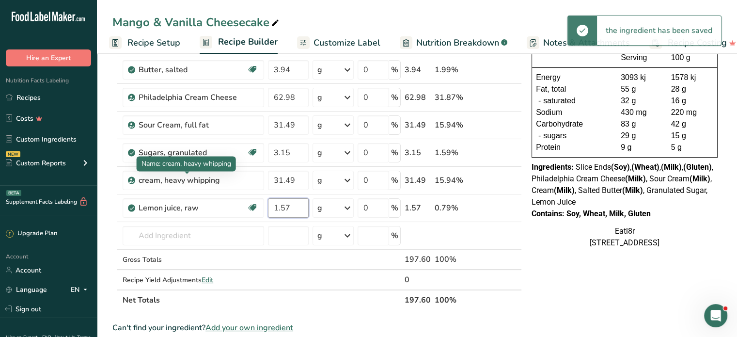
type input "1.57"
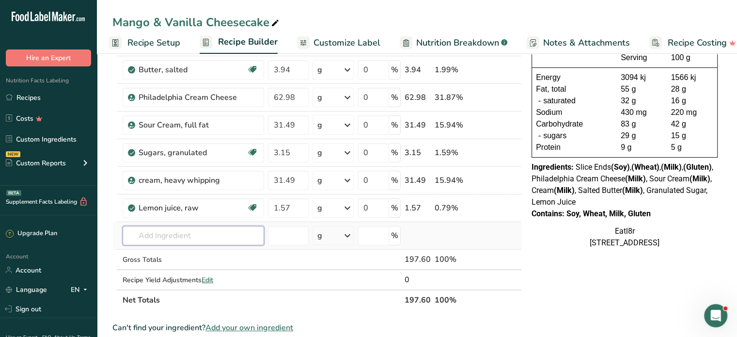
click at [196, 234] on input "text" at bounding box center [194, 235] width 142 height 19
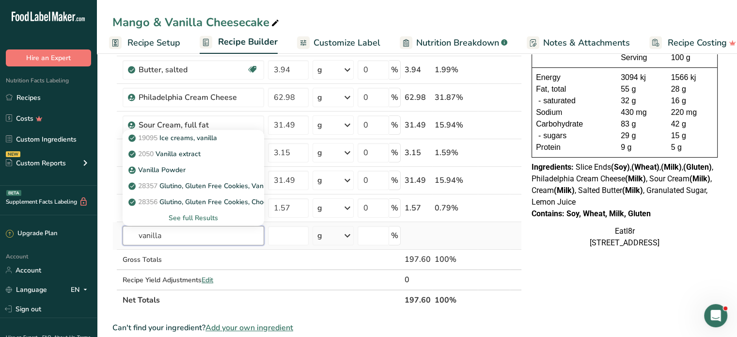
type input "vanilla"
click at [172, 219] on div "See full Results" at bounding box center [193, 218] width 126 height 10
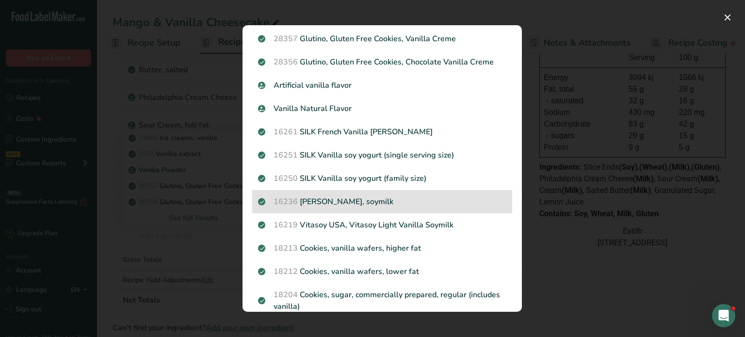
scroll to position [0, 0]
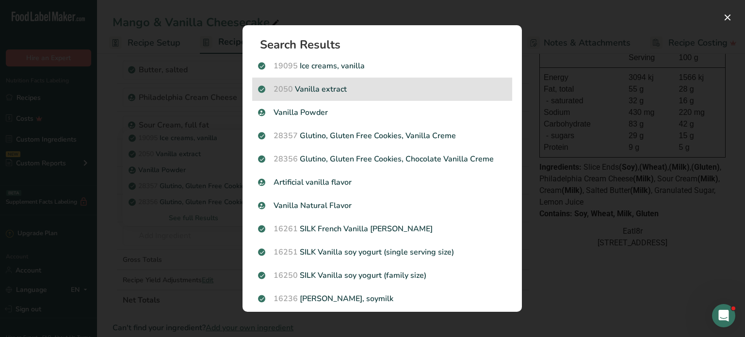
click at [341, 90] on p "2050 Vanilla extract" at bounding box center [382, 89] width 248 height 12
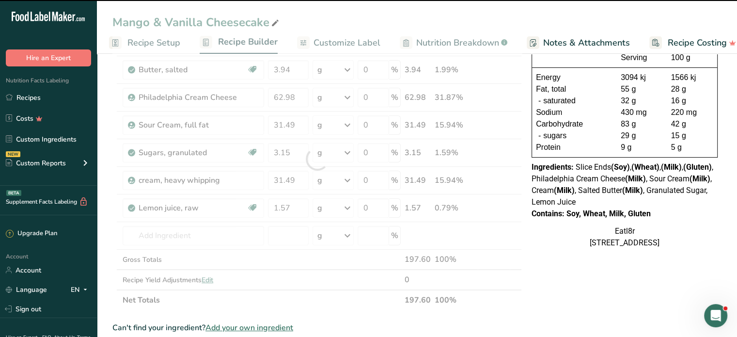
type input "0"
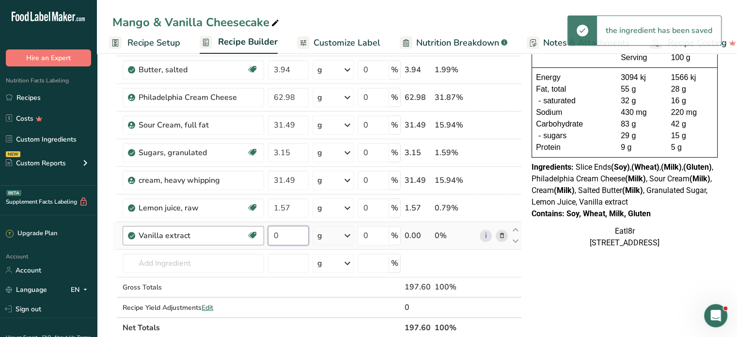
drag, startPoint x: 261, startPoint y: 232, endPoint x: 223, endPoint y: 228, distance: 38.0
click at [223, 228] on tr "Vanilla extract Dairy free Gluten free Vegan Vegetarian Soy free 0 g Portions 1…" at bounding box center [317, 236] width 409 height 28
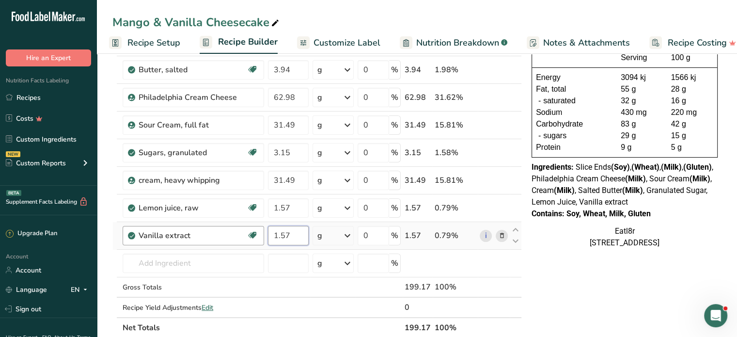
type input "1.57"
click at [190, 254] on input "text" at bounding box center [194, 263] width 142 height 19
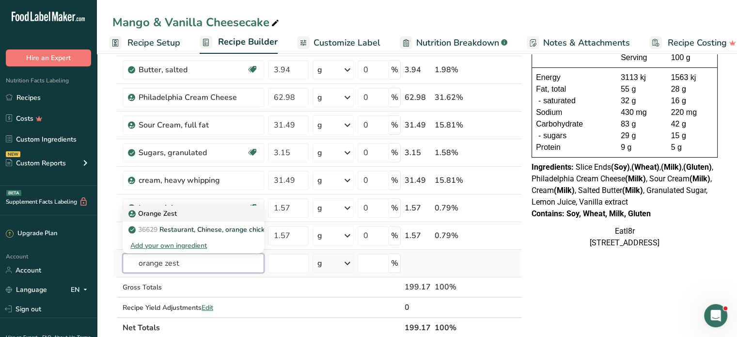
type input "orange zest"
click at [165, 211] on p "Orange Zest" at bounding box center [153, 213] width 47 height 10
type input "Orange Zest"
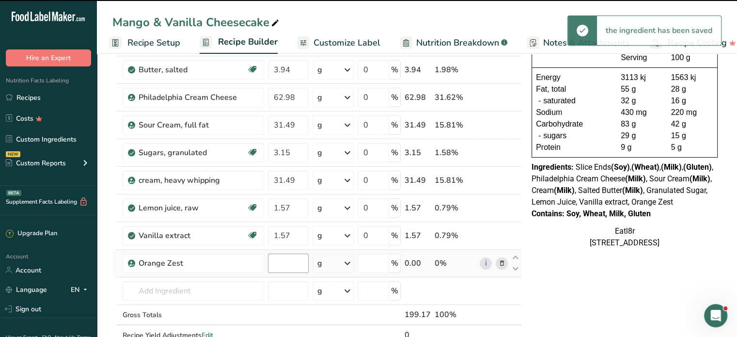
type input "0"
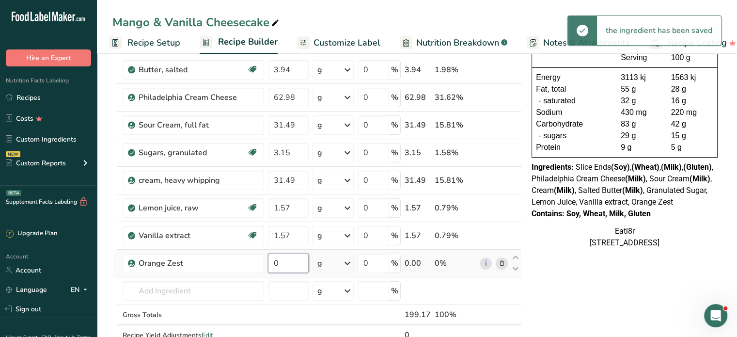
drag, startPoint x: 259, startPoint y: 260, endPoint x: 245, endPoint y: 263, distance: 14.8
click at [268, 263] on input "0" at bounding box center [288, 263] width 41 height 19
type input "0.16"
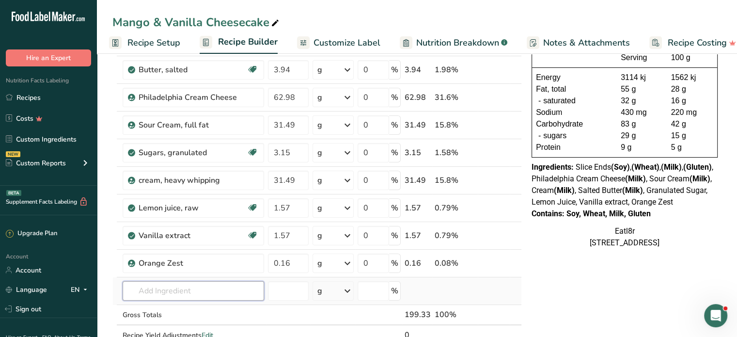
click at [185, 287] on input "text" at bounding box center [194, 290] width 142 height 19
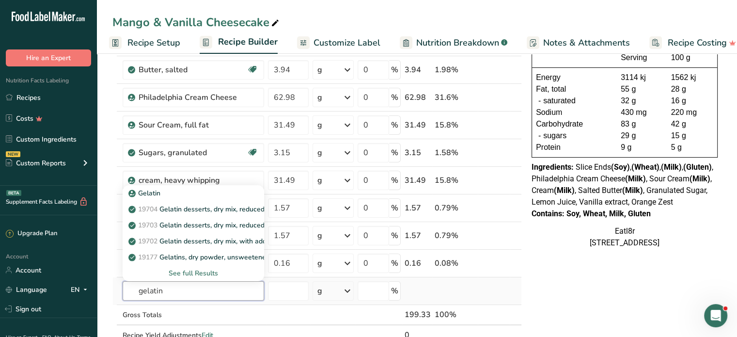
type input "gelatin"
click at [178, 271] on div "See full Results" at bounding box center [193, 273] width 126 height 10
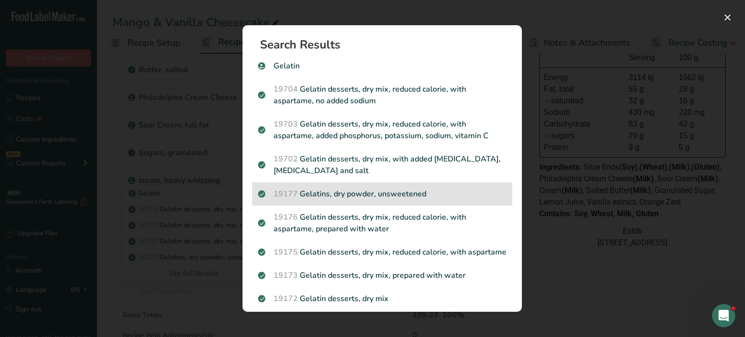
click at [368, 190] on p "19177 Gelatins, dry powder, unsweetened" at bounding box center [382, 194] width 248 height 12
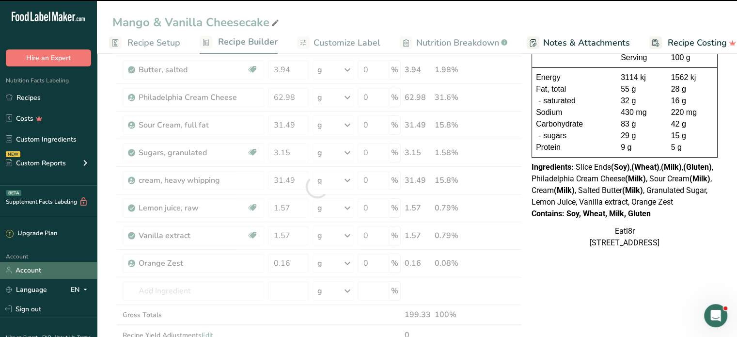
type input "0"
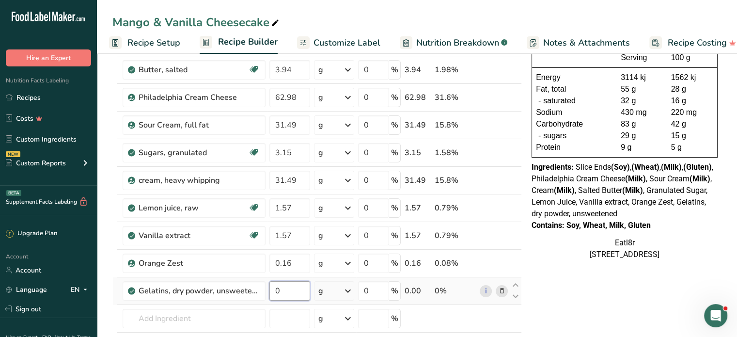
click at [283, 286] on input "0" at bounding box center [290, 290] width 41 height 19
drag, startPoint x: 283, startPoint y: 286, endPoint x: 266, endPoint y: 286, distance: 17.5
click at [266, 286] on tr "Gelatins, dry powder, unsweetened 0 g Portions 1 envelope (1 tbsp) 1 package (1…" at bounding box center [317, 291] width 409 height 28
drag, startPoint x: 283, startPoint y: 291, endPoint x: 301, endPoint y: 291, distance: 17.5
click at [301, 291] on input "3.59" at bounding box center [290, 290] width 41 height 19
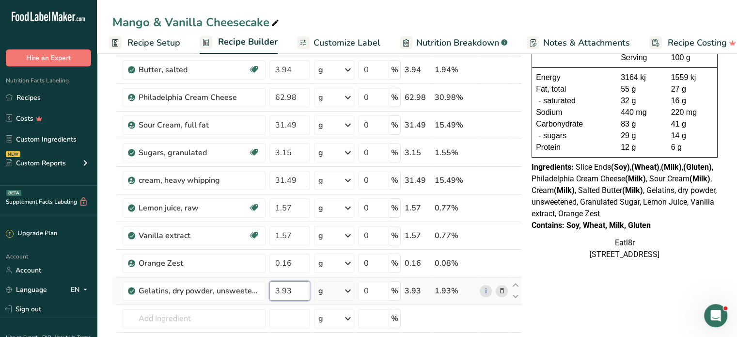
type input "3.93"
click at [179, 312] on input "text" at bounding box center [194, 318] width 143 height 19
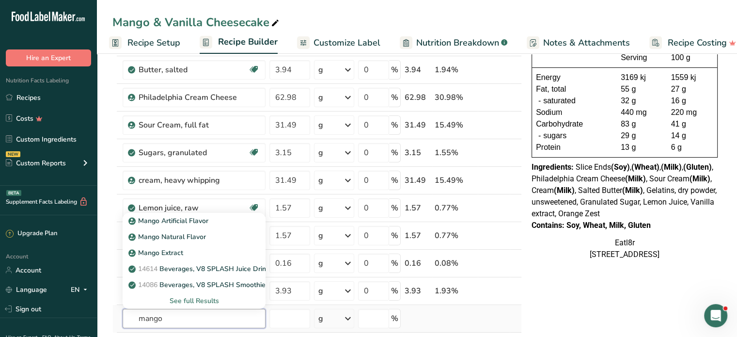
type input "mango"
click at [197, 299] on div "See full Results" at bounding box center [193, 301] width 127 height 10
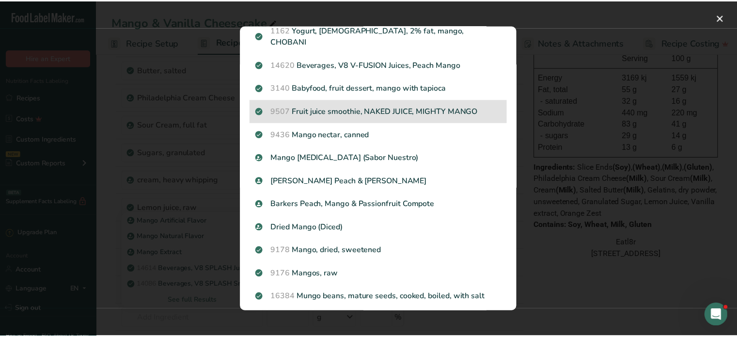
scroll to position [239, 0]
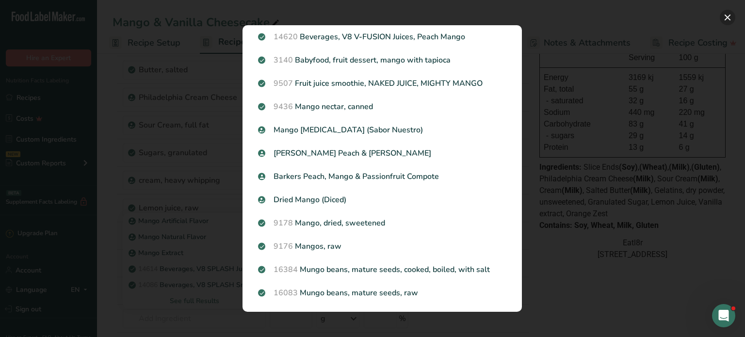
click at [732, 13] on button "Search results modal" at bounding box center [727, 18] width 16 height 16
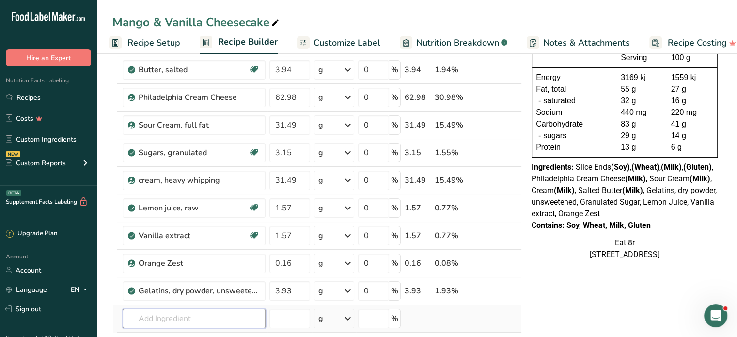
click at [188, 318] on input "text" at bounding box center [194, 318] width 143 height 19
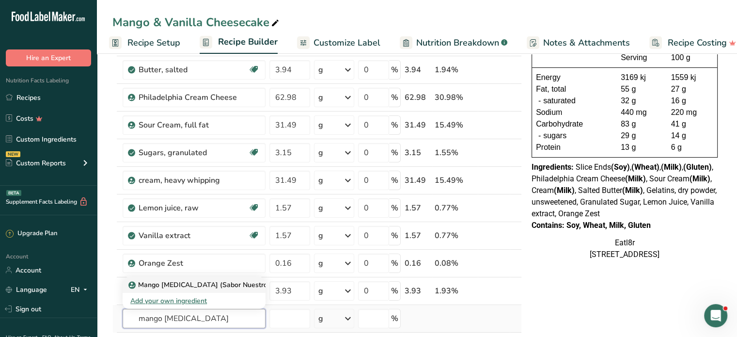
type input "mango [MEDICAL_DATA]"
click at [171, 283] on p "Mango [MEDICAL_DATA] (Sabor Nuestro)" at bounding box center [200, 285] width 140 height 10
type input "Mango [MEDICAL_DATA] (Sabor Nuestro)"
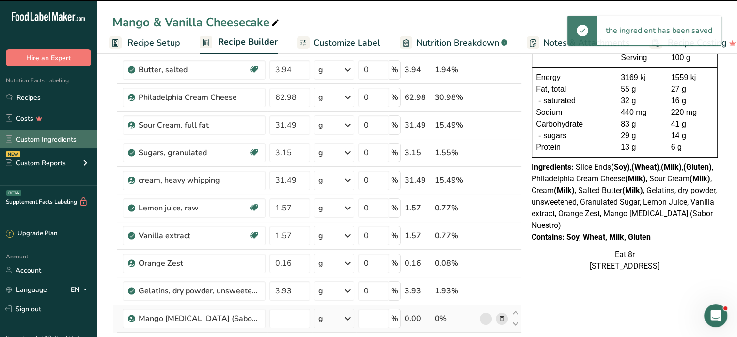
type input "0"
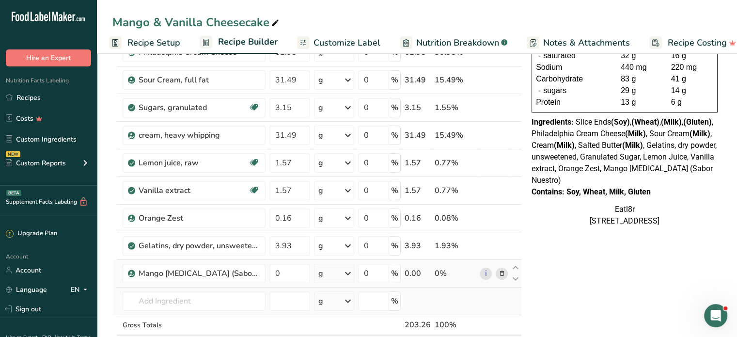
scroll to position [194, 0]
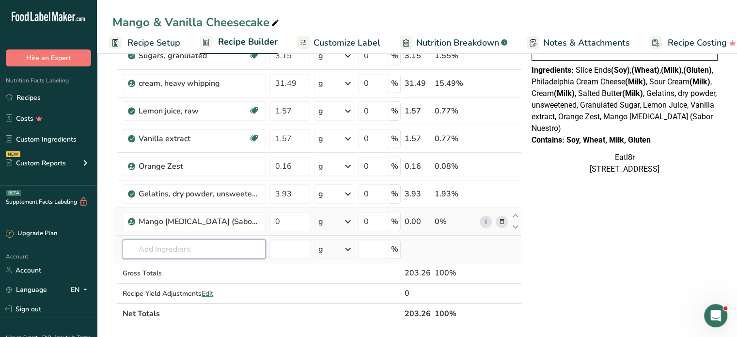
click at [171, 248] on input "text" at bounding box center [194, 248] width 143 height 19
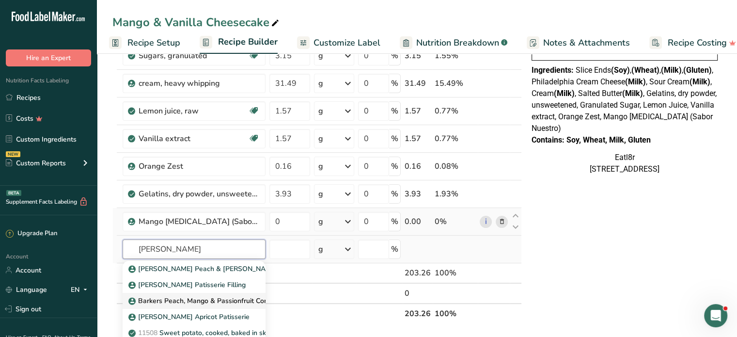
type input "[PERSON_NAME]"
click at [175, 299] on p "Barkers Peach, Mango & Passionfruit Compote" at bounding box center [207, 301] width 154 height 10
type input "Barkers Peach, Mango & Passionfruit Compote"
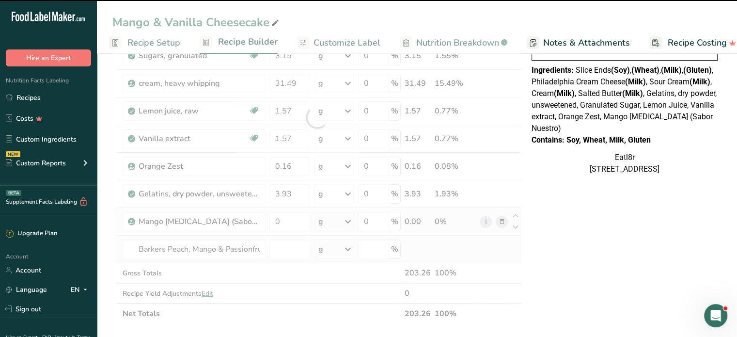
type input "0"
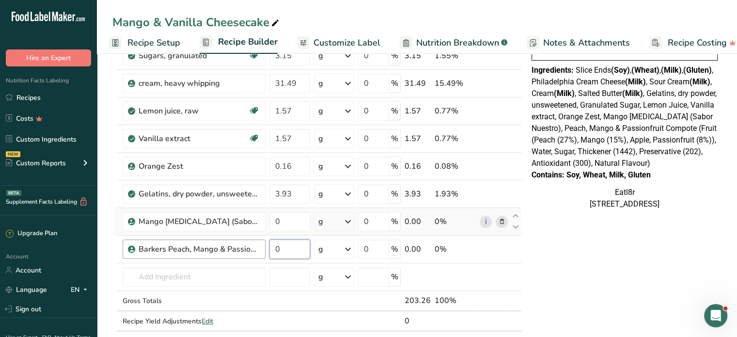
drag, startPoint x: 282, startPoint y: 246, endPoint x: 258, endPoint y: 246, distance: 23.8
click at [258, 246] on tr "Barkers Peach, Mango & Passionfruit Compote 0 g Weight Units g kg mg See more V…" at bounding box center [317, 250] width 409 height 28
type input "15.74"
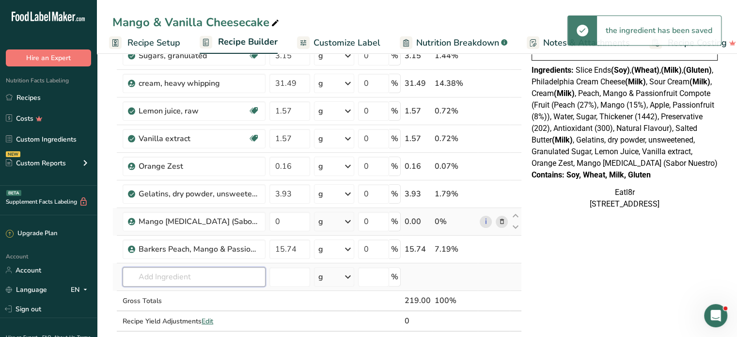
click at [157, 272] on input "text" at bounding box center [194, 276] width 143 height 19
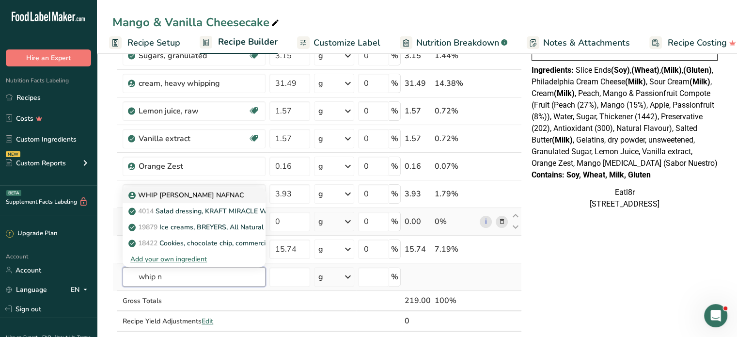
type input "whip n"
click at [178, 194] on p "WHIP [PERSON_NAME] NAFNAC" at bounding box center [186, 195] width 113 height 10
type input "WHIP [PERSON_NAME] NAFNAC"
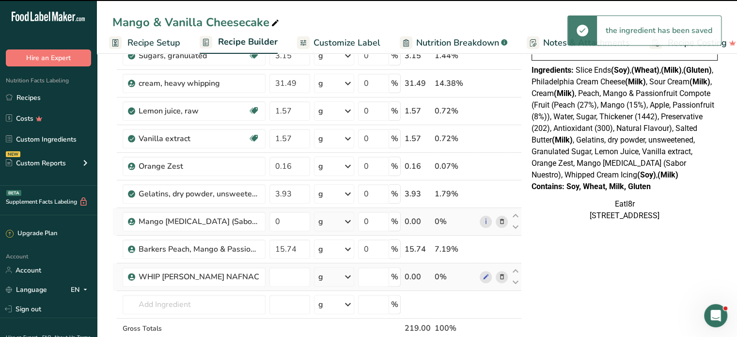
type input "0"
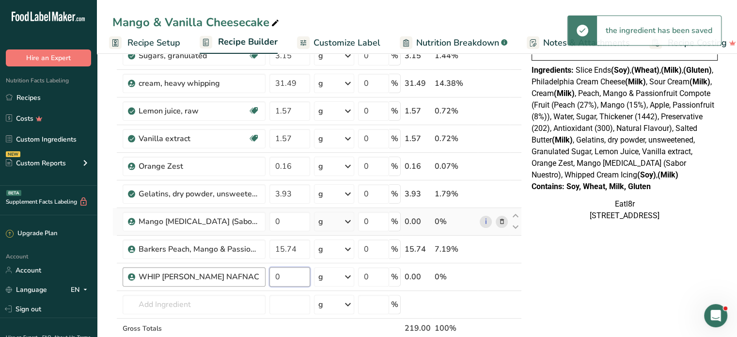
drag, startPoint x: 282, startPoint y: 275, endPoint x: 264, endPoint y: 273, distance: 18.5
click at [264, 273] on tr "WHIP [PERSON_NAME] NAFNAC 0 g Weight Units g kg mg See more Volume Units l Volu…" at bounding box center [317, 277] width 409 height 28
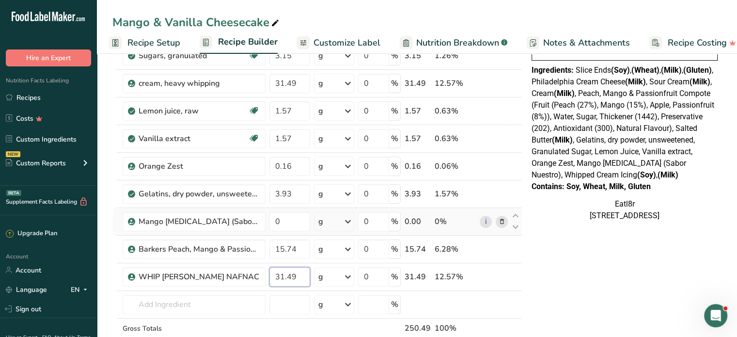
type input "31.49"
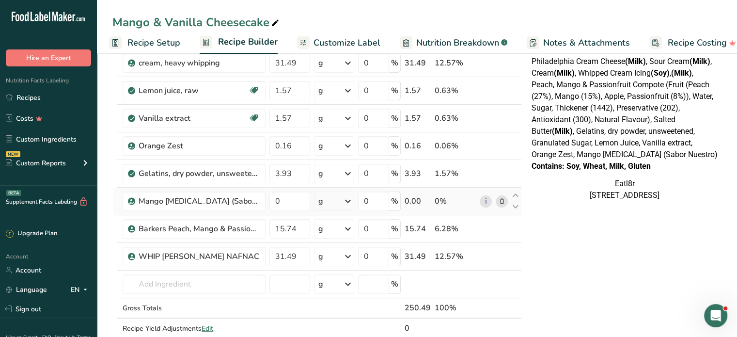
scroll to position [242, 0]
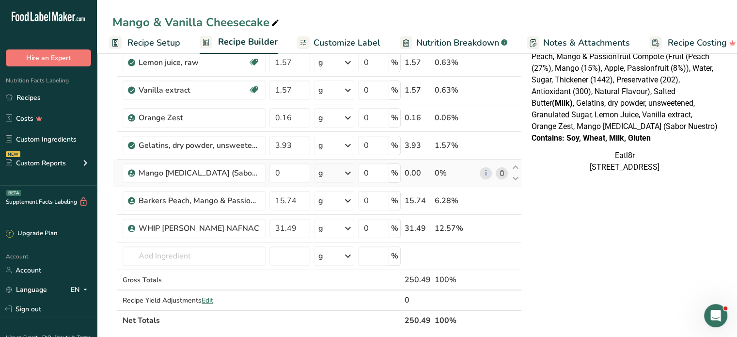
click at [652, 245] on div "NUTRITION INFORMATION Servings Per Package: 1 Serving Size: 250g Average Quanti…" at bounding box center [625, 254] width 194 height 860
drag, startPoint x: 287, startPoint y: 169, endPoint x: 272, endPoint y: 171, distance: 14.7
click at [272, 171] on input "0" at bounding box center [290, 172] width 41 height 19
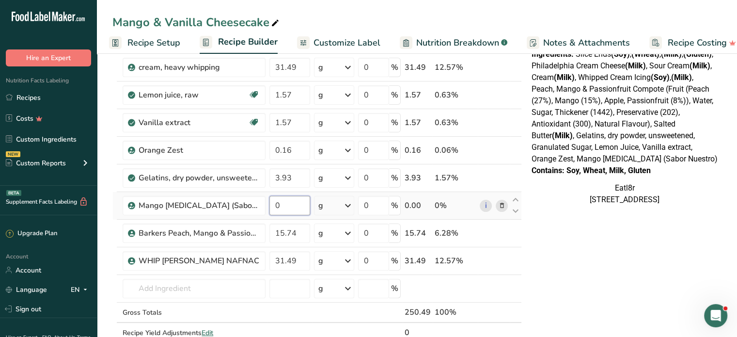
scroll to position [194, 0]
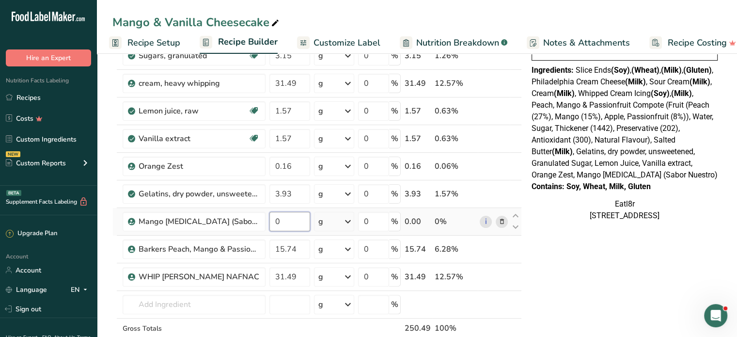
click at [286, 220] on input "0" at bounding box center [290, 221] width 41 height 19
drag, startPoint x: 285, startPoint y: 220, endPoint x: 264, endPoint y: 218, distance: 20.9
click at [264, 218] on tr "Mango [MEDICAL_DATA] (Sabor Nuestro) 0 g Weight Units g kg mg See more Volume U…" at bounding box center [317, 222] width 409 height 28
type input "70.85"
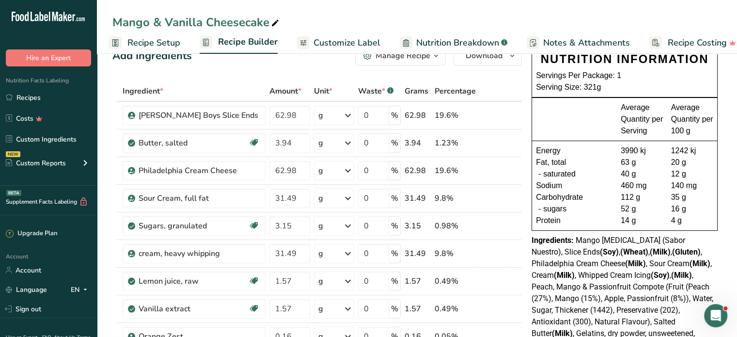
scroll to position [0, 0]
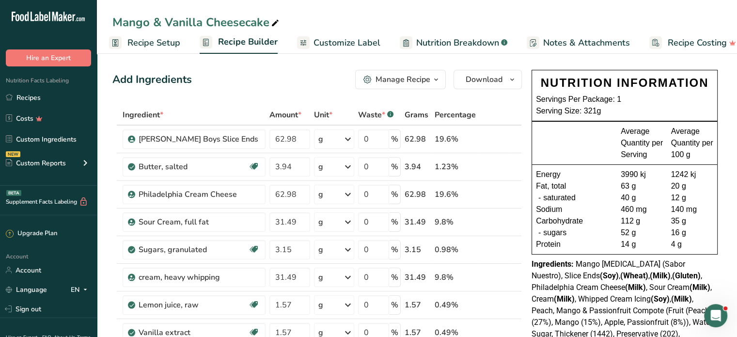
click at [267, 21] on div "Mango & Vanilla Cheesecake" at bounding box center [196, 22] width 169 height 17
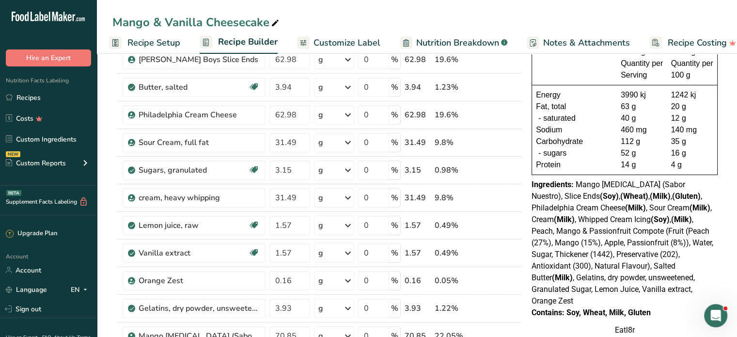
scroll to position [97, 0]
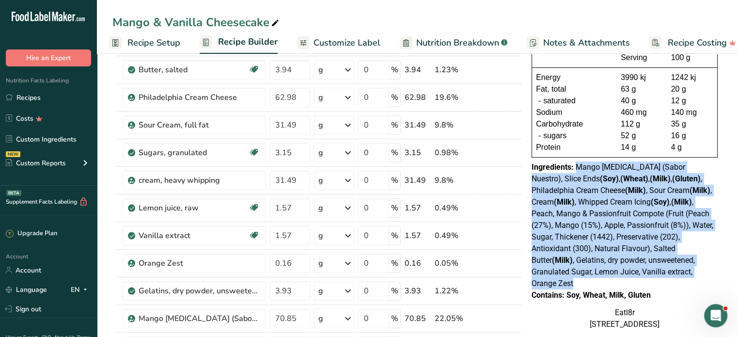
drag, startPoint x: 576, startPoint y: 166, endPoint x: 689, endPoint y: 267, distance: 151.4
click at [689, 267] on div "Ingredients: Mango [MEDICAL_DATA] (Sabor Nuestro), Slice Ends (Soy) , (Wheat) ,…" at bounding box center [625, 225] width 186 height 128
copy span "Mango [MEDICAL_DATA] (Sabor Nuestro), Slice Ends (Soy) , (Wheat) , (Milk) , (Gl…"
drag, startPoint x: 624, startPoint y: 286, endPoint x: 557, endPoint y: 281, distance: 67.1
click at [624, 289] on div "Contains: Soy, Wheat, Milk, Gluten" at bounding box center [625, 295] width 186 height 12
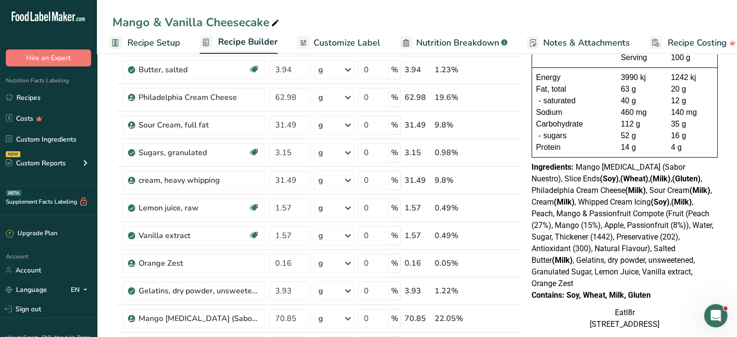
drag, startPoint x: 568, startPoint y: 284, endPoint x: 642, endPoint y: 290, distance: 74.9
click at [670, 289] on div "Contains: Soy, Wheat, Milk, Gluten" at bounding box center [625, 295] width 186 height 12
copy div "Soy, Wheat, Milk, Gluten"
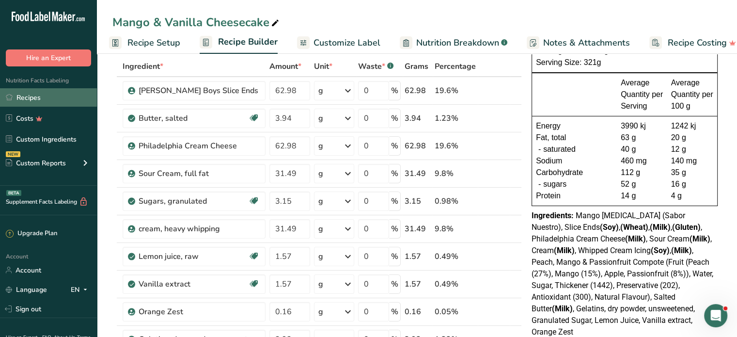
click at [22, 96] on link "Recipes" at bounding box center [48, 97] width 97 height 18
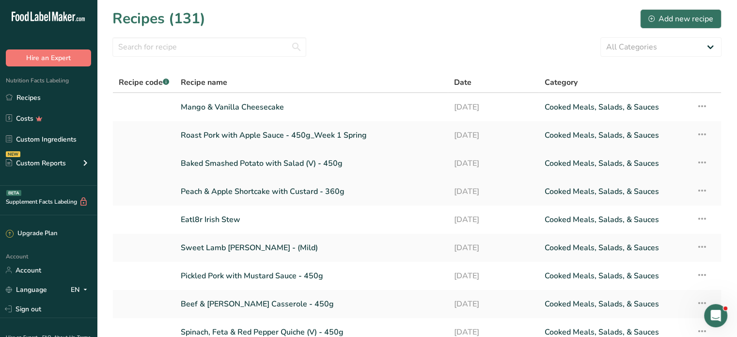
click at [240, 160] on link "Baked Smashed Potato with Salad (V) - 450g" at bounding box center [311, 163] width 261 height 20
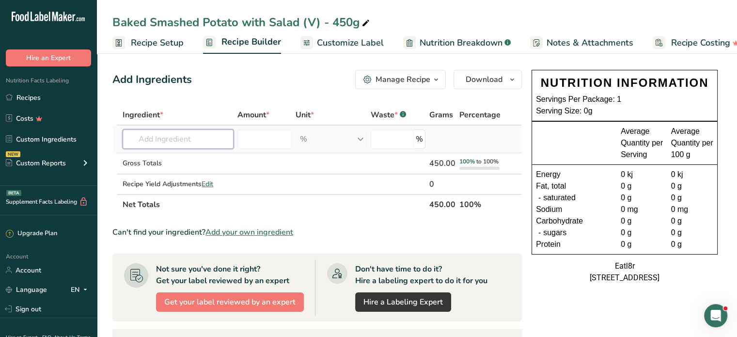
click at [177, 138] on input "text" at bounding box center [178, 138] width 111 height 19
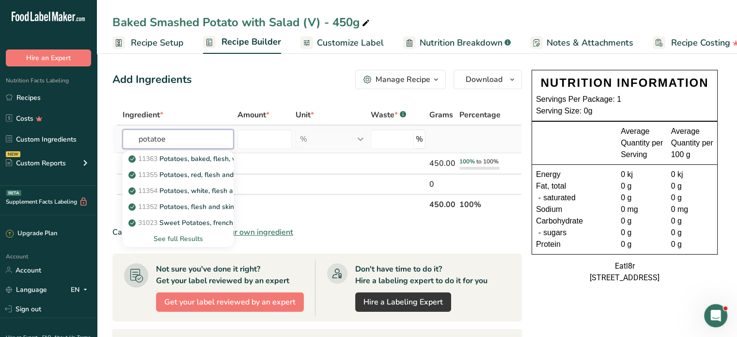
type input "potatoe"
click at [176, 240] on div "See full Results" at bounding box center [177, 239] width 95 height 10
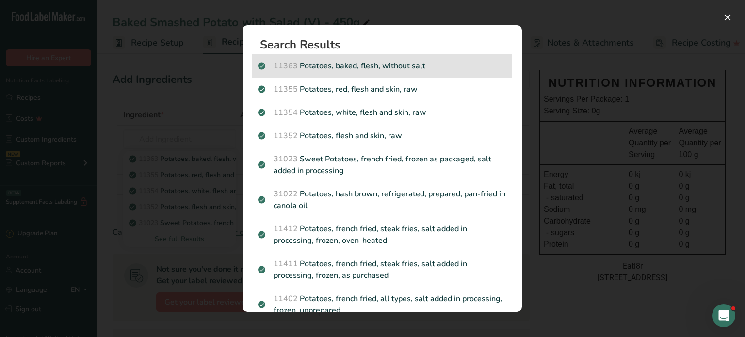
click at [407, 64] on p "11363 Potatoes, baked, flesh, without salt" at bounding box center [382, 66] width 248 height 12
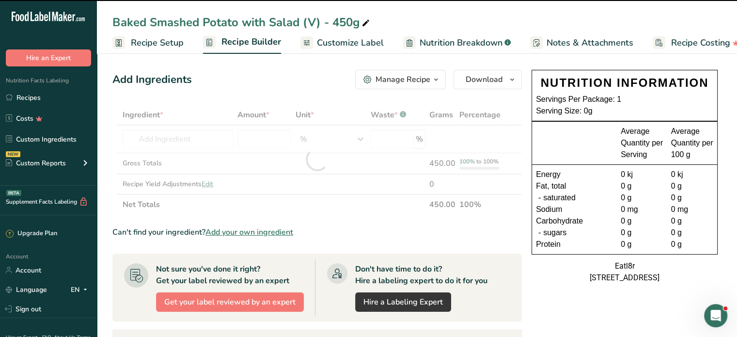
type input "0"
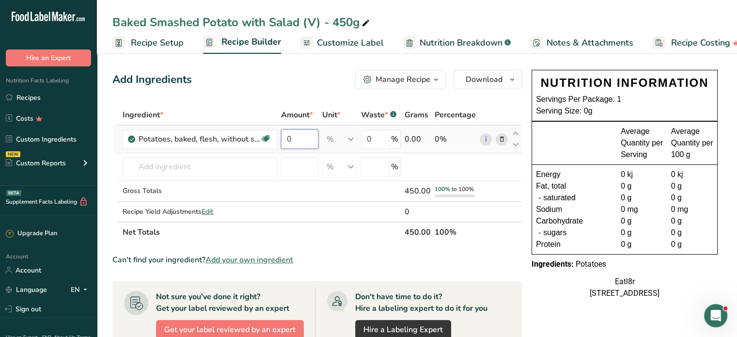
drag, startPoint x: 295, startPoint y: 136, endPoint x: 289, endPoint y: 137, distance: 5.9
click at [289, 137] on input "0" at bounding box center [299, 138] width 37 height 19
click at [188, 164] on div "Ingredient * Amount * Unit * Waste * .a-a{fill:#347362;}.b-a{fill:#fff;} Grams …" at bounding box center [317, 174] width 410 height 138
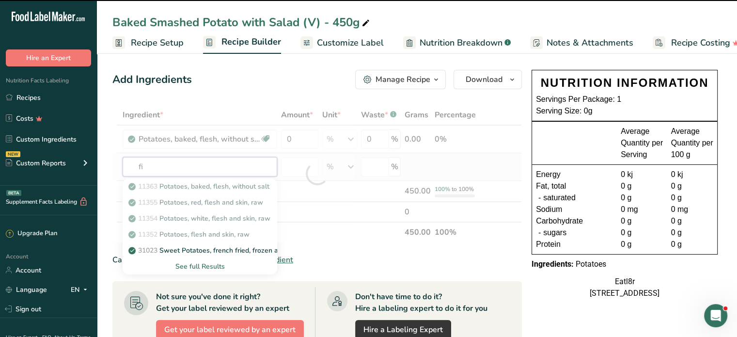
type input "fiv"
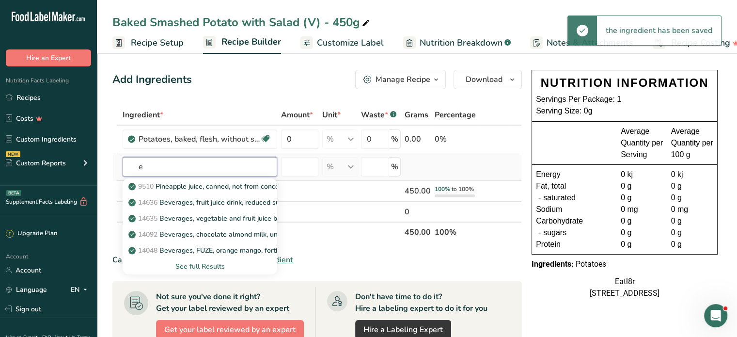
type input "e"
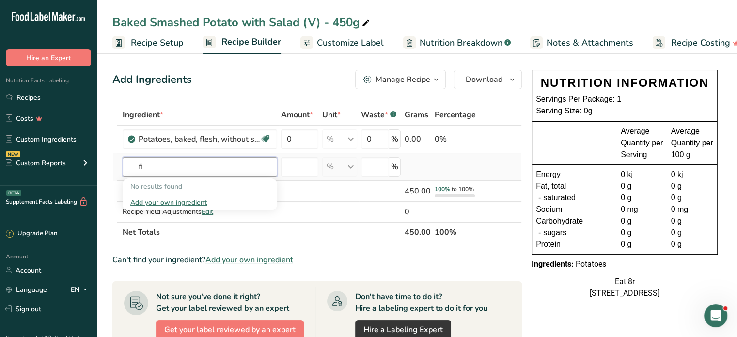
type input "f"
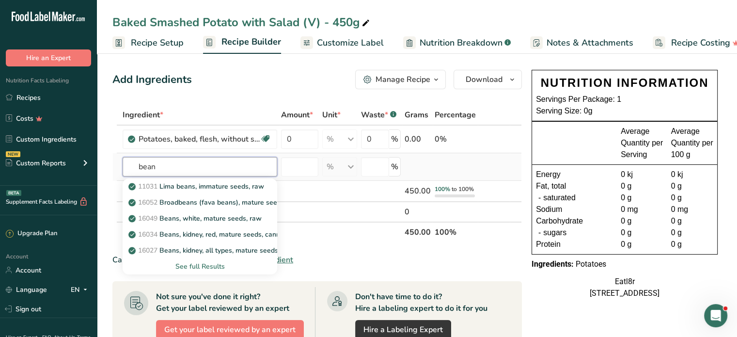
type input "bean"
click at [198, 263] on div "See full Results" at bounding box center [199, 266] width 139 height 10
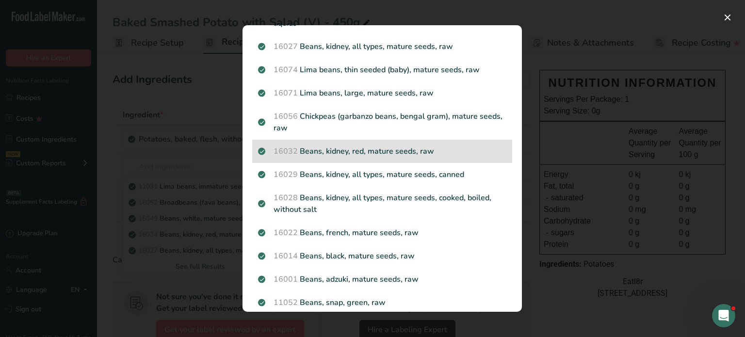
scroll to position [145, 0]
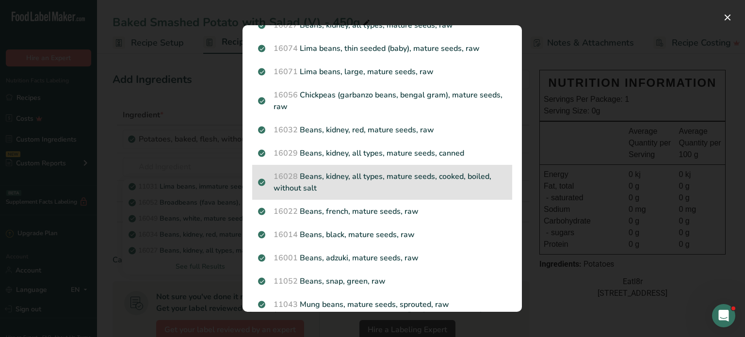
click at [401, 177] on p "16028 Beans, kidney, all types, mature seeds, cooked, boiled, without salt" at bounding box center [382, 182] width 248 height 23
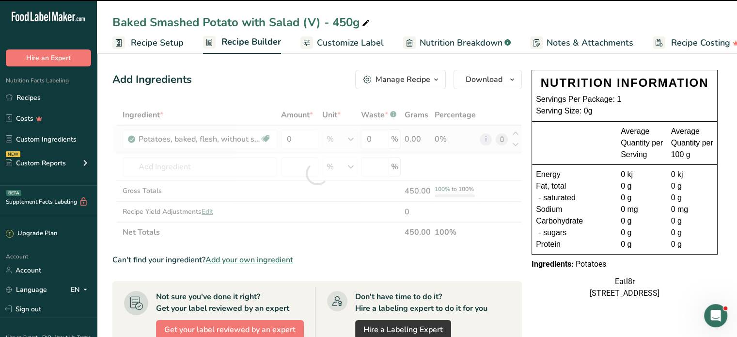
type input "0"
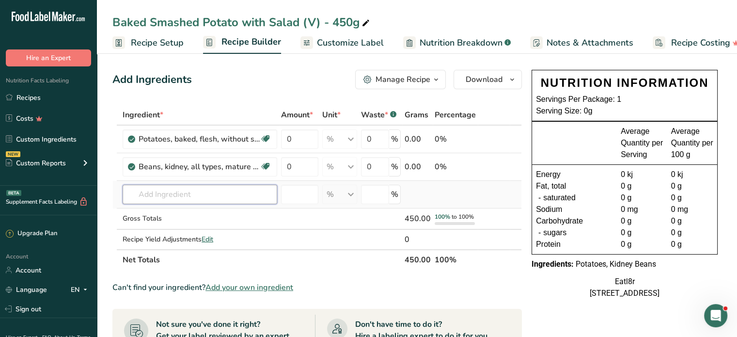
click at [188, 191] on input "text" at bounding box center [200, 194] width 155 height 19
type input "butter beans"
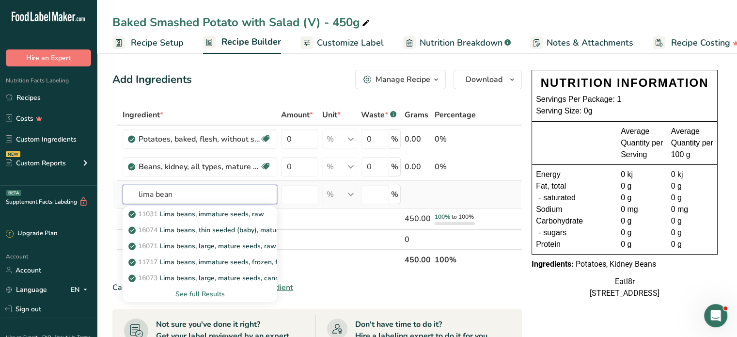
type input "lima bean"
click at [208, 292] on div "See full Results" at bounding box center [199, 294] width 139 height 10
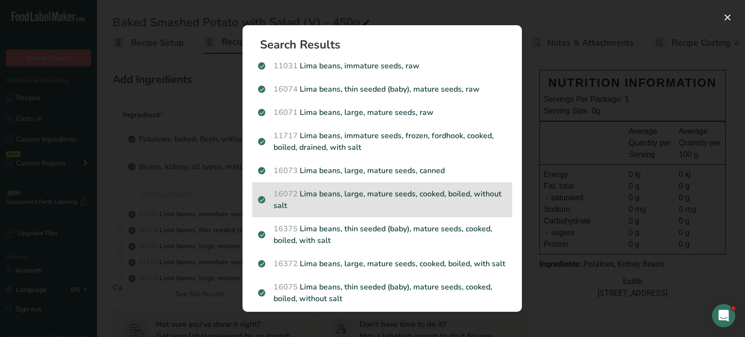
click at [386, 193] on p "16072 Lima beans, large, mature seeds, cooked, boiled, without salt" at bounding box center [382, 199] width 248 height 23
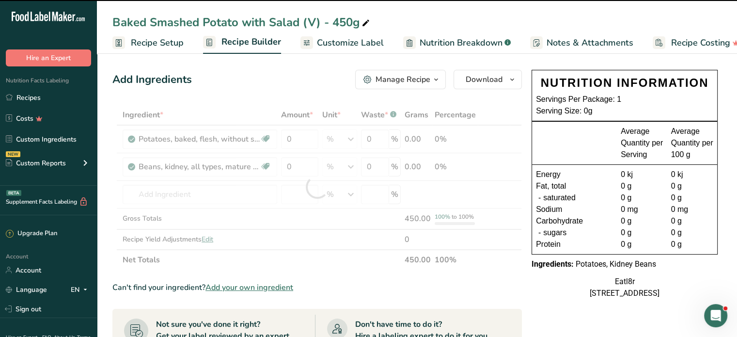
type input "0"
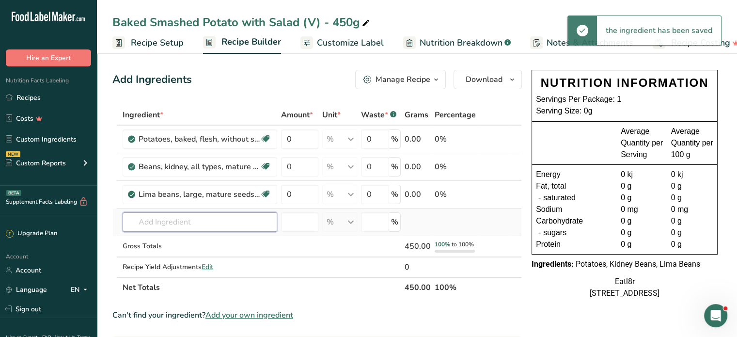
click at [178, 220] on input "text" at bounding box center [200, 221] width 155 height 19
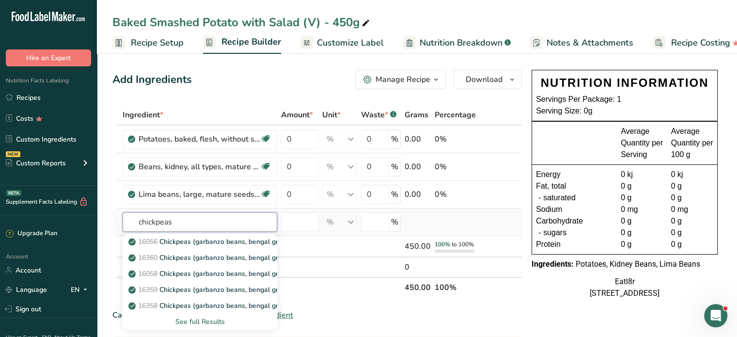
type input "chickpeas"
click at [202, 317] on div "See full Results" at bounding box center [199, 322] width 139 height 10
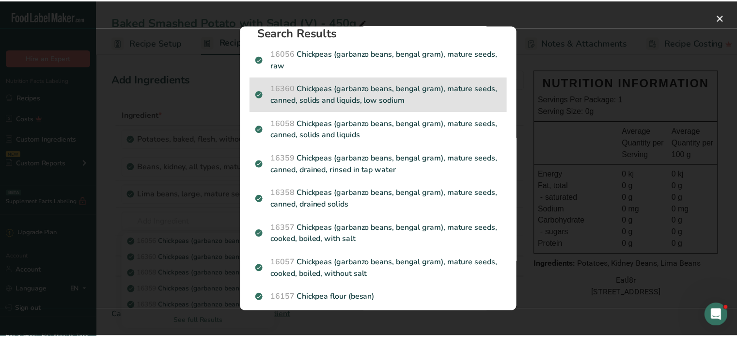
scroll to position [19, 0]
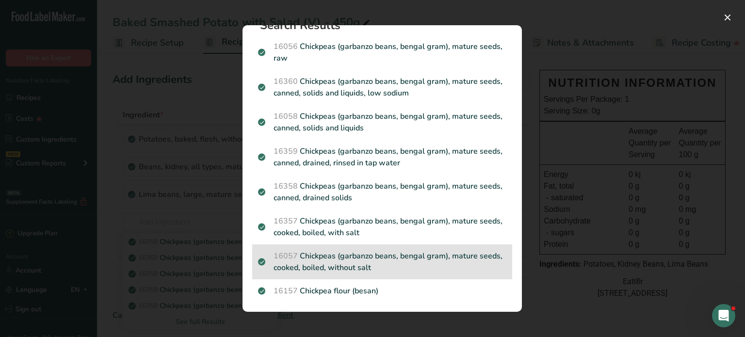
click at [409, 260] on p "16057 Chickpeas (garbanzo beans, bengal gram), mature seeds, cooked, boiled, wi…" at bounding box center [382, 261] width 248 height 23
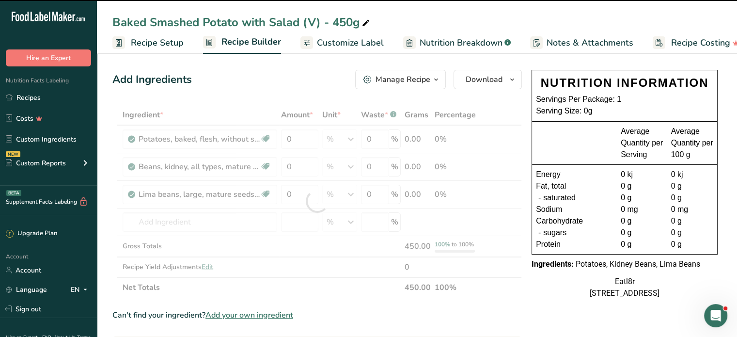
type input "0"
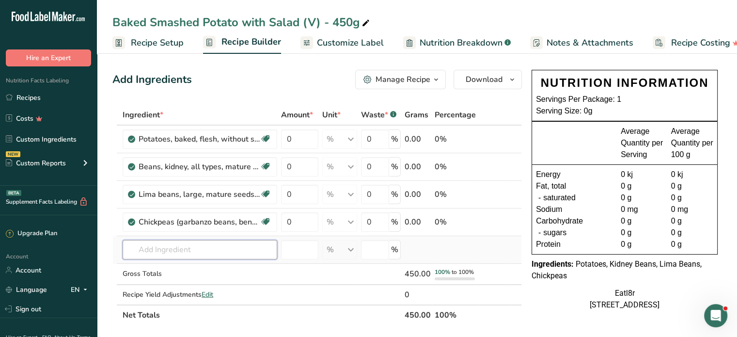
click at [170, 249] on input "text" at bounding box center [200, 249] width 155 height 19
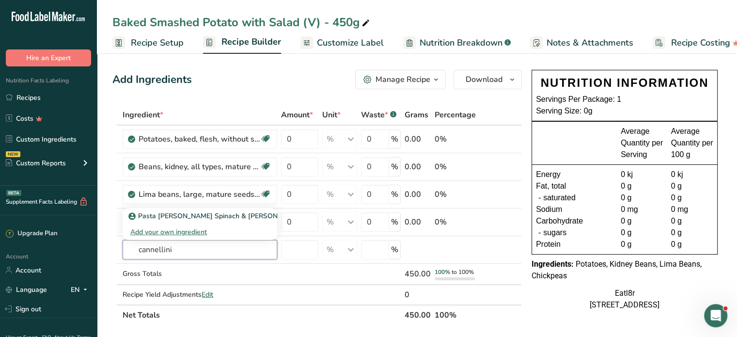
type input "cannellini"
click at [188, 246] on input "text" at bounding box center [200, 249] width 155 height 19
type input "borlott"
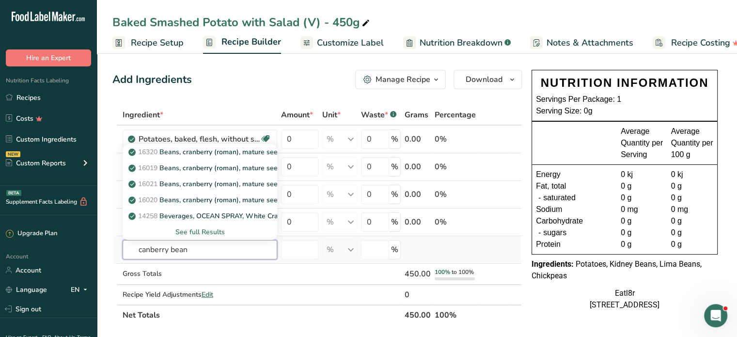
type input "canberry bean"
click at [184, 228] on div "See full Results" at bounding box center [199, 232] width 139 height 10
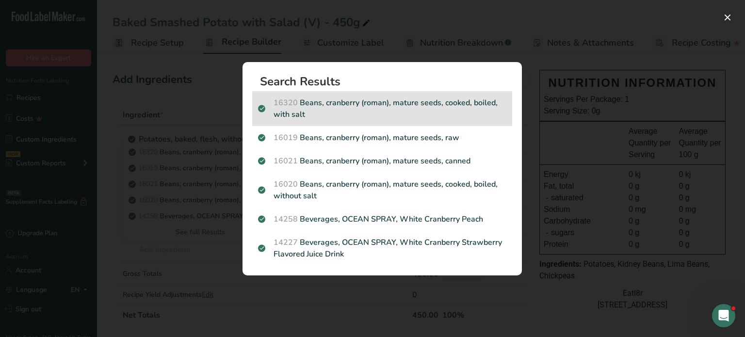
click at [338, 107] on p "16320 Beans, cranberry (roman), mature seeds, cooked, boiled, with salt" at bounding box center [382, 108] width 248 height 23
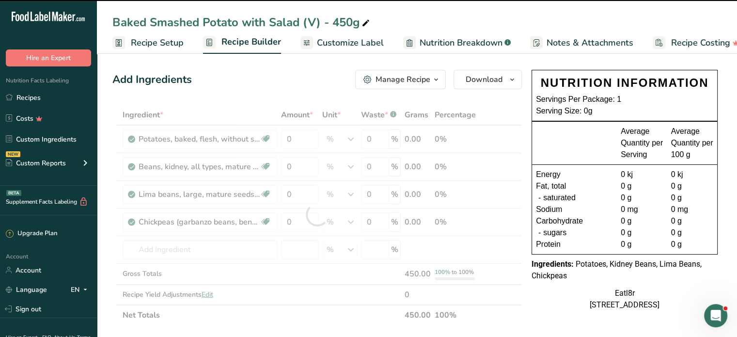
type input "0"
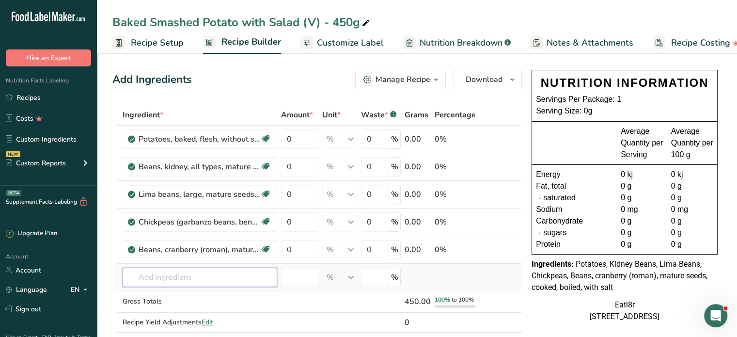
click at [182, 273] on input "text" at bounding box center [200, 277] width 155 height 19
type input "w"
click at [514, 268] on td at bounding box center [516, 278] width 12 height 28
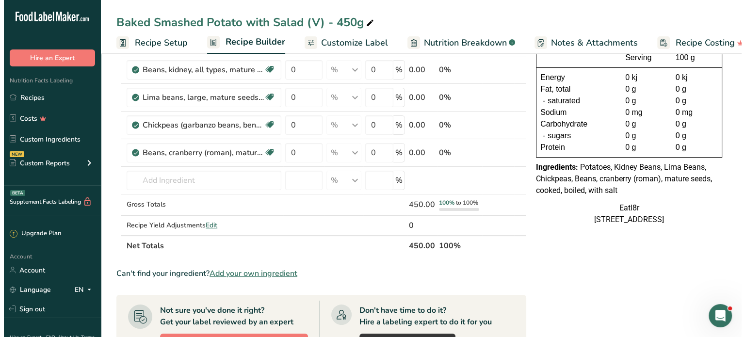
scroll to position [145, 0]
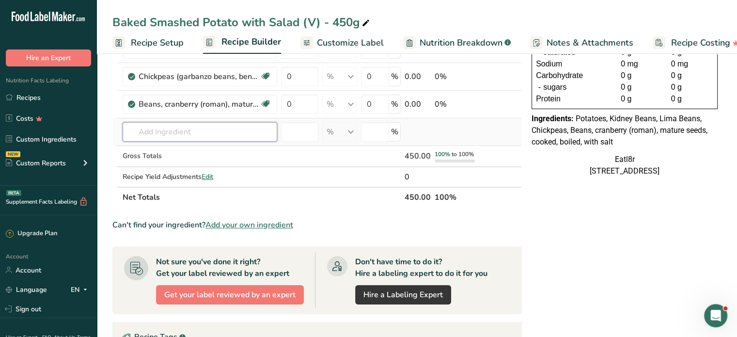
click at [173, 131] on input "text" at bounding box center [200, 131] width 155 height 19
type input "dij"
click at [149, 147] on p "Dijon Mustard" at bounding box center [155, 151] width 51 height 10
type input "Dijon Mustard"
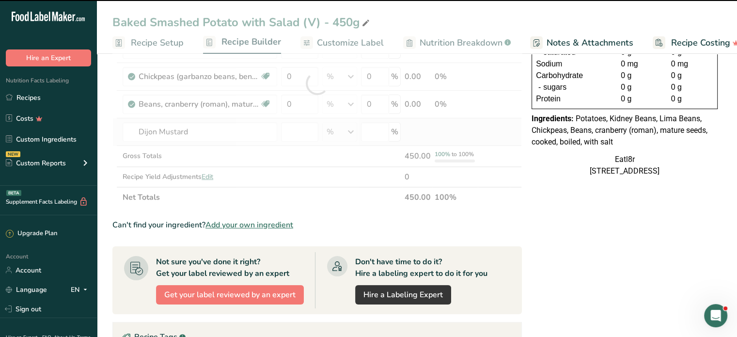
type input "0"
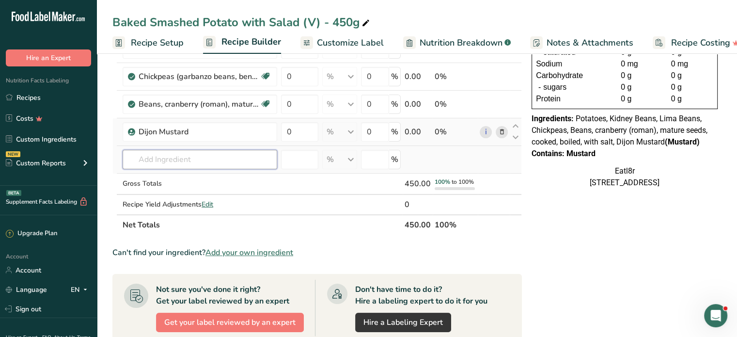
click at [138, 158] on input "text" at bounding box center [200, 159] width 155 height 19
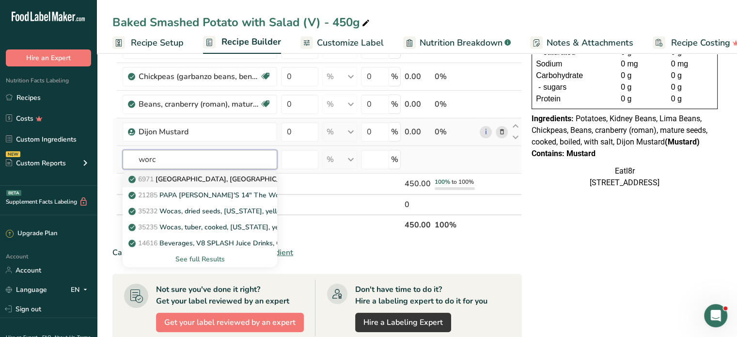
type input "worc"
click at [200, 180] on p "6971 [GEOGRAPHIC_DATA], [GEOGRAPHIC_DATA]" at bounding box center [215, 179] width 170 height 10
type input "[GEOGRAPHIC_DATA], [GEOGRAPHIC_DATA]"
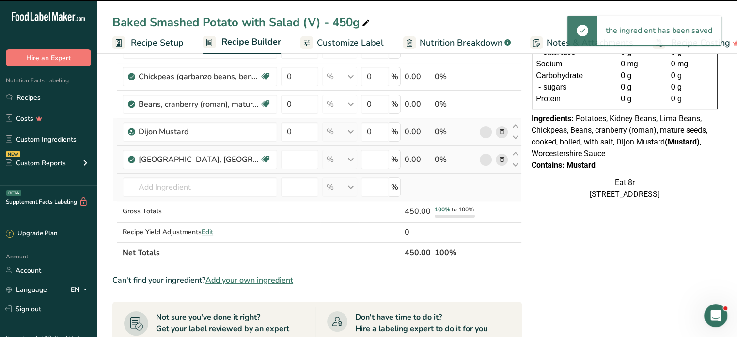
type input "0"
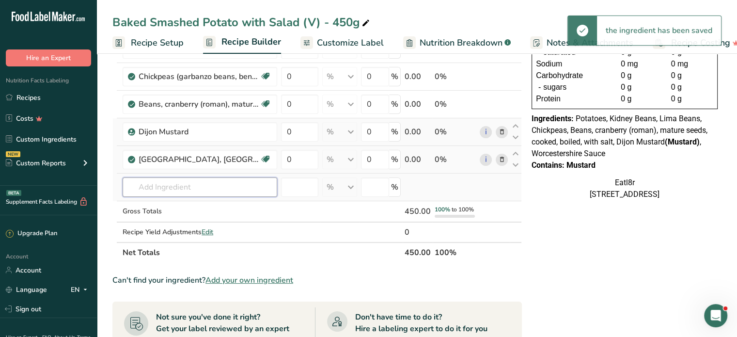
click at [157, 187] on input "text" at bounding box center [200, 186] width 155 height 19
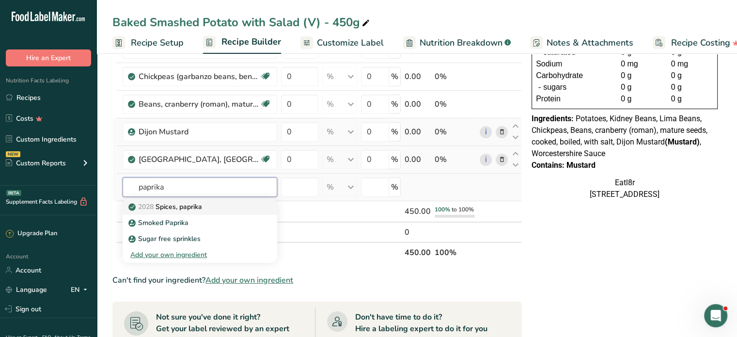
type input "paprika"
click at [191, 207] on p "2028 Spices, paprika" at bounding box center [166, 207] width 72 height 10
type input "Spices, paprika"
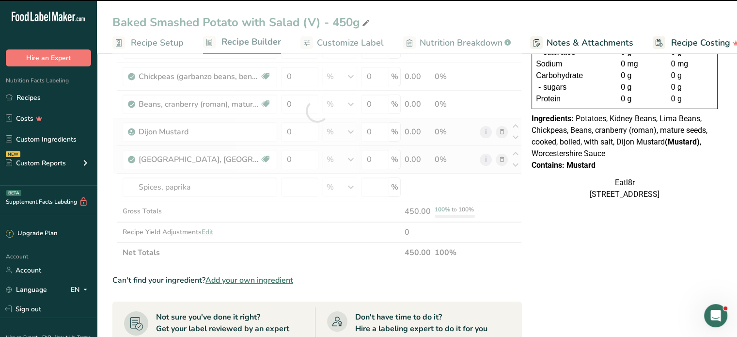
type input "0"
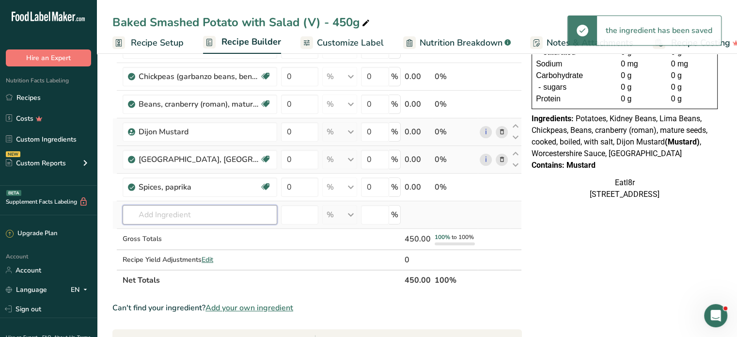
click at [182, 210] on input "text" at bounding box center [200, 214] width 155 height 19
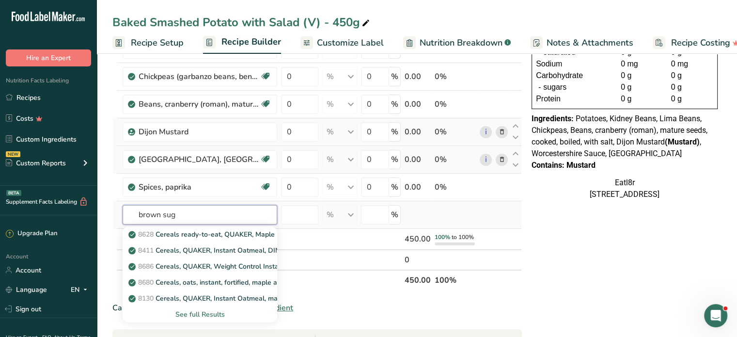
type input "brown sug"
click at [193, 313] on div "See full Results" at bounding box center [199, 314] width 139 height 10
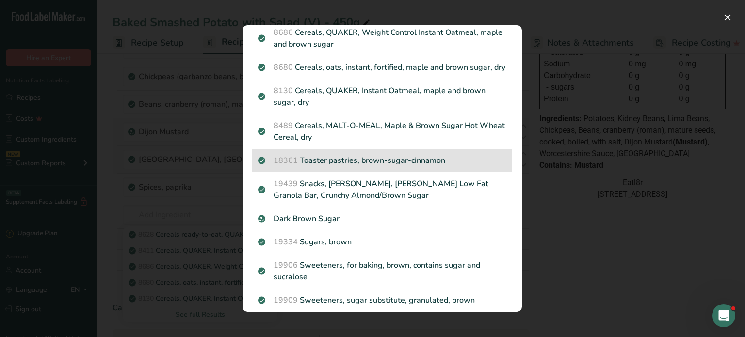
scroll to position [124, 0]
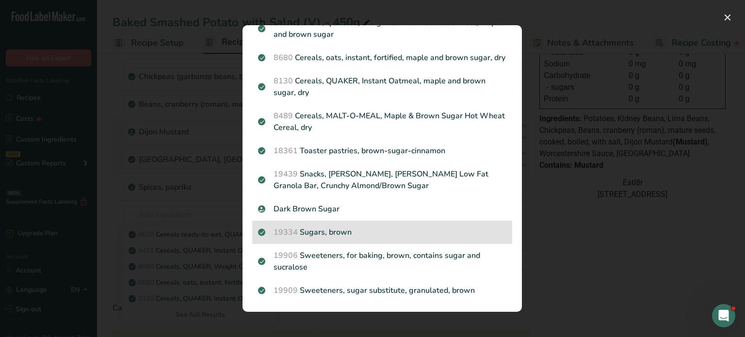
click at [346, 232] on p "19334 Sugars, brown" at bounding box center [382, 232] width 248 height 12
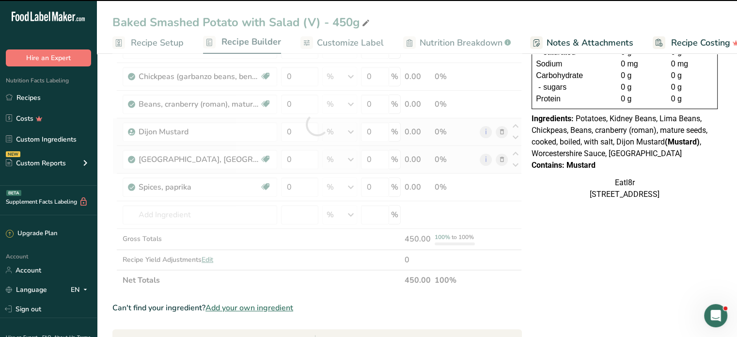
type input "0"
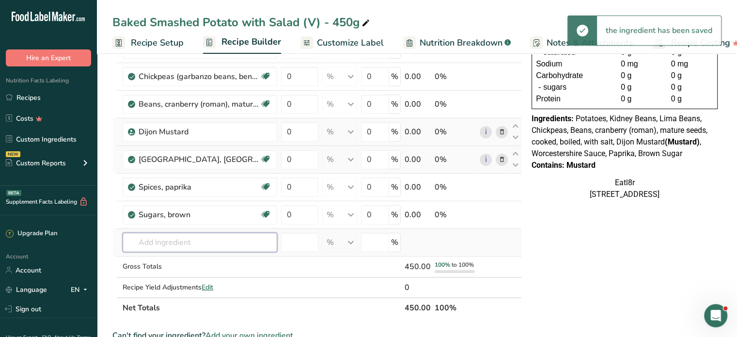
click at [183, 242] on input "text" at bounding box center [200, 242] width 155 height 19
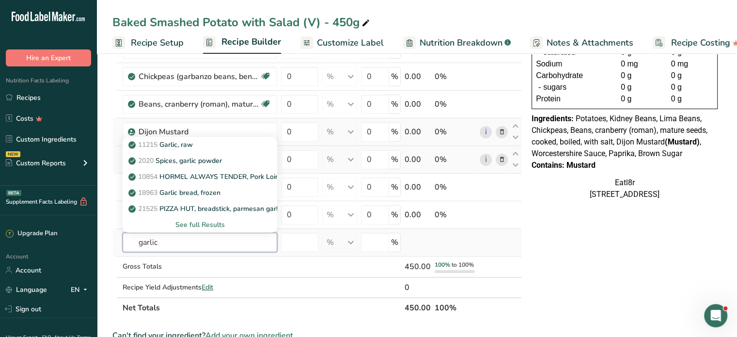
type input "garlic"
click at [194, 220] on div "See full Results" at bounding box center [199, 225] width 139 height 10
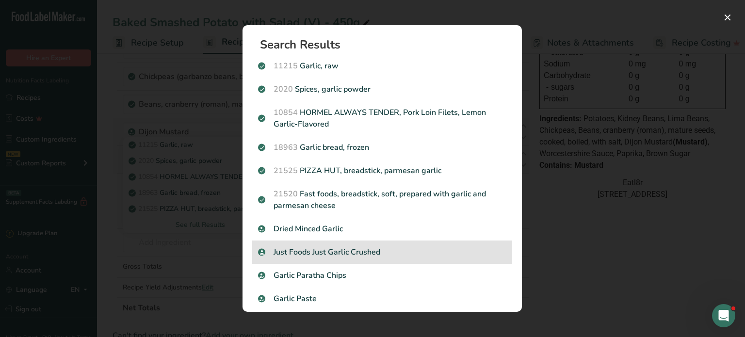
click at [322, 251] on p "Just Foods Just Garlic Crushed" at bounding box center [382, 252] width 248 height 12
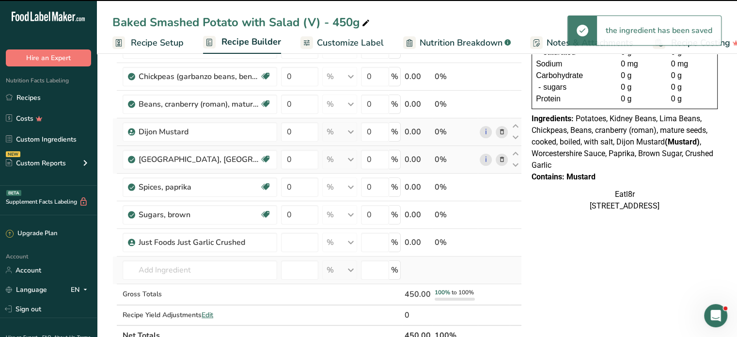
type input "0"
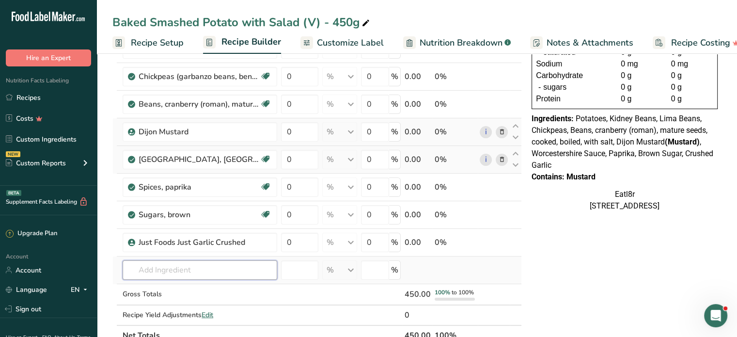
click at [153, 267] on input "text" at bounding box center [200, 269] width 155 height 19
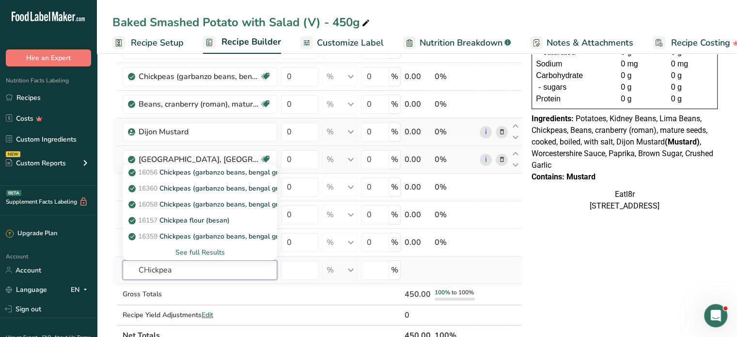
type input "CHickpea"
click at [210, 252] on div "See full Results" at bounding box center [199, 252] width 139 height 10
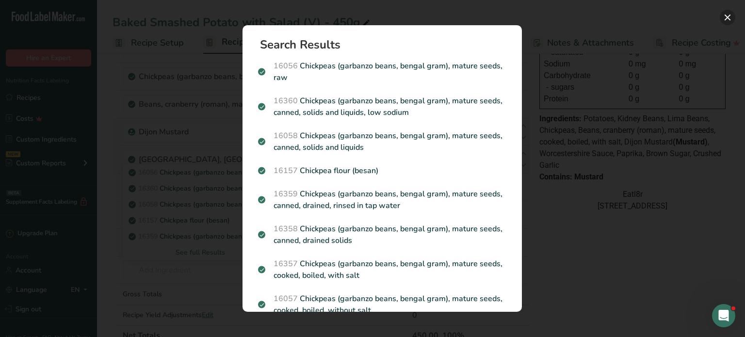
drag, startPoint x: 727, startPoint y: 11, endPoint x: 681, endPoint y: 40, distance: 54.9
click at [727, 11] on button "Search results modal" at bounding box center [727, 18] width 16 height 16
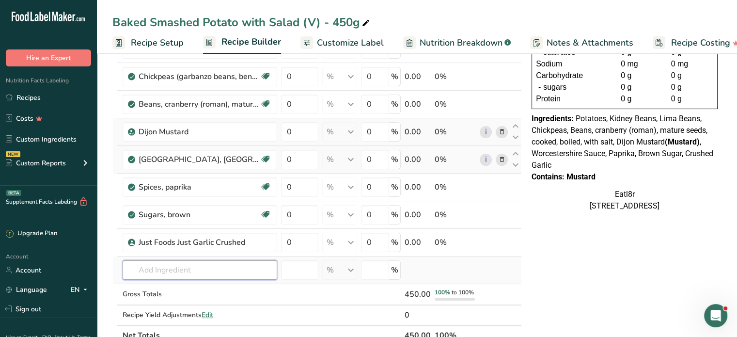
click at [178, 265] on input "text" at bounding box center [200, 269] width 155 height 19
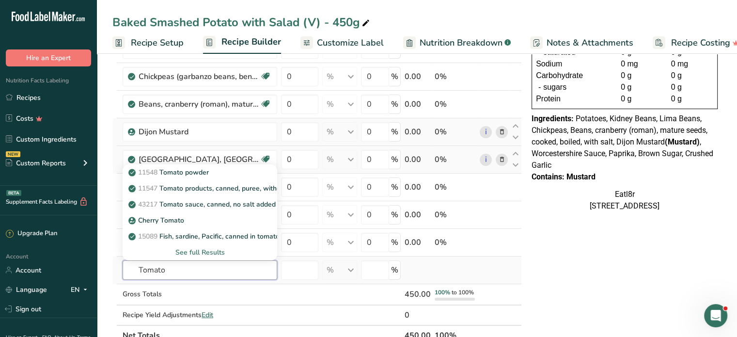
type input "Tomato"
click at [192, 248] on div "See full Results" at bounding box center [199, 252] width 139 height 10
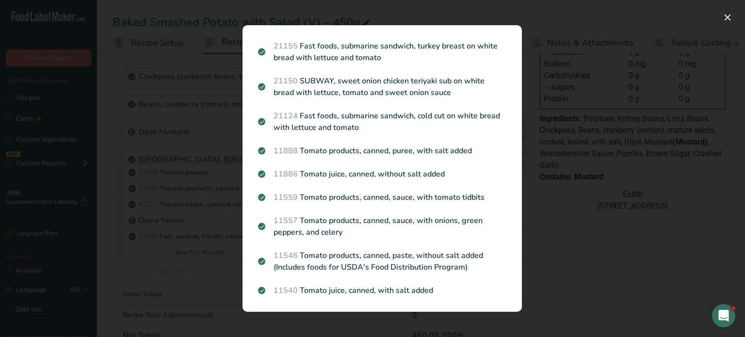
scroll to position [1206, 0]
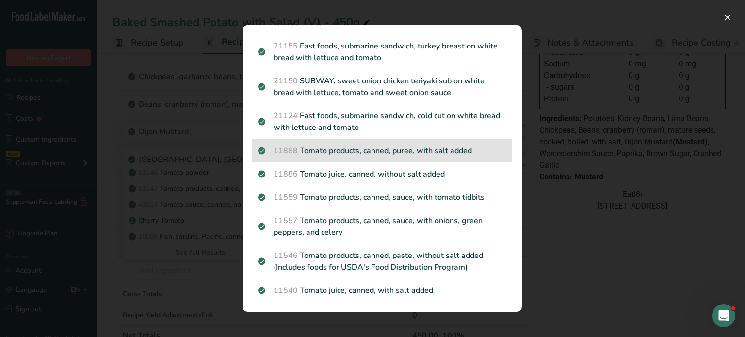
click at [385, 144] on div "11888 Tomato products, canned, puree, with salt added" at bounding box center [382, 150] width 260 height 23
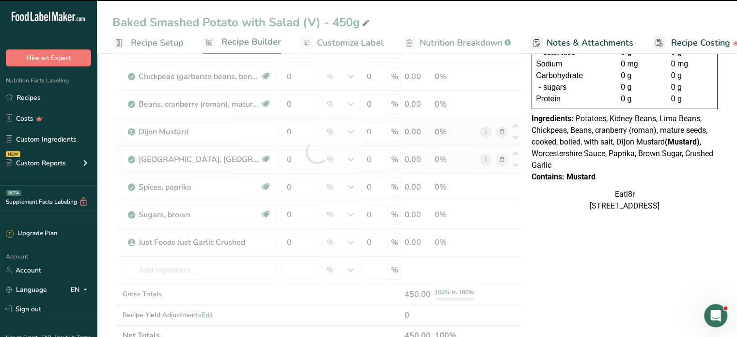
type input "0"
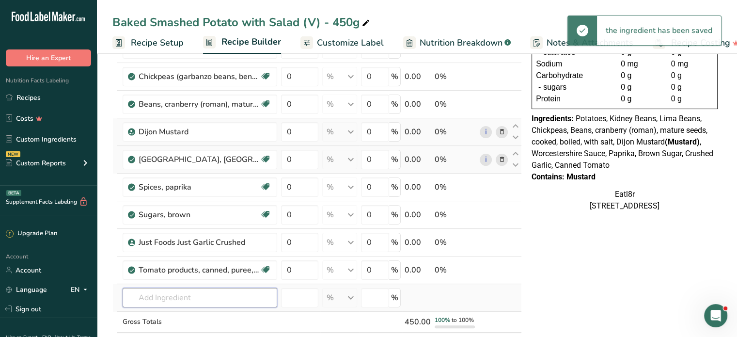
click at [181, 296] on input "text" at bounding box center [200, 297] width 155 height 19
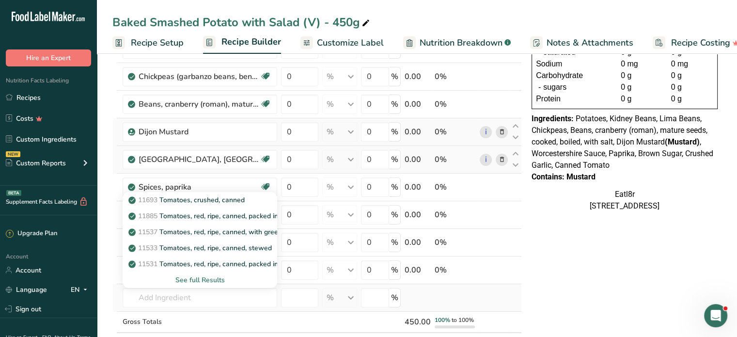
click at [202, 279] on div "See full Results" at bounding box center [199, 280] width 139 height 10
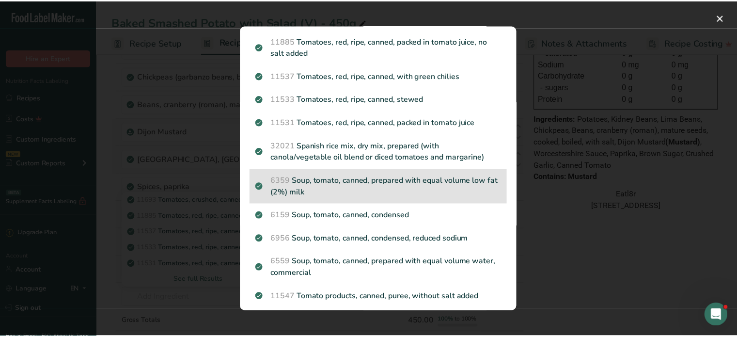
scroll to position [0, 0]
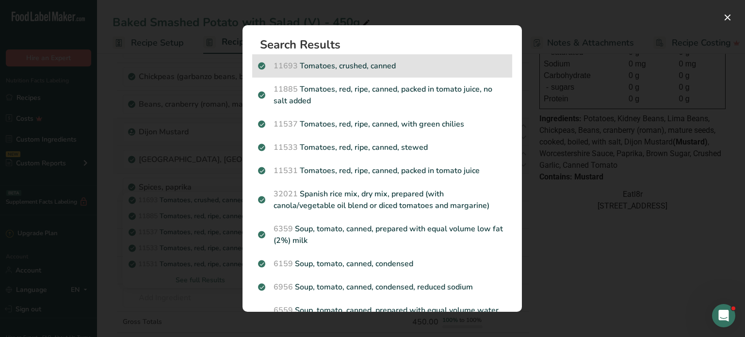
click at [377, 59] on div "11693 Tomatoes, crushed, canned" at bounding box center [382, 65] width 260 height 23
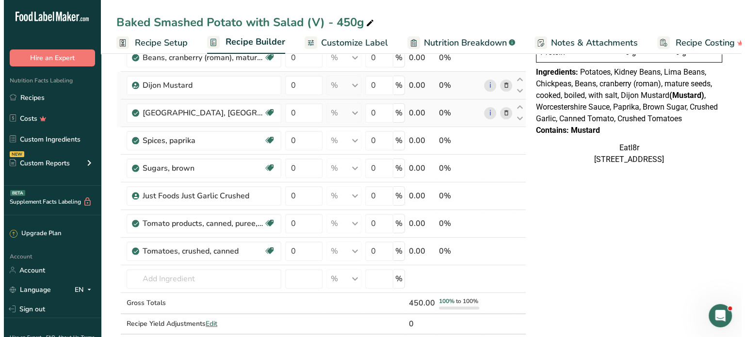
scroll to position [242, 0]
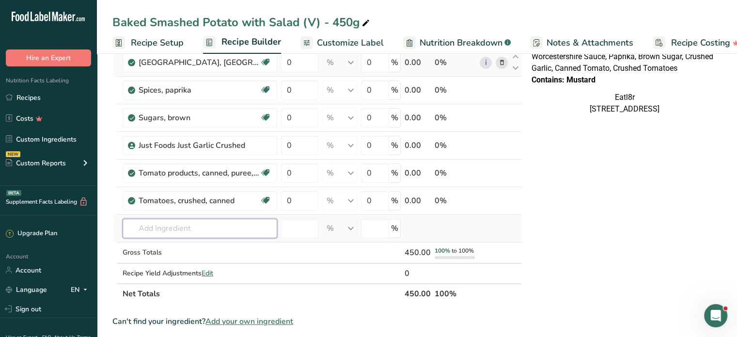
click at [163, 226] on input "text" at bounding box center [200, 228] width 155 height 19
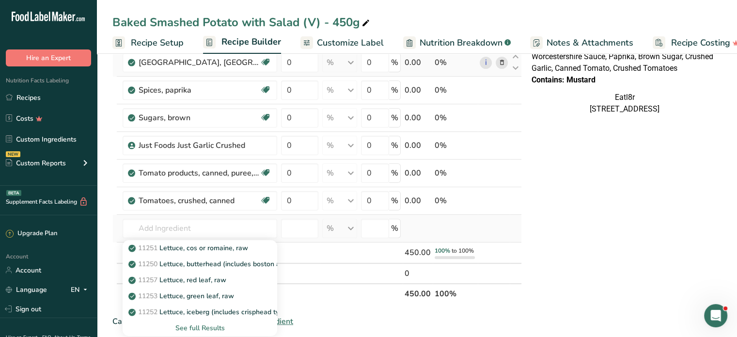
click at [200, 327] on div "See full Results" at bounding box center [199, 328] width 139 height 10
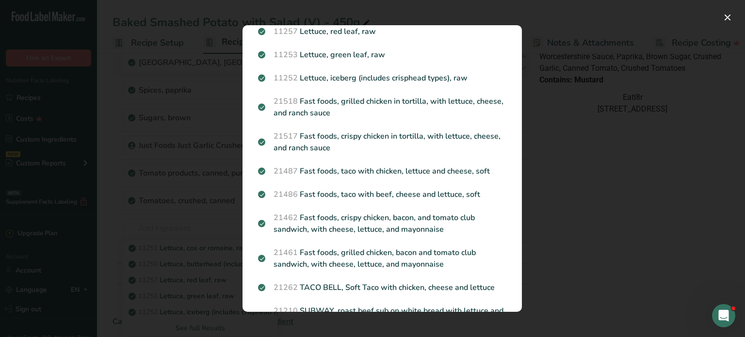
scroll to position [0, 0]
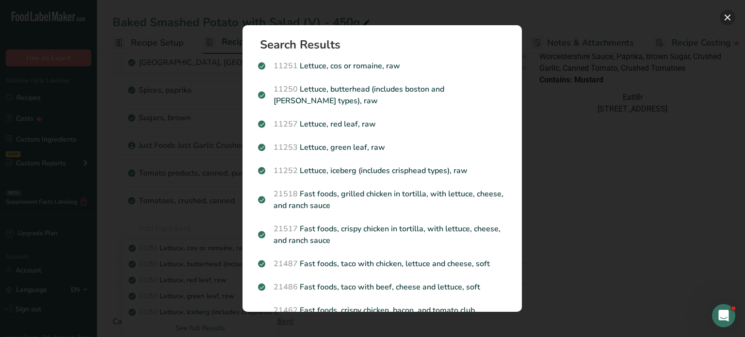
click at [727, 15] on button "Search results modal" at bounding box center [727, 18] width 16 height 16
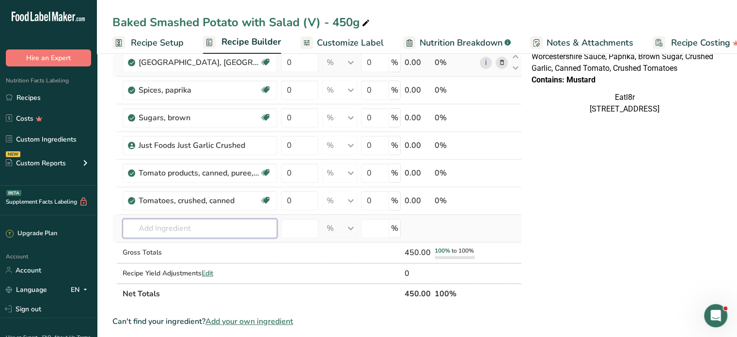
click at [166, 226] on input "text" at bounding box center [200, 228] width 155 height 19
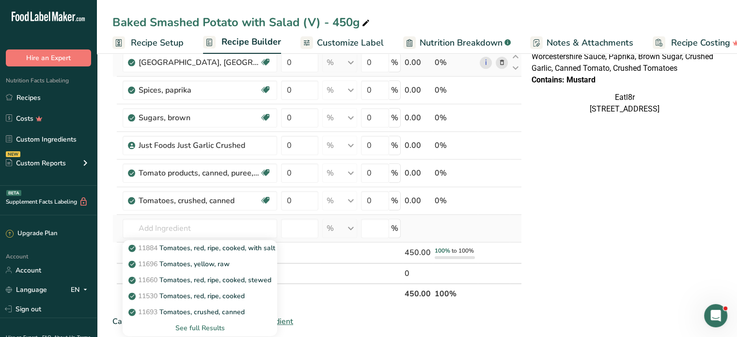
click at [199, 327] on div "See full Results" at bounding box center [199, 328] width 139 height 10
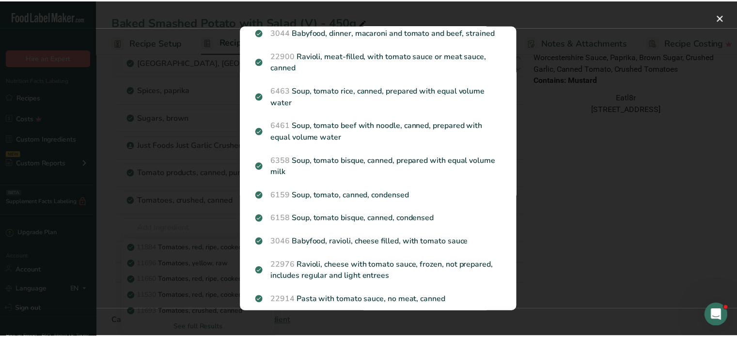
scroll to position [873, 0]
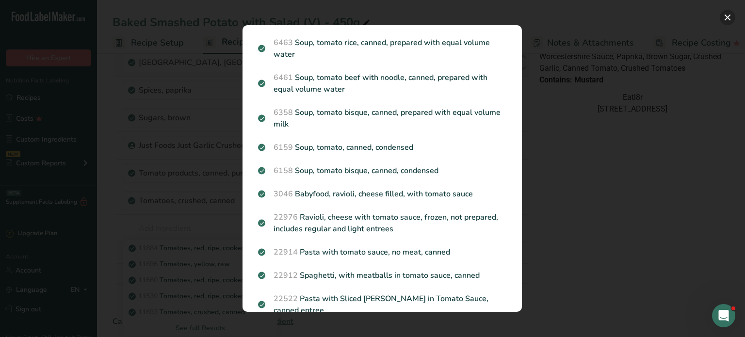
drag, startPoint x: 724, startPoint y: 13, endPoint x: 716, endPoint y: 33, distance: 22.2
click at [724, 14] on button "Search results modal" at bounding box center [727, 18] width 16 height 16
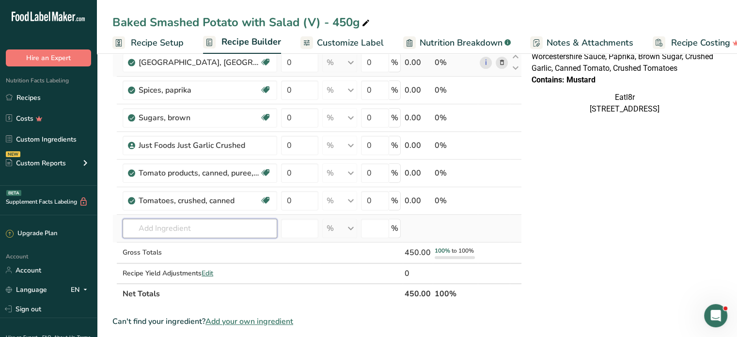
click at [191, 230] on input "text" at bounding box center [200, 228] width 155 height 19
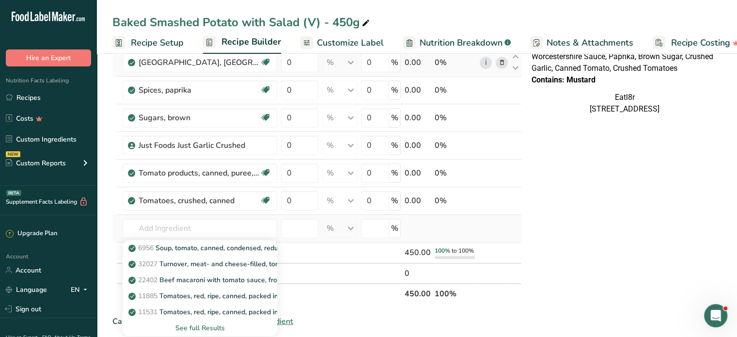
click at [207, 327] on div "See full Results" at bounding box center [199, 328] width 139 height 10
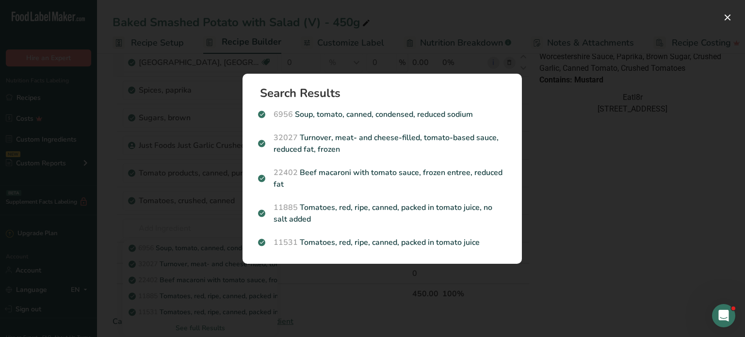
click at [726, 8] on div "Search results modal" at bounding box center [372, 168] width 745 height 337
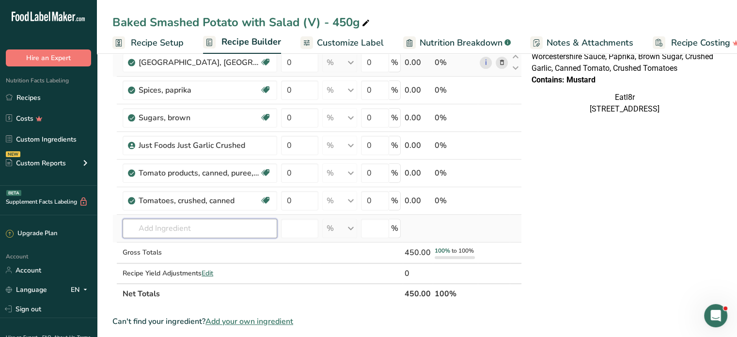
click at [170, 229] on input "text" at bounding box center [200, 228] width 155 height 19
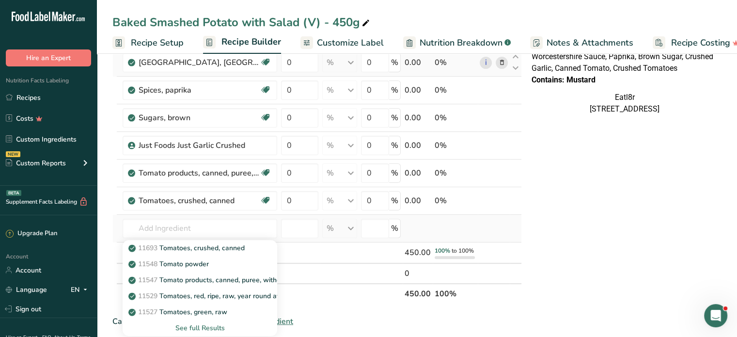
click at [201, 326] on div "See full Results" at bounding box center [199, 328] width 139 height 10
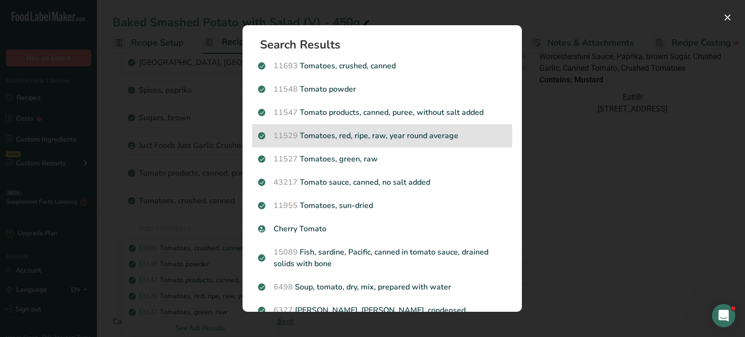
click at [363, 130] on p "11529 Tomatoes, red, ripe, raw, year round average" at bounding box center [382, 136] width 248 height 12
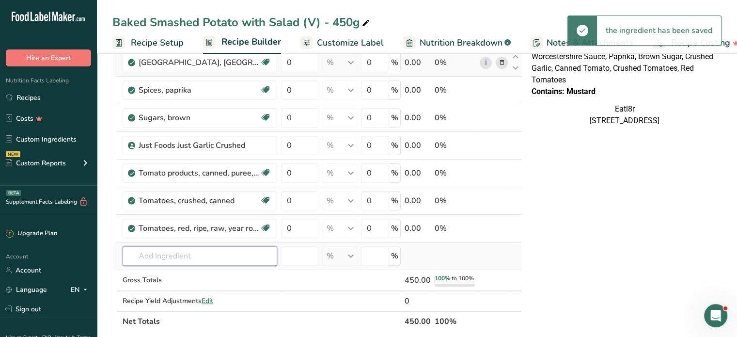
click at [160, 254] on input "text" at bounding box center [200, 255] width 155 height 19
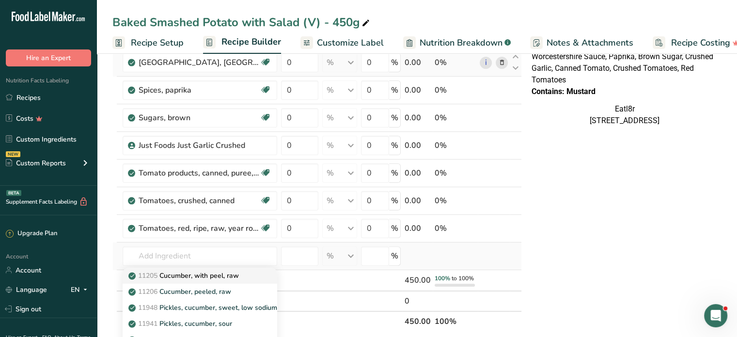
click at [211, 277] on p "11205 Cucumber, with peel, raw" at bounding box center [184, 276] width 109 height 10
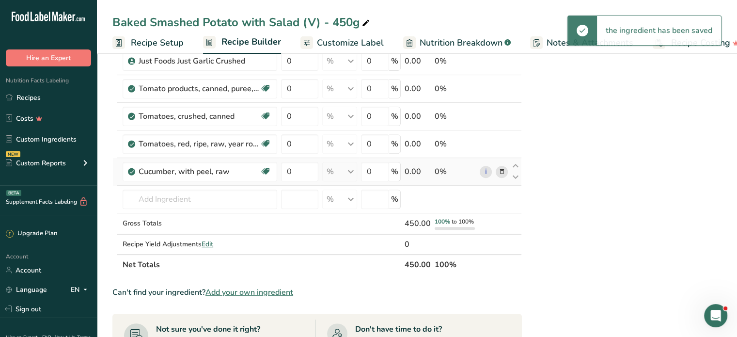
scroll to position [388, 0]
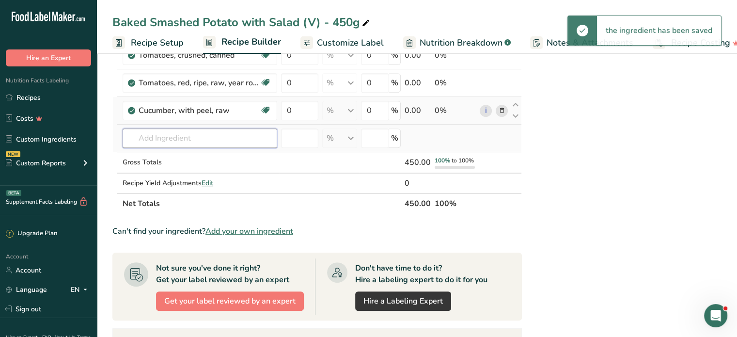
click at [169, 137] on input "text" at bounding box center [200, 137] width 155 height 19
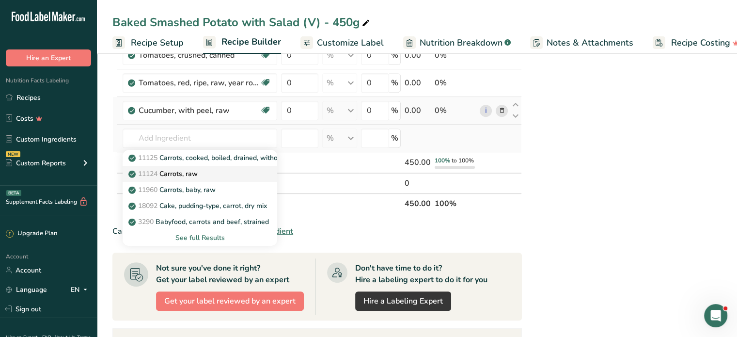
click at [192, 172] on p "11124 [GEOGRAPHIC_DATA], raw" at bounding box center [163, 174] width 67 height 10
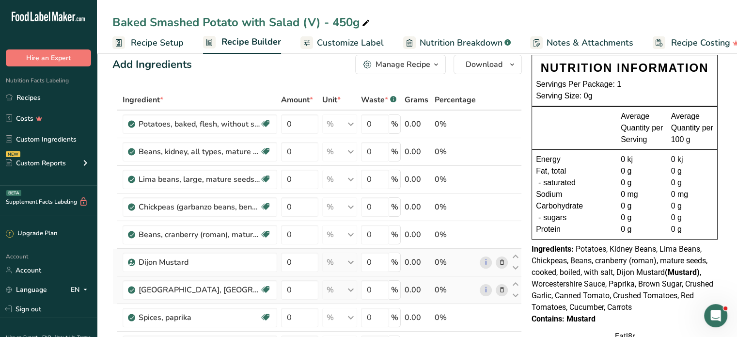
scroll to position [0, 0]
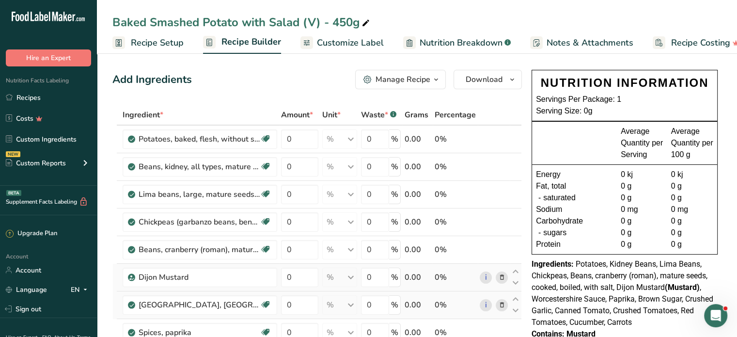
click at [651, 269] on div "Ingredients: Potatoes, Kidney Beans, Lima Beans, Chickpeas, Beans, cranberry (r…" at bounding box center [625, 293] width 186 height 70
drag, startPoint x: 295, startPoint y: 138, endPoint x: 274, endPoint y: 139, distance: 20.9
click at [274, 139] on tr "Potatoes, baked, flesh, without salt Source of Antioxidants Dairy free Gluten f…" at bounding box center [317, 140] width 409 height 28
click at [558, 182] on span "Fat, total" at bounding box center [551, 186] width 30 height 12
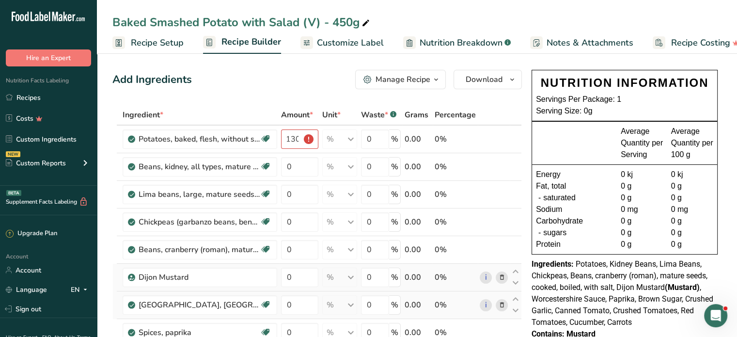
scroll to position [0, 0]
click at [297, 139] on input "130" at bounding box center [299, 138] width 37 height 19
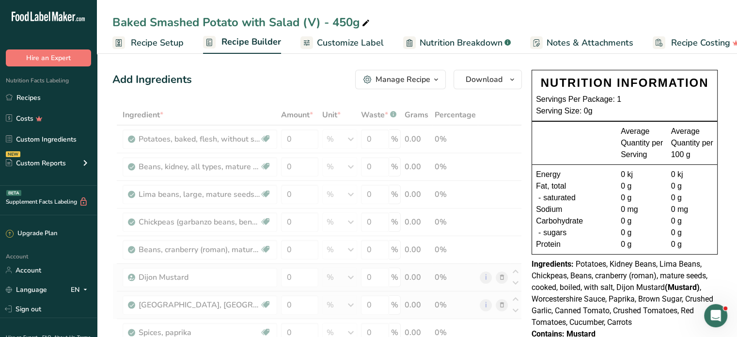
click at [160, 41] on span "Recipe Setup" at bounding box center [157, 42] width 53 height 13
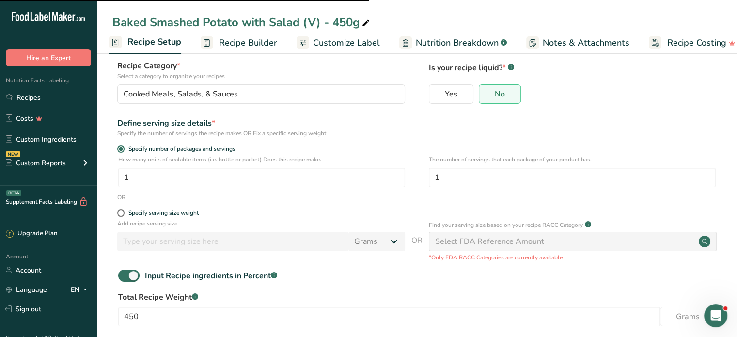
scroll to position [108, 0]
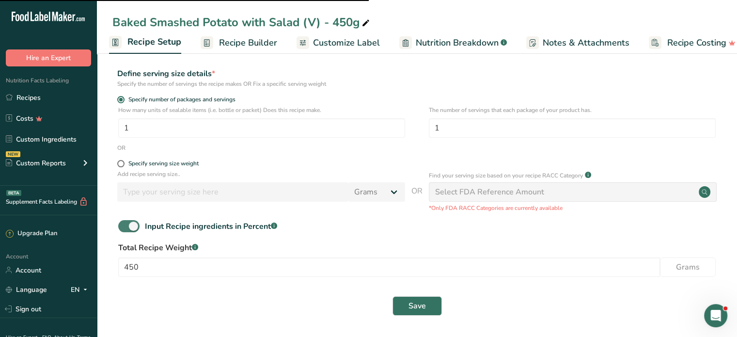
drag, startPoint x: 117, startPoint y: 225, endPoint x: 123, endPoint y: 224, distance: 5.8
click at [120, 224] on div "Input Recipe ingredients in Percent .a-a{fill:#347362;}.b-a{fill:#fff;}" at bounding box center [416, 230] width 609 height 20
click at [123, 224] on span at bounding box center [128, 226] width 21 height 12
click at [123, 224] on input "Input Recipe ingredients in Percent .a-a{fill:#347362;}.b-a{fill:#fff;}" at bounding box center [121, 226] width 6 height 6
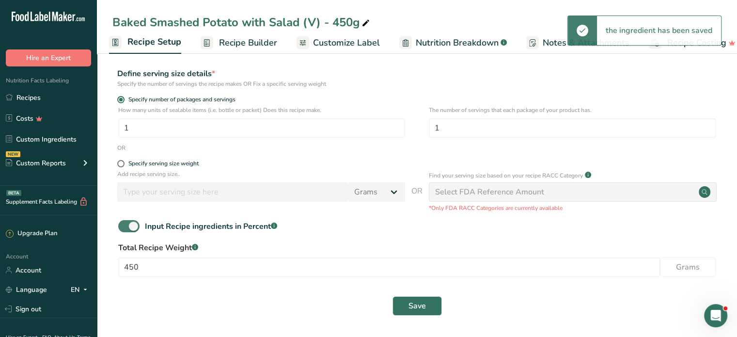
click at [128, 227] on span at bounding box center [128, 226] width 21 height 12
click at [125, 227] on input "Input Recipe ingredients in Percent .a-a{fill:#347362;}.b-a{fill:#fff;}" at bounding box center [121, 226] width 6 height 6
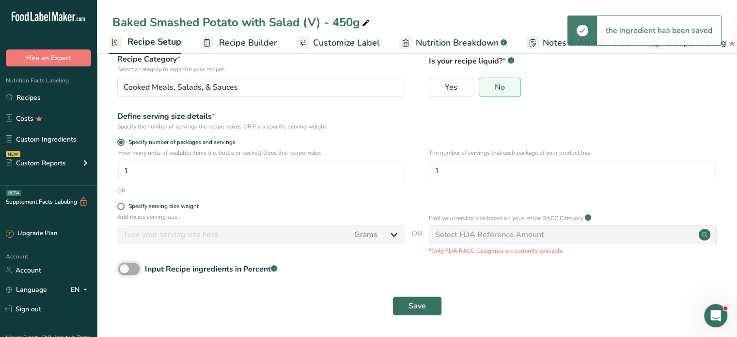
scroll to position [65, 0]
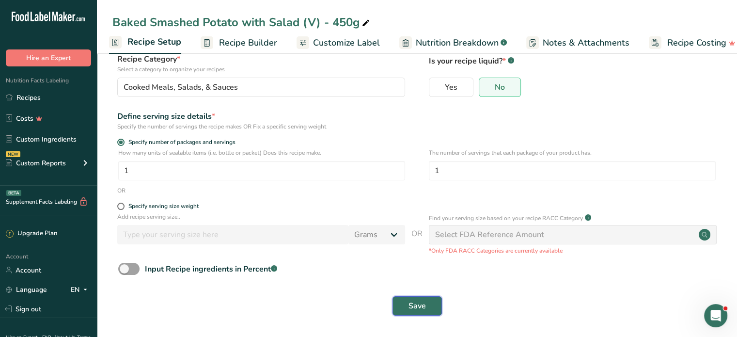
click at [424, 302] on span "Save" at bounding box center [417, 306] width 17 height 12
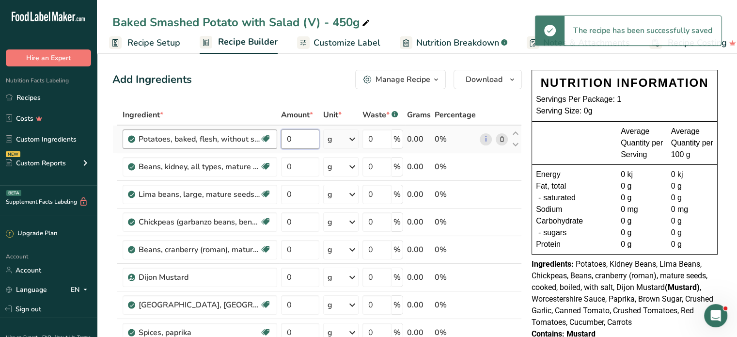
drag, startPoint x: 296, startPoint y: 139, endPoint x: 274, endPoint y: 135, distance: 21.6
click at [274, 135] on tr "Potatoes, baked, flesh, without salt Source of Antioxidants Dairy free Gluten f…" at bounding box center [317, 140] width 409 height 28
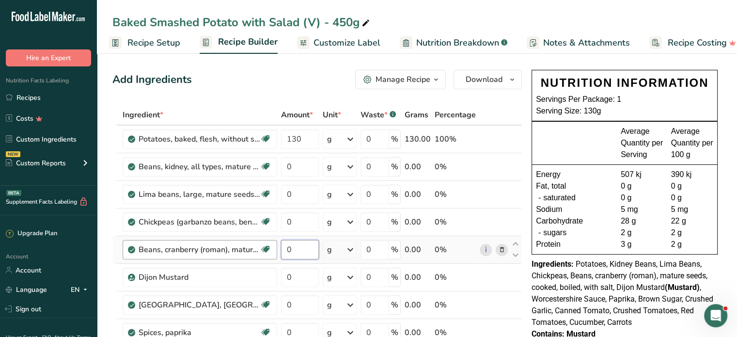
drag, startPoint x: 302, startPoint y: 249, endPoint x: 270, endPoint y: 243, distance: 32.5
click at [270, 243] on tr "Beans, cranberry (roman), mature seeds, cooked, boiled, with salt Plant-based P…" at bounding box center [317, 250] width 409 height 28
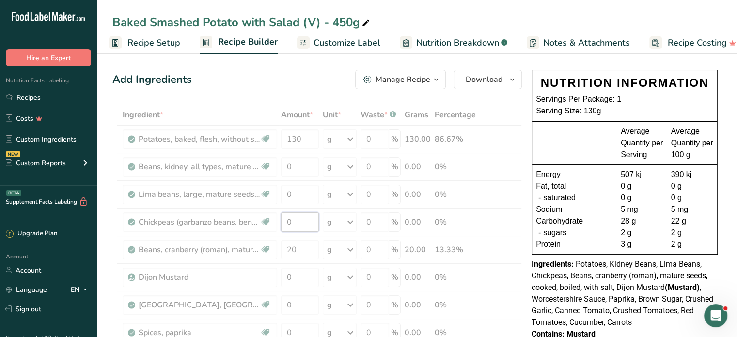
drag, startPoint x: 301, startPoint y: 223, endPoint x: 262, endPoint y: 200, distance: 44.8
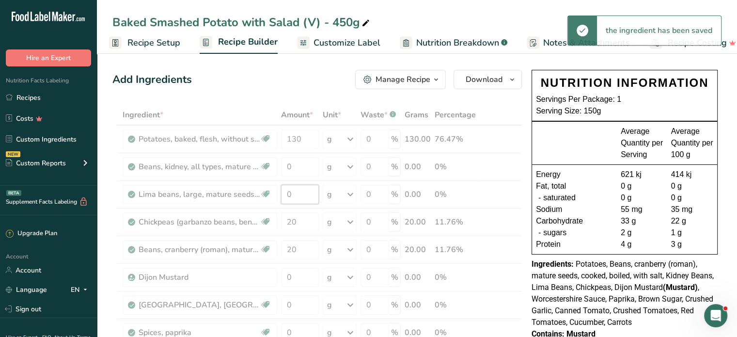
drag, startPoint x: 295, startPoint y: 193, endPoint x: 245, endPoint y: 192, distance: 49.9
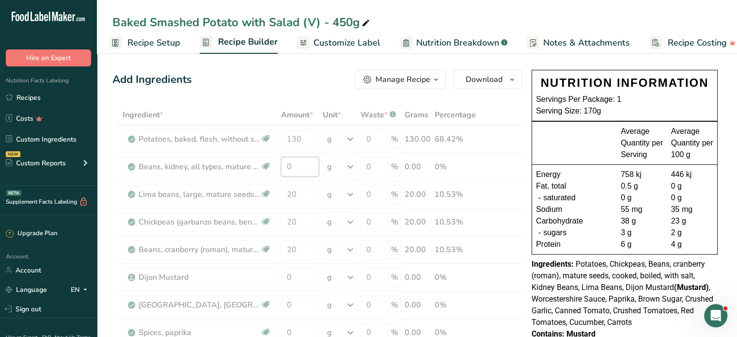
drag, startPoint x: 296, startPoint y: 168, endPoint x: 287, endPoint y: 167, distance: 8.8
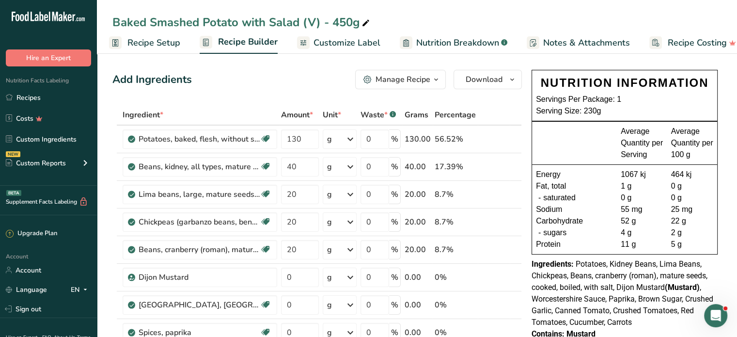
click at [24, 99] on link "Recipes" at bounding box center [48, 97] width 97 height 18
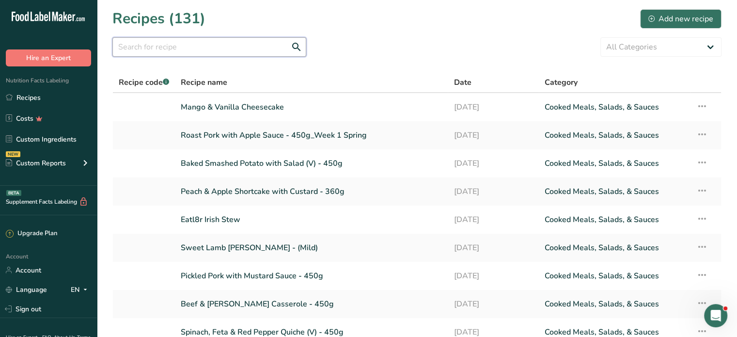
click at [140, 45] on input "text" at bounding box center [209, 46] width 194 height 19
click at [264, 190] on link "Peach & Apple Shortcake with Custard - 360g" at bounding box center [311, 191] width 261 height 20
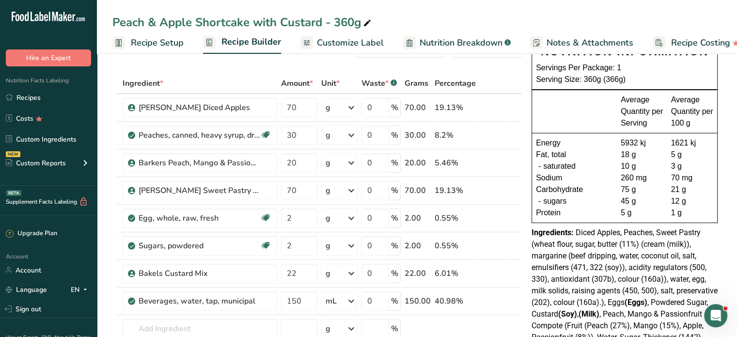
scroll to position [48, 0]
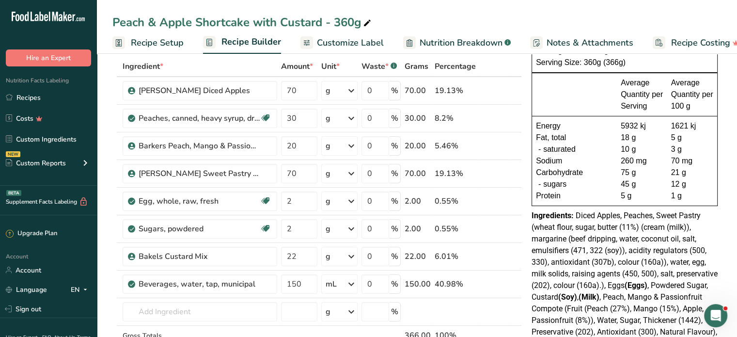
click at [576, 215] on span "Diced Apples, Peaches, Sweet Pastry (wheat flour, sugar, butter (11%) (cream (m…" at bounding box center [625, 279] width 186 height 137
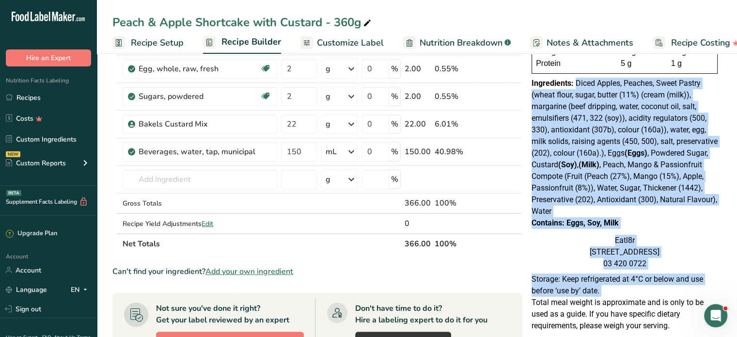
scroll to position [185, 0]
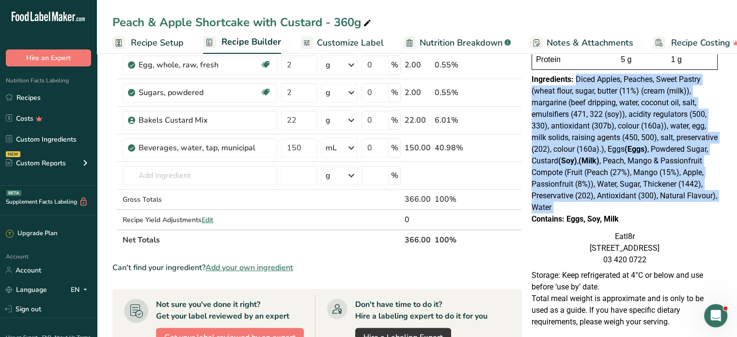
drag, startPoint x: 576, startPoint y: 215, endPoint x: 662, endPoint y: 206, distance: 86.8
click at [662, 206] on div "Ingredients: Diced Apples, Peaches, Sweet Pastry (wheat flour, sugar, butter (1…" at bounding box center [625, 144] width 186 height 140
copy div "Diced Apples, Peaches, Sweet Pastry (wheat flour, sugar, butter (11%) (cream (m…"
drag, startPoint x: 567, startPoint y: 217, endPoint x: 621, endPoint y: 215, distance: 53.4
click at [621, 215] on div "Contains: Eggs, Soy, Milk" at bounding box center [625, 219] width 186 height 12
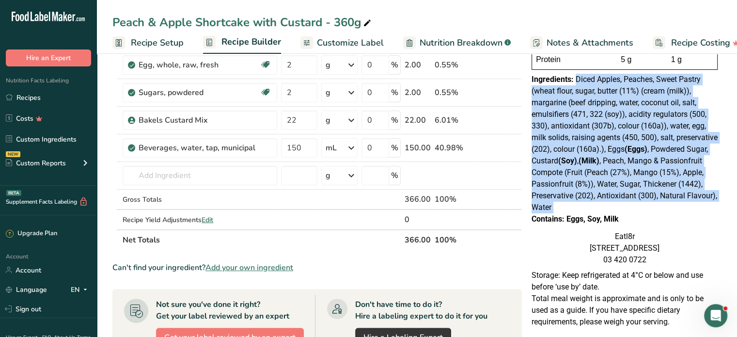
copy div "Eggs, Soy, Milk"
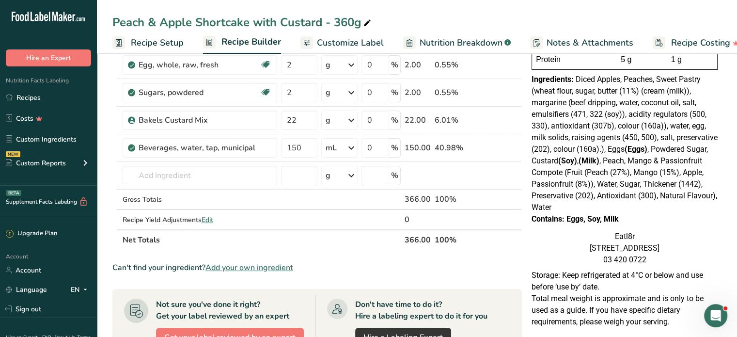
drag, startPoint x: 667, startPoint y: 227, endPoint x: 665, endPoint y: 217, distance: 9.9
click at [667, 222] on div "NUTRITION INFORMATION Servings Per Package: 1 Serving Size: 360g (366g) Average…" at bounding box center [625, 75] width 194 height 388
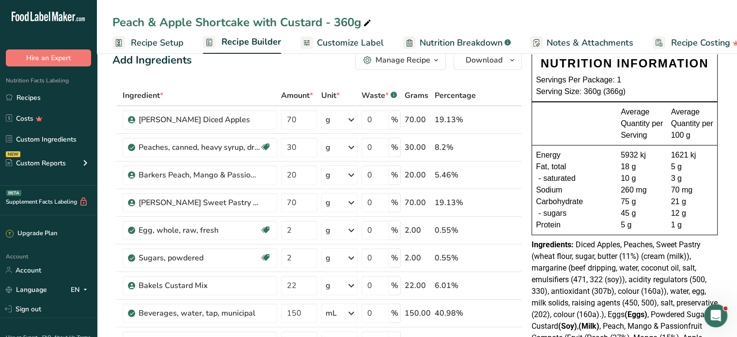
scroll to position [0, 0]
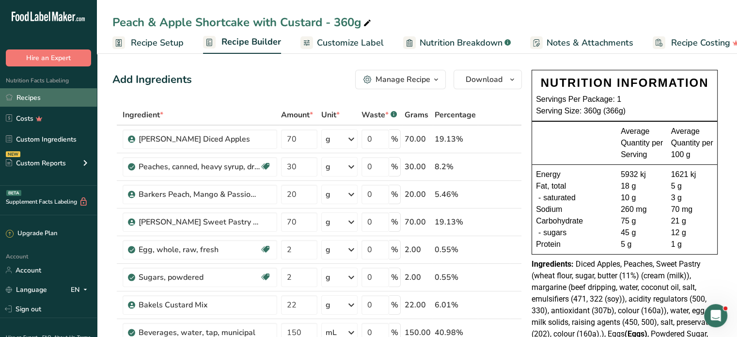
click at [28, 100] on link "Recipes" at bounding box center [48, 97] width 97 height 18
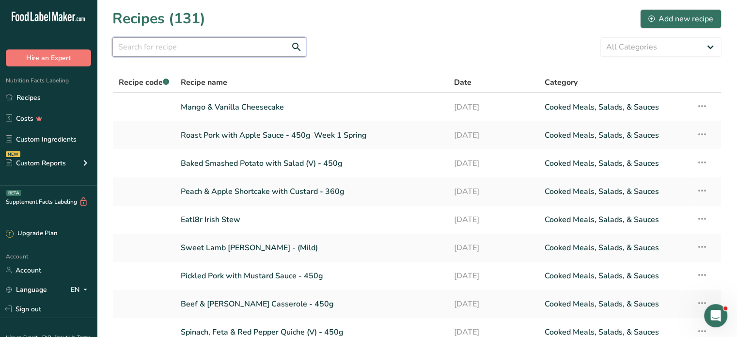
click at [165, 47] on input "text" at bounding box center [209, 46] width 194 height 19
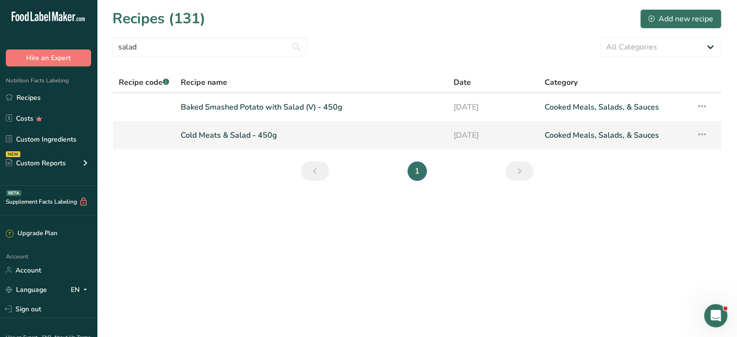
click at [231, 135] on link "Cold Meats & Salad - 450g" at bounding box center [311, 135] width 261 height 20
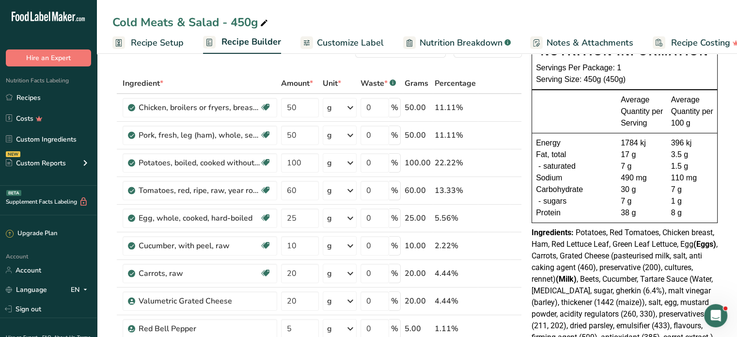
scroll to position [48, 0]
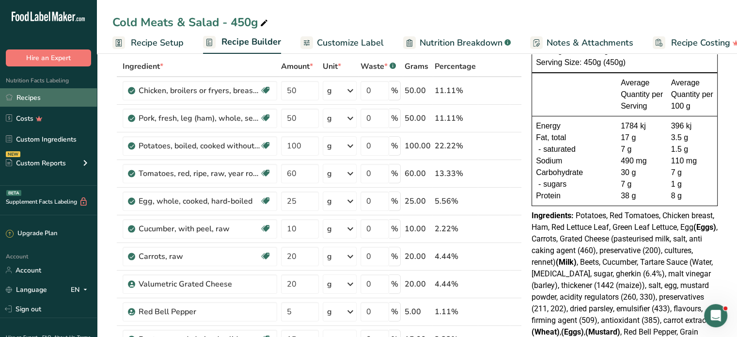
click at [31, 98] on link "Recipes" at bounding box center [48, 97] width 97 height 18
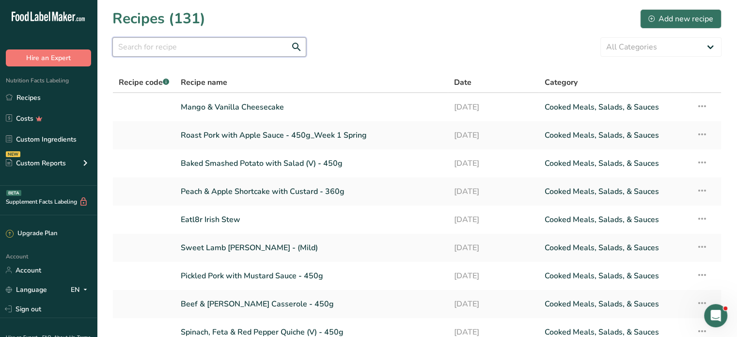
click at [182, 48] on input "text" at bounding box center [209, 46] width 194 height 19
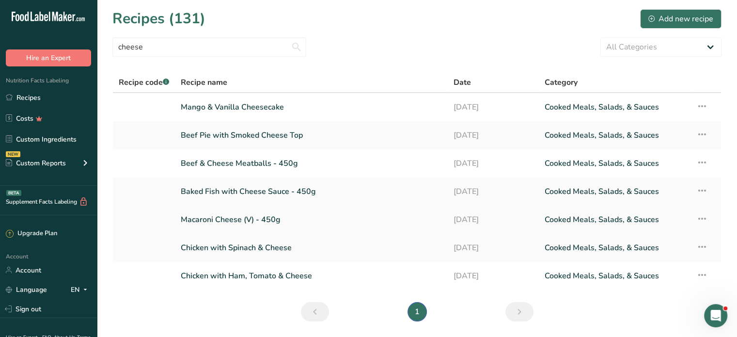
click at [216, 216] on link "Macaroni Cheese (V) - 450g" at bounding box center [311, 219] width 261 height 20
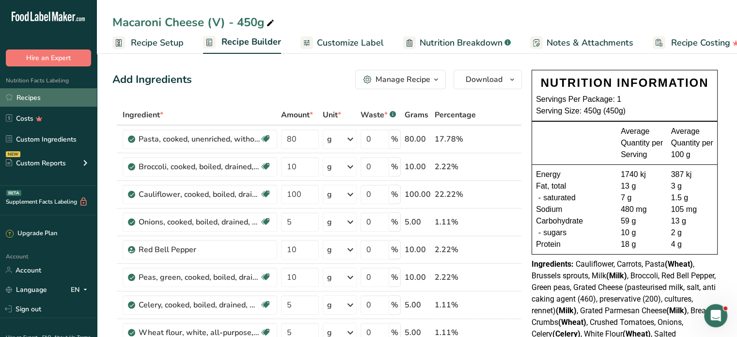
click at [25, 96] on link "Recipes" at bounding box center [48, 97] width 97 height 18
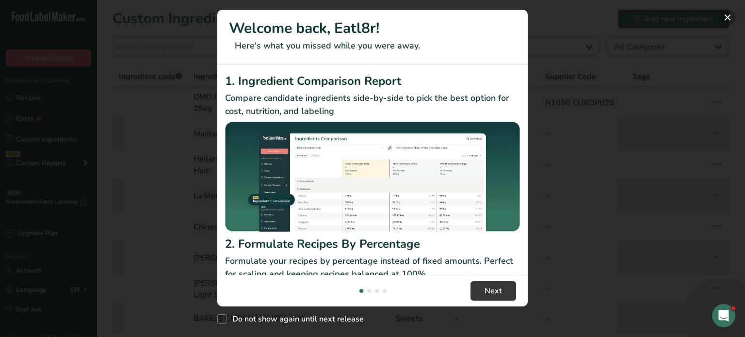
click at [728, 12] on button "New Features" at bounding box center [727, 18] width 16 height 16
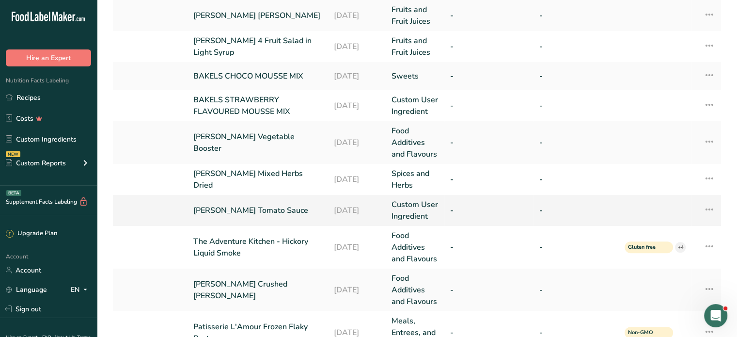
scroll to position [337, 0]
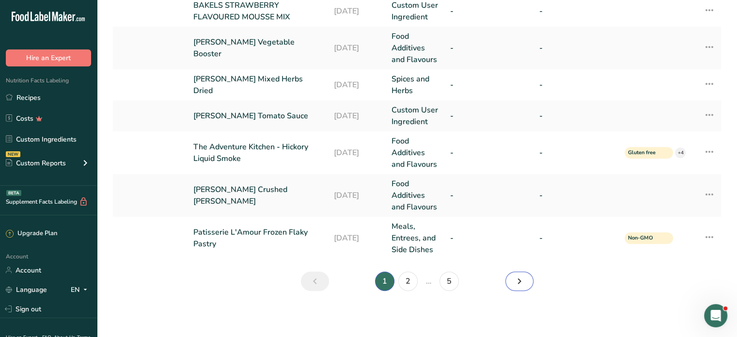
click at [521, 280] on icon "Next" at bounding box center [520, 280] width 12 height 17
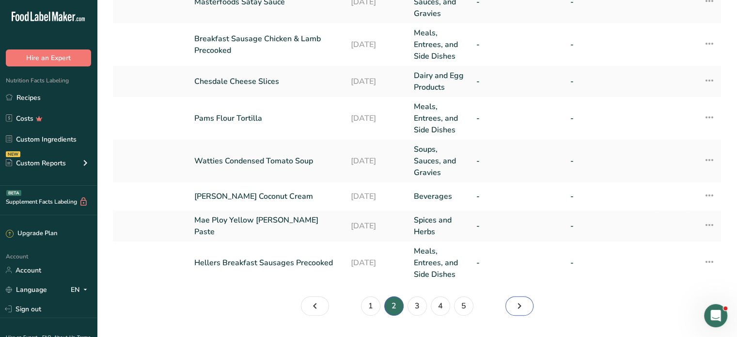
scroll to position [465, 0]
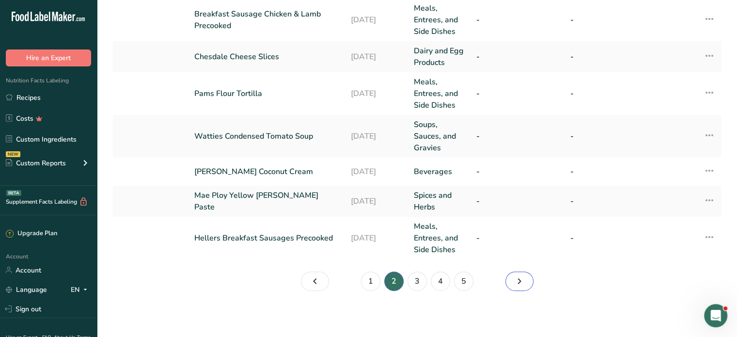
click at [521, 278] on icon "Page 3." at bounding box center [520, 280] width 12 height 17
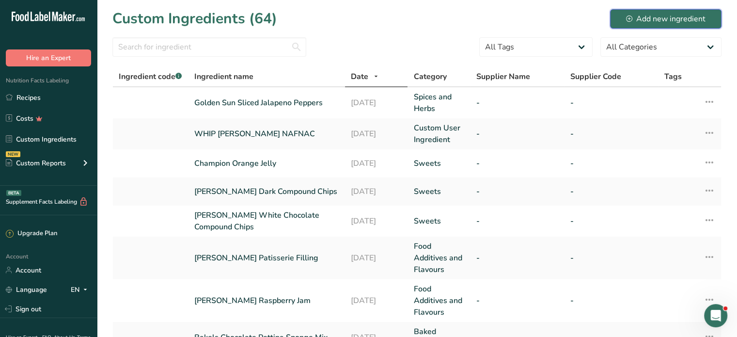
click at [670, 19] on div "Add new ingredient" at bounding box center [666, 19] width 80 height 12
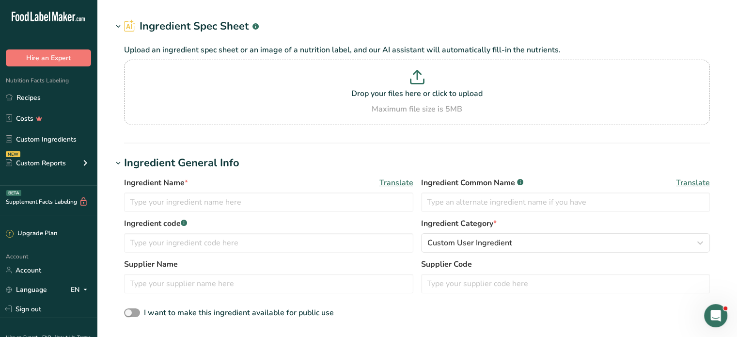
scroll to position [48, 0]
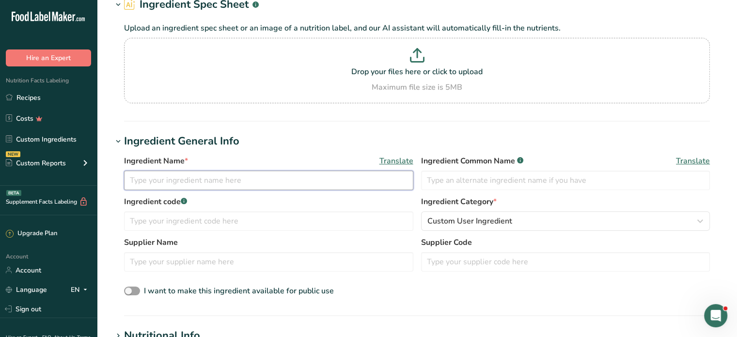
click at [163, 182] on input "text" at bounding box center [268, 180] width 289 height 19
type input "[PERSON_NAME] Boys Slice Ends"
click at [462, 181] on input "text" at bounding box center [565, 180] width 289 height 19
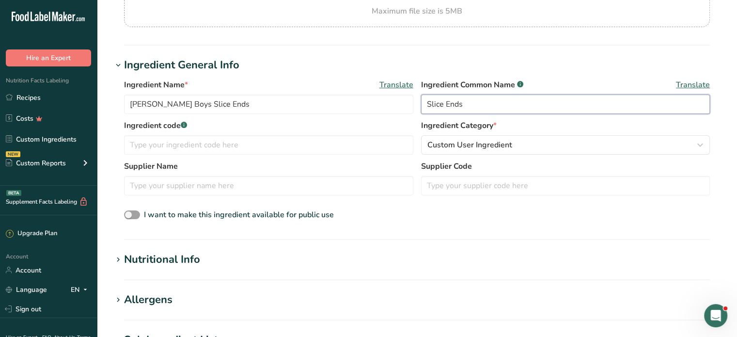
scroll to position [145, 0]
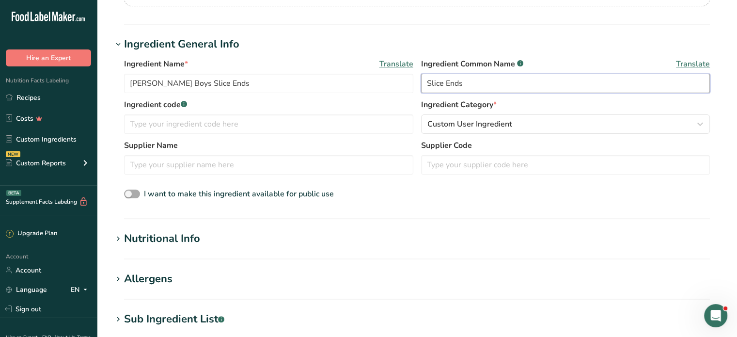
type input "Slice Ends"
click at [131, 193] on span at bounding box center [132, 194] width 16 height 9
click at [130, 193] on input "I want to make this ingredient available for public use" at bounding box center [127, 194] width 6 height 6
checkbox input "true"
click at [120, 235] on icon at bounding box center [118, 239] width 9 height 14
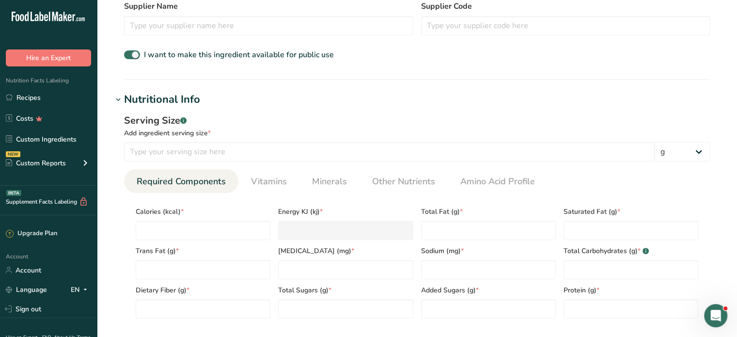
scroll to position [291, 0]
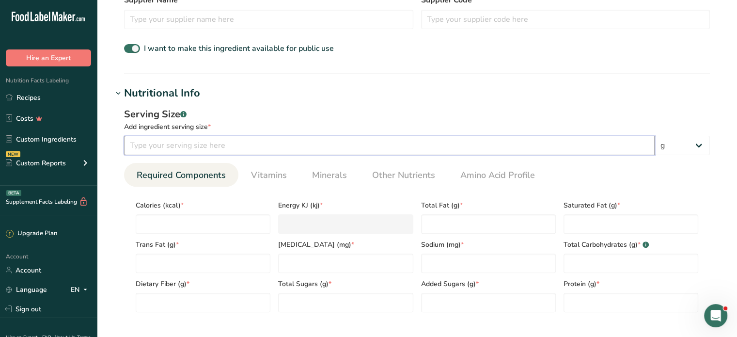
click at [159, 141] on input "number" at bounding box center [389, 145] width 531 height 19
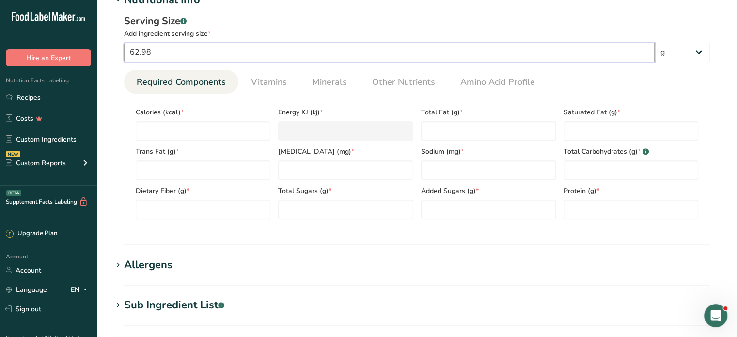
scroll to position [388, 0]
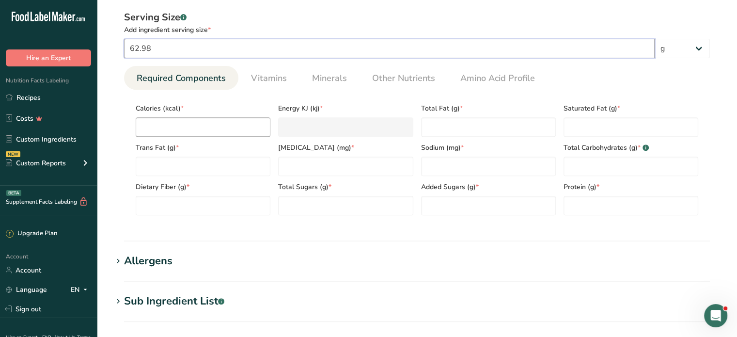
type input "62.98"
click at [181, 127] on input "number" at bounding box center [203, 126] width 135 height 19
type input "1"
type KJ "4.2"
type input "12"
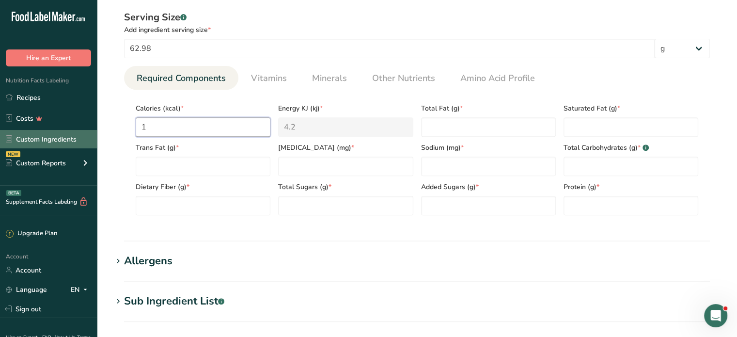
type KJ "50.2"
type input "127"
type KJ "531.4"
type input "1278"
type KJ "5347.2"
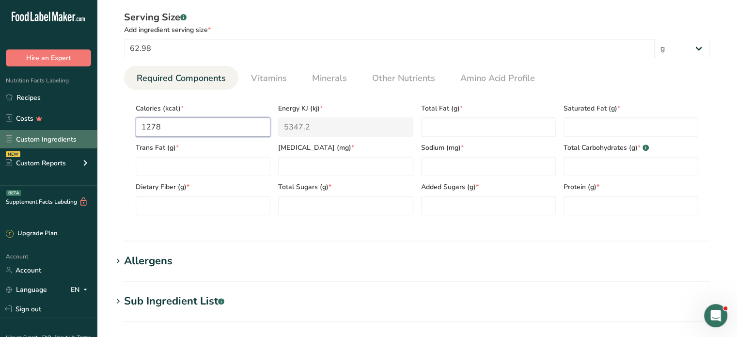
type input "1278.4"
type KJ "5348.8"
type input "1278.49"
type KJ "5349.2"
type input "1278.49"
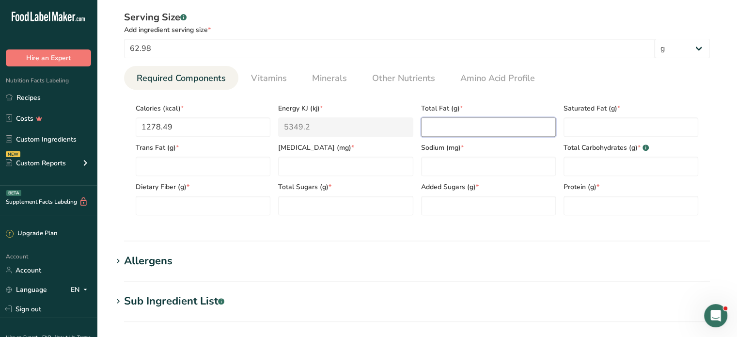
click at [438, 120] on Fat "number" at bounding box center [488, 126] width 135 height 19
type Fat "12.5"
type Fat "6.29"
type Fat "0"
click at [349, 165] on input "number" at bounding box center [345, 166] width 135 height 19
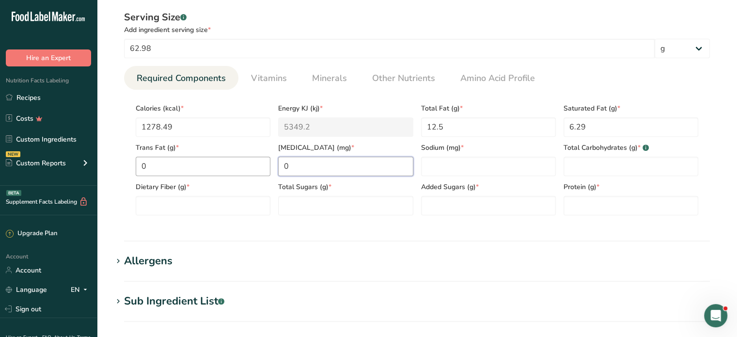
type input "0"
click at [465, 170] on input "number" at bounding box center [488, 166] width 135 height 19
type input "188.93"
click at [582, 164] on Carbohydrates "number" at bounding box center [631, 166] width 135 height 19
type Carbohydrates "42.19"
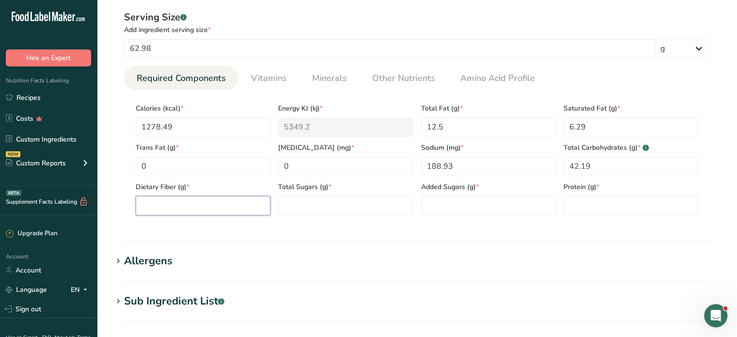
click at [194, 200] on Fiber "number" at bounding box center [203, 205] width 135 height 19
click at [175, 207] on Fiber "number" at bounding box center [203, 205] width 135 height 19
type Fiber "1.25"
click at [309, 205] on Sugars "number" at bounding box center [345, 205] width 135 height 19
type Sugars "18.89"
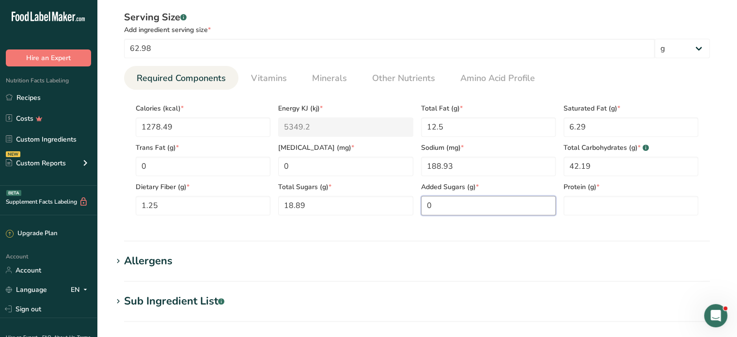
type Sugars "0"
click at [598, 200] on input "number" at bounding box center [631, 205] width 135 height 19
type input "3.77"
click at [118, 255] on icon at bounding box center [118, 262] width 9 height 14
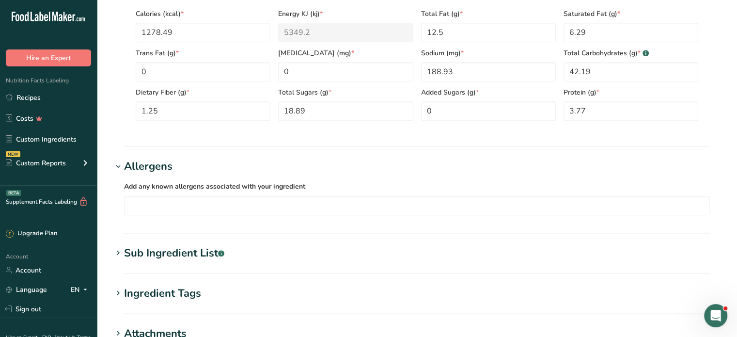
scroll to position [485, 0]
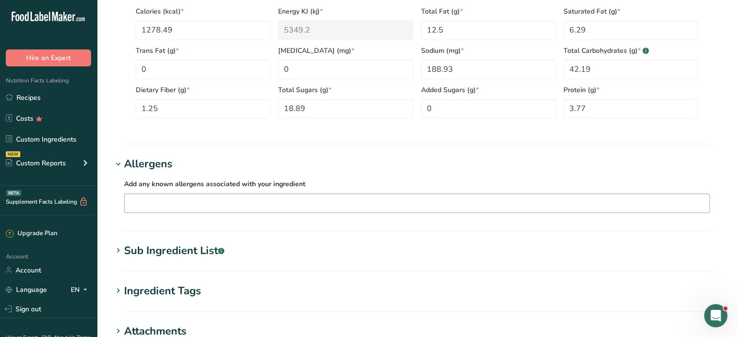
click at [171, 204] on input "text" at bounding box center [417, 202] width 585 height 15
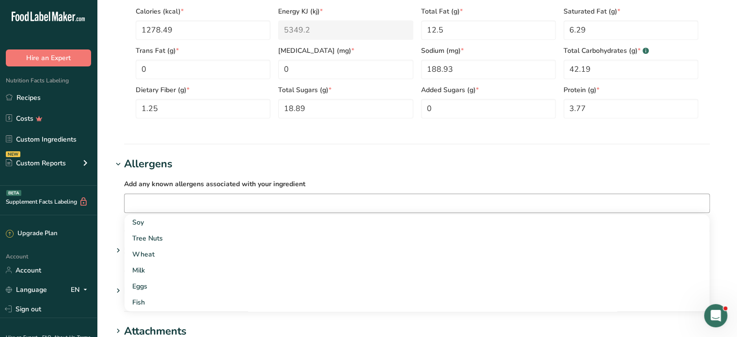
click at [184, 203] on input "text" at bounding box center [417, 202] width 585 height 15
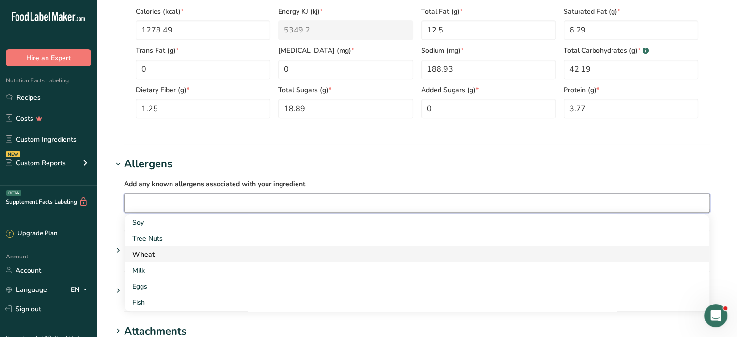
click at [143, 255] on div "Wheat" at bounding box center [409, 254] width 554 height 10
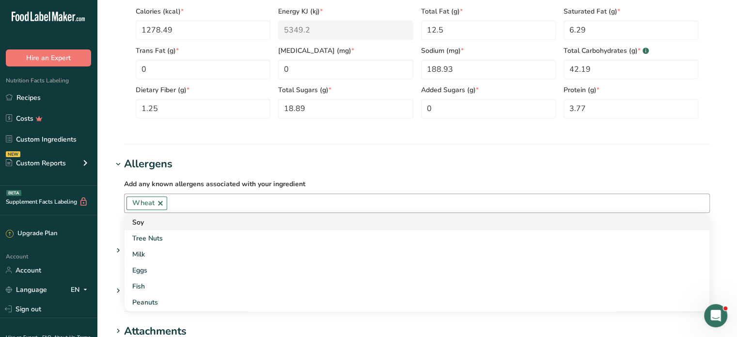
click at [191, 220] on div "Soy" at bounding box center [409, 222] width 554 height 10
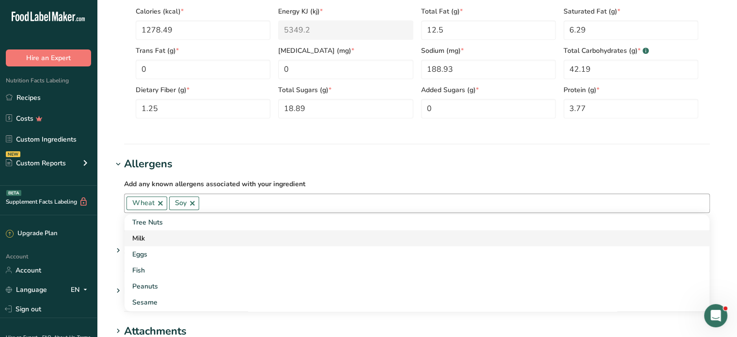
click at [179, 236] on div "Milk" at bounding box center [409, 238] width 554 height 10
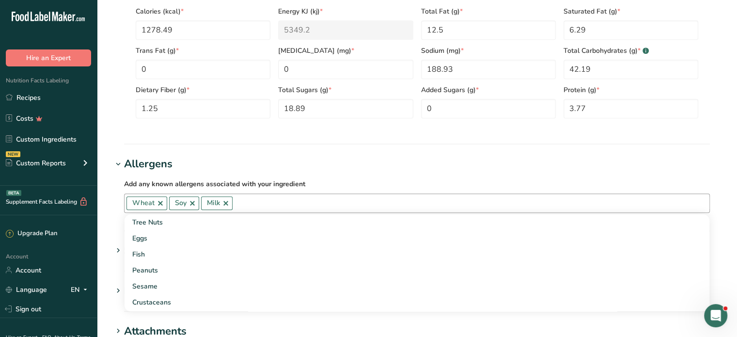
click at [261, 200] on input "text" at bounding box center [471, 202] width 477 height 15
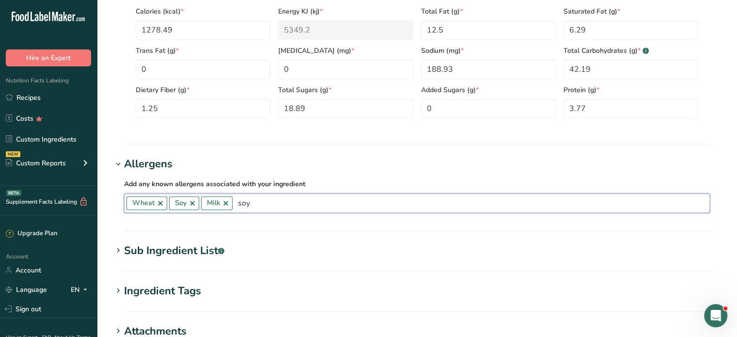
click at [258, 201] on input "soy" at bounding box center [471, 202] width 477 height 15
drag, startPoint x: 260, startPoint y: 204, endPoint x: 238, endPoint y: 207, distance: 23.0
click at [238, 207] on input "soy" at bounding box center [471, 202] width 477 height 15
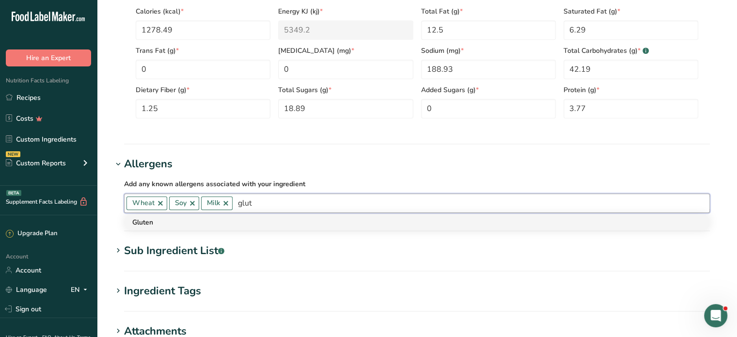
type input "glut"
click at [146, 224] on div "Gluten" at bounding box center [409, 222] width 554 height 10
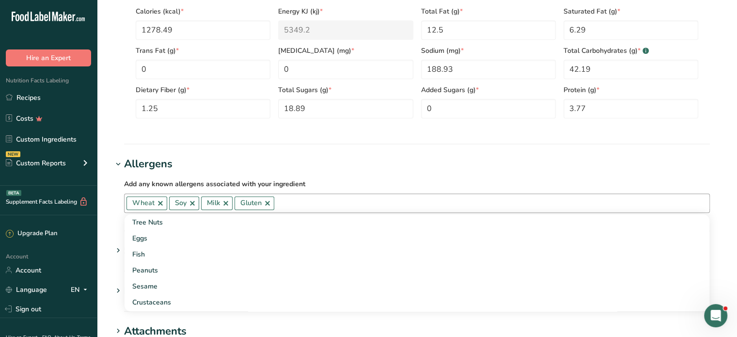
click at [357, 177] on div "Add any known allergens associated with your ingredient Wheat Soy Milk Gluten T…" at bounding box center [416, 195] width 609 height 47
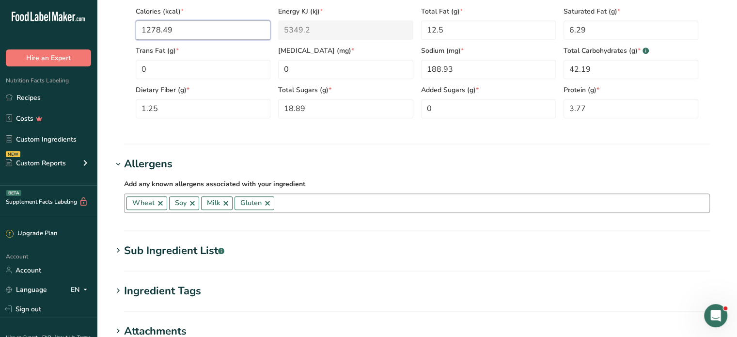
drag, startPoint x: 194, startPoint y: 28, endPoint x: 111, endPoint y: 22, distance: 82.7
click at [115, 24] on div "Serving Size .a-a{fill:#347362;}.b-a{fill:#fff;} Add ingredient serving size * …" at bounding box center [416, 19] width 609 height 224
type input "3"
type KJ "12.6"
type input "30"
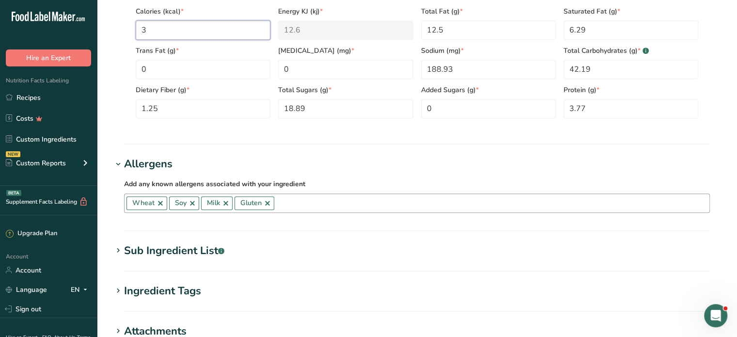
type KJ "125.5"
type input "305"
type KJ "1276.1"
type input "305.5"
type KJ "1278.2"
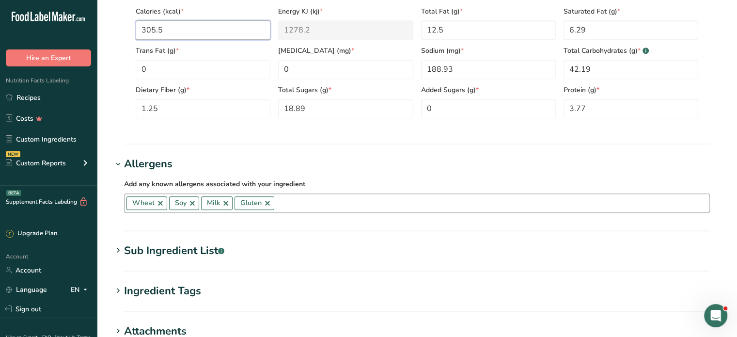
type input "305.56"
type KJ "1278.5"
type input "305.56"
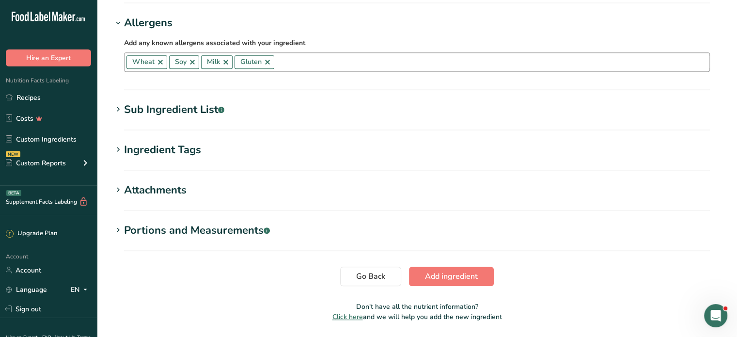
scroll to position [630, 0]
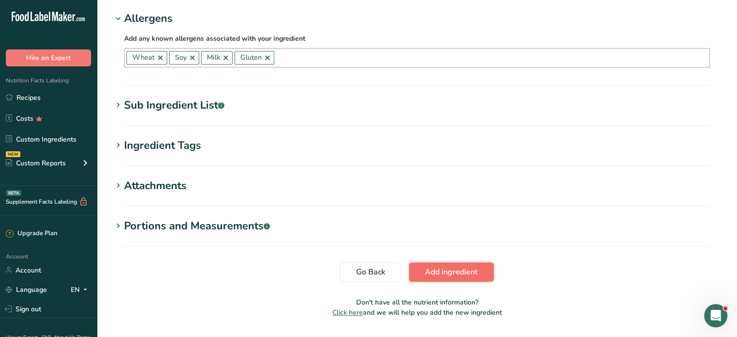
click at [472, 271] on span "Add ingredient" at bounding box center [451, 272] width 53 height 12
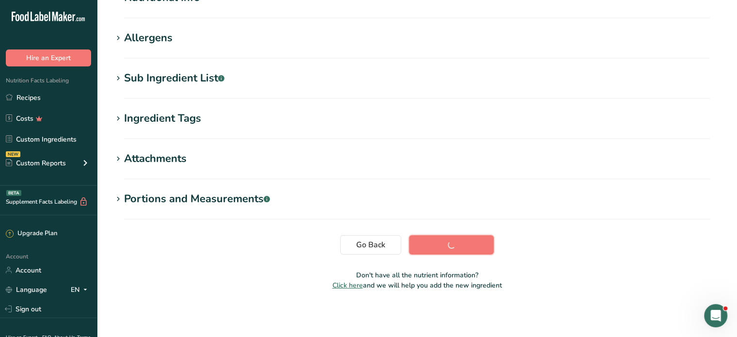
scroll to position [136, 0]
